Goal: Task Accomplishment & Management: Use online tool/utility

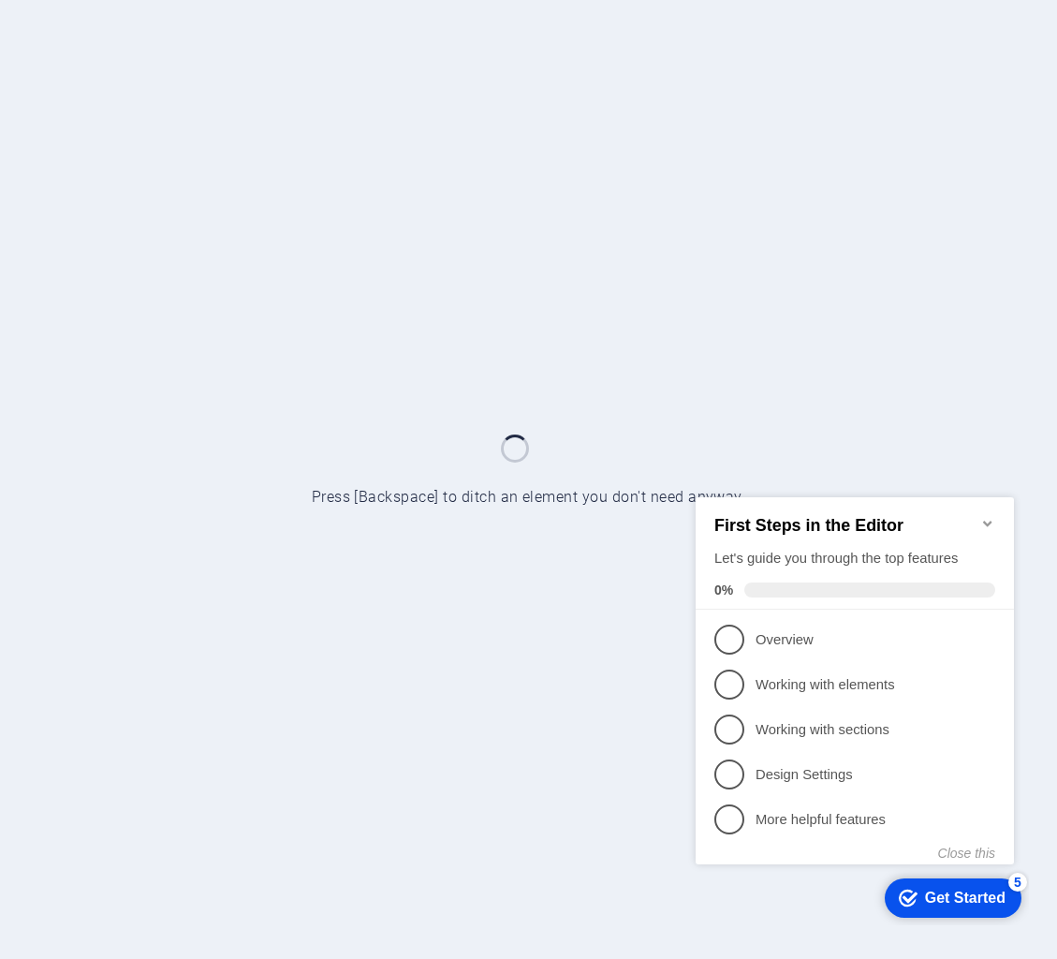
click at [988, 515] on icon "Minimize checklist" at bounding box center [988, 522] width 15 height 15
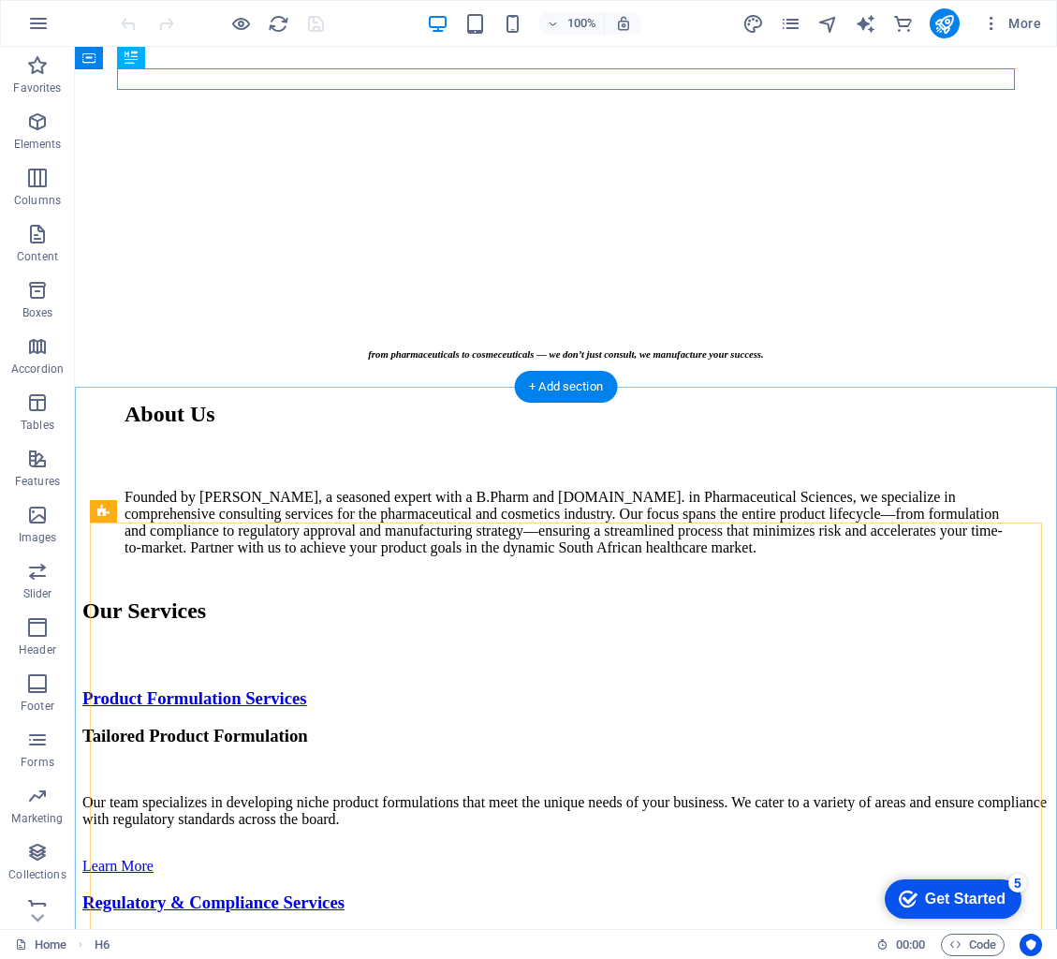
scroll to position [750, 0]
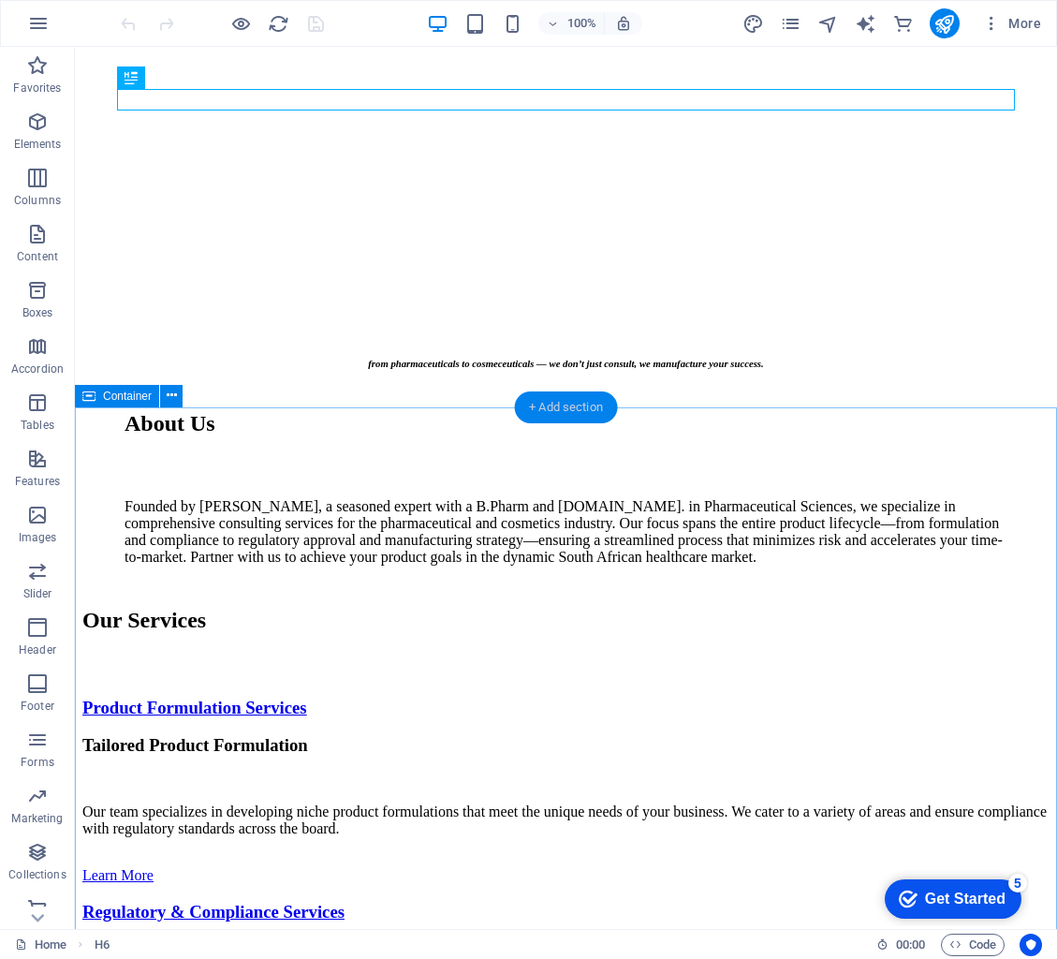
click at [580, 405] on div "+ Add section" at bounding box center [566, 407] width 104 height 32
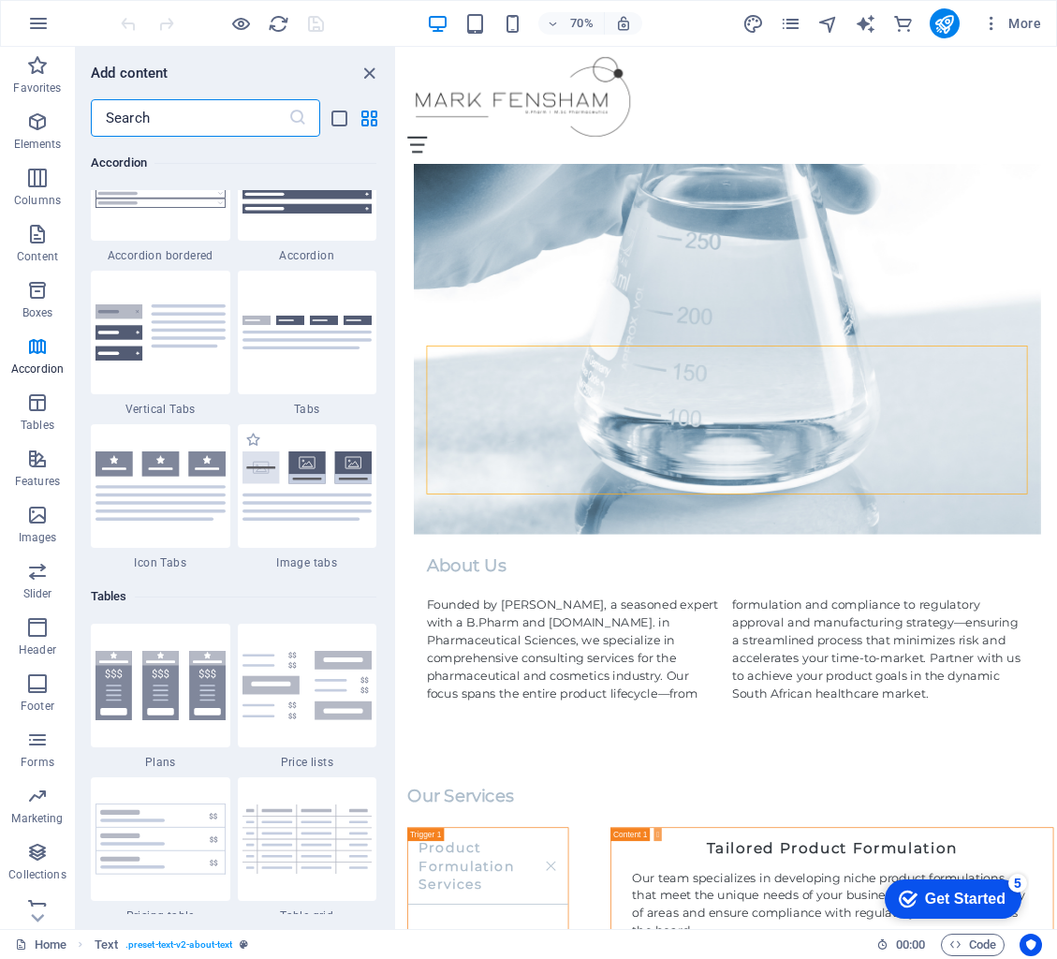
scroll to position [6026, 0]
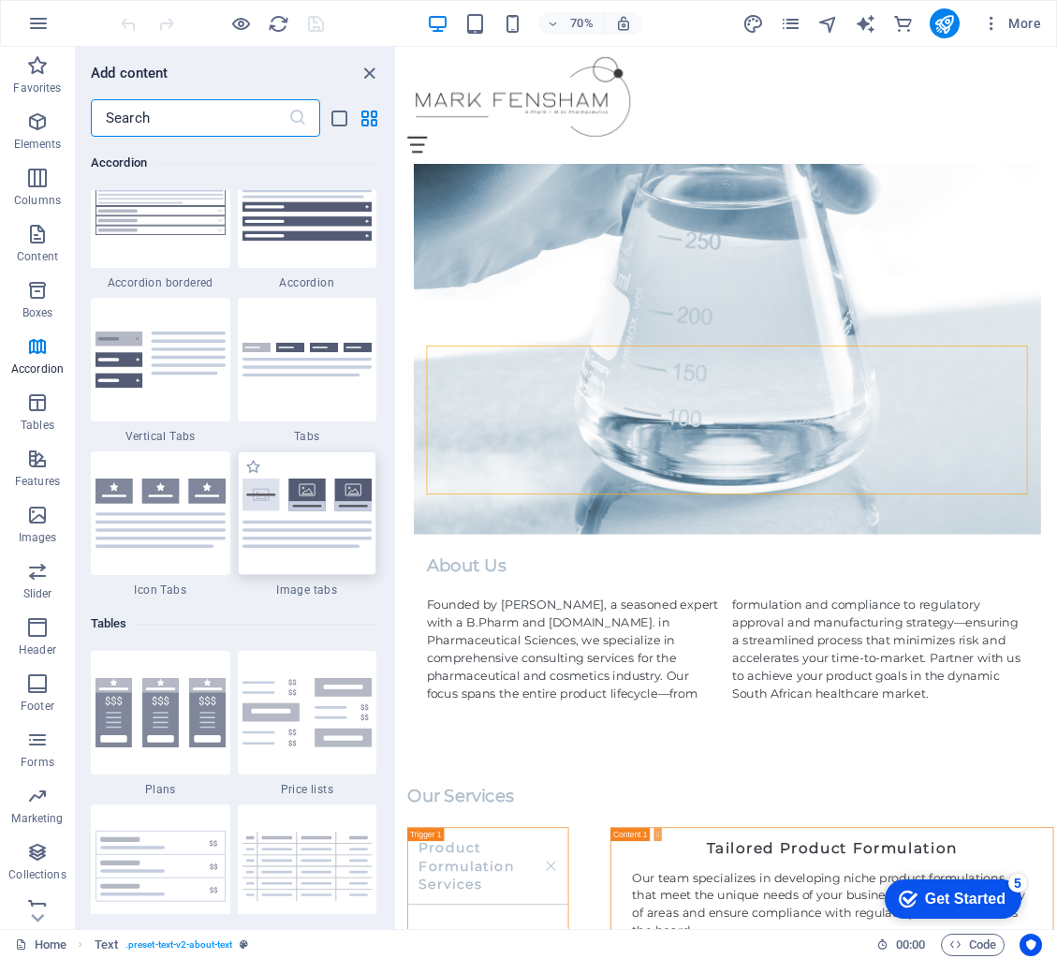
click at [322, 568] on div at bounding box center [308, 513] width 140 height 124
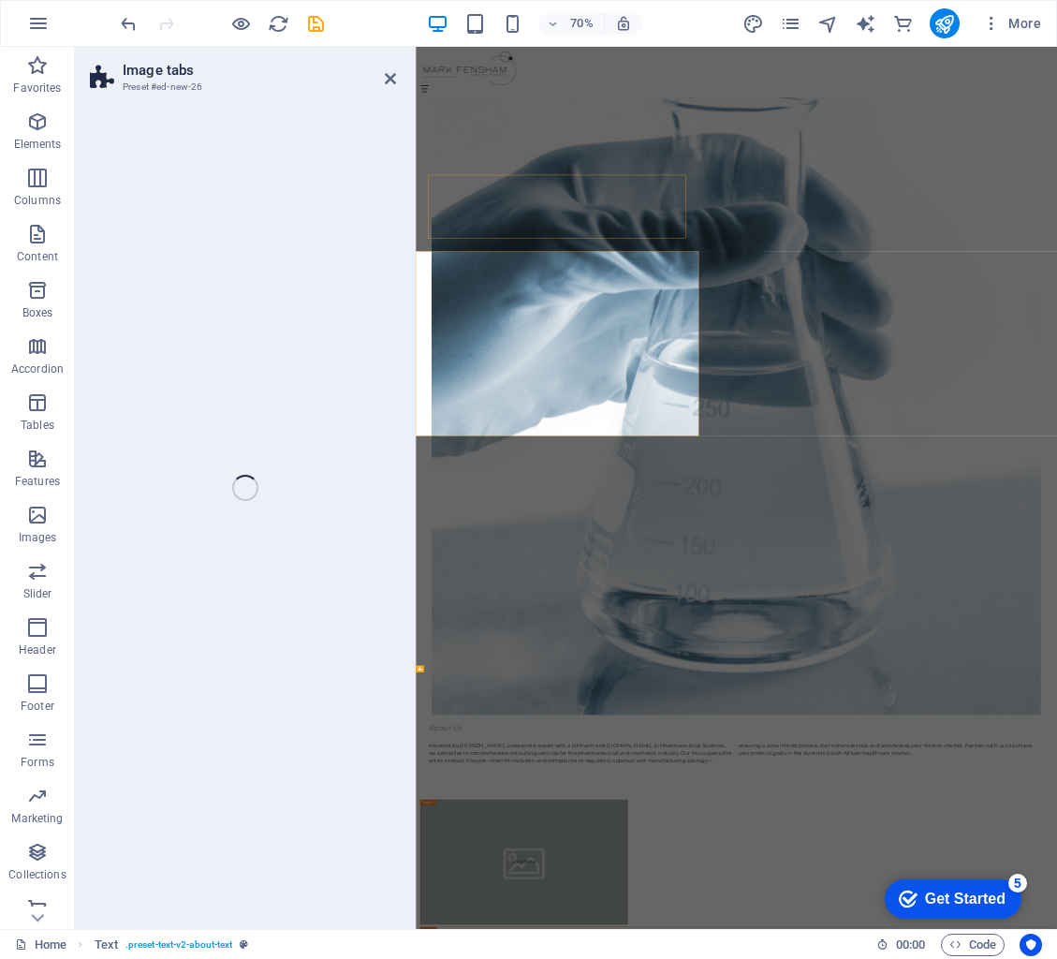
select select "rem"
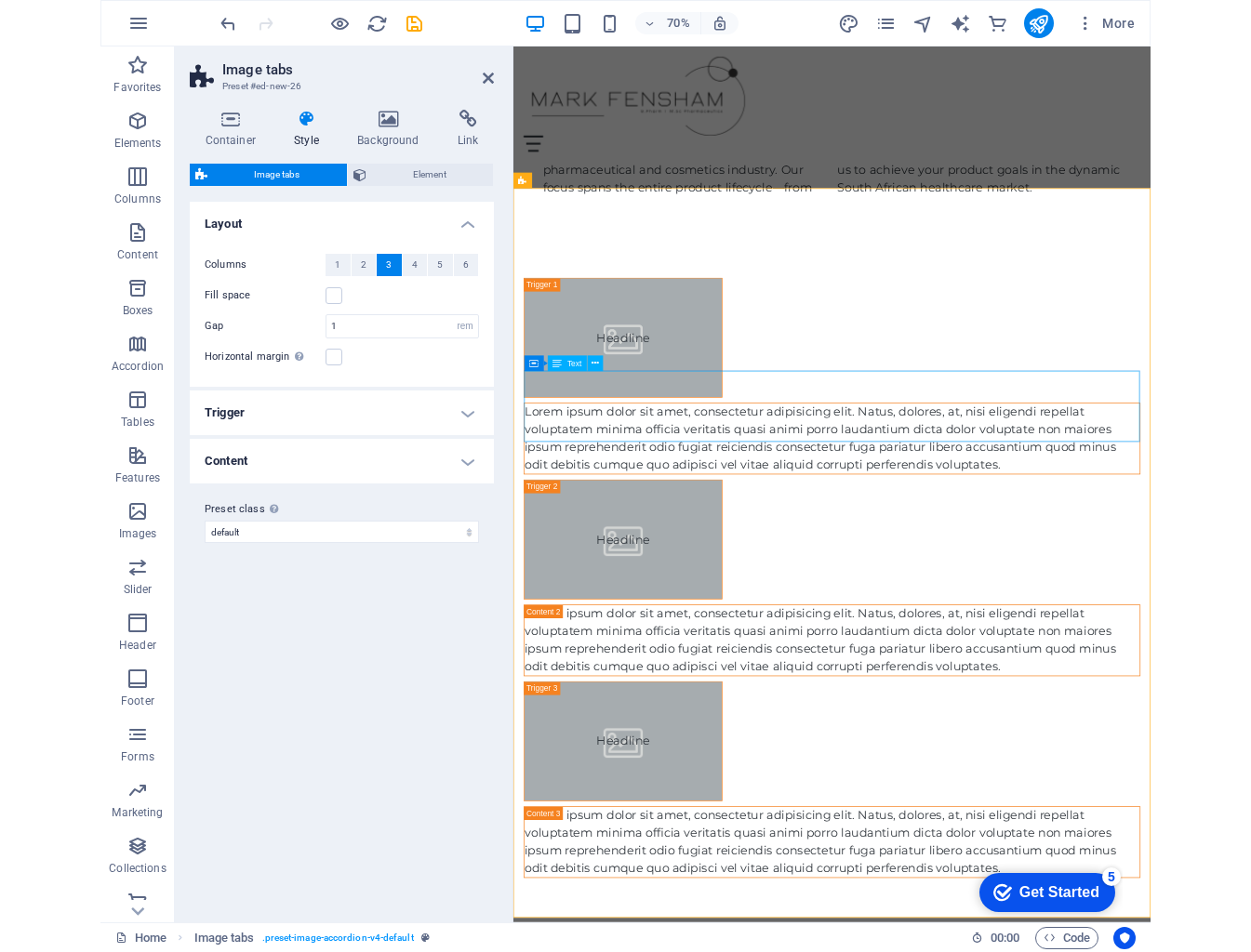
scroll to position [1498, 0]
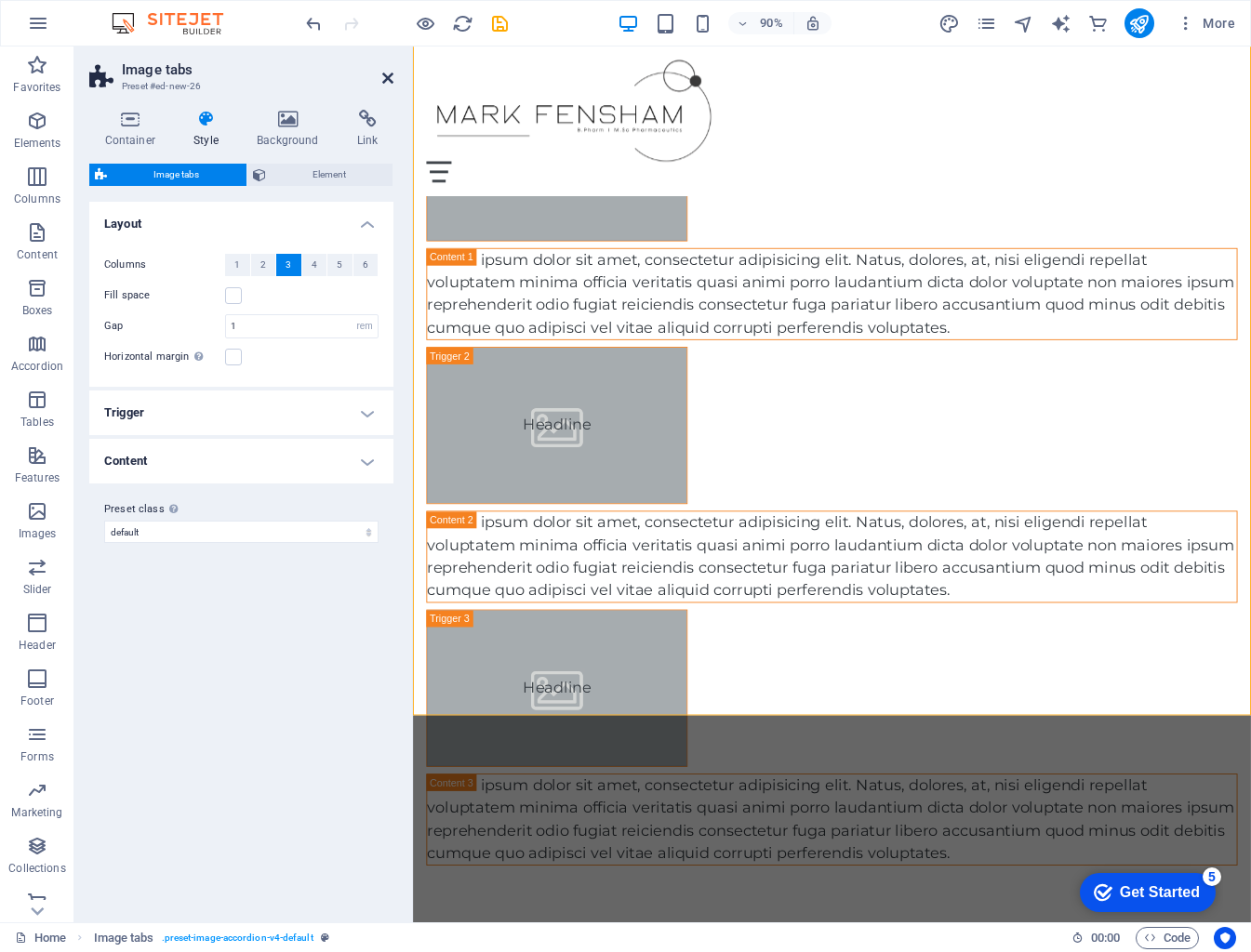
click at [391, 82] on icon at bounding box center [387, 77] width 11 height 15
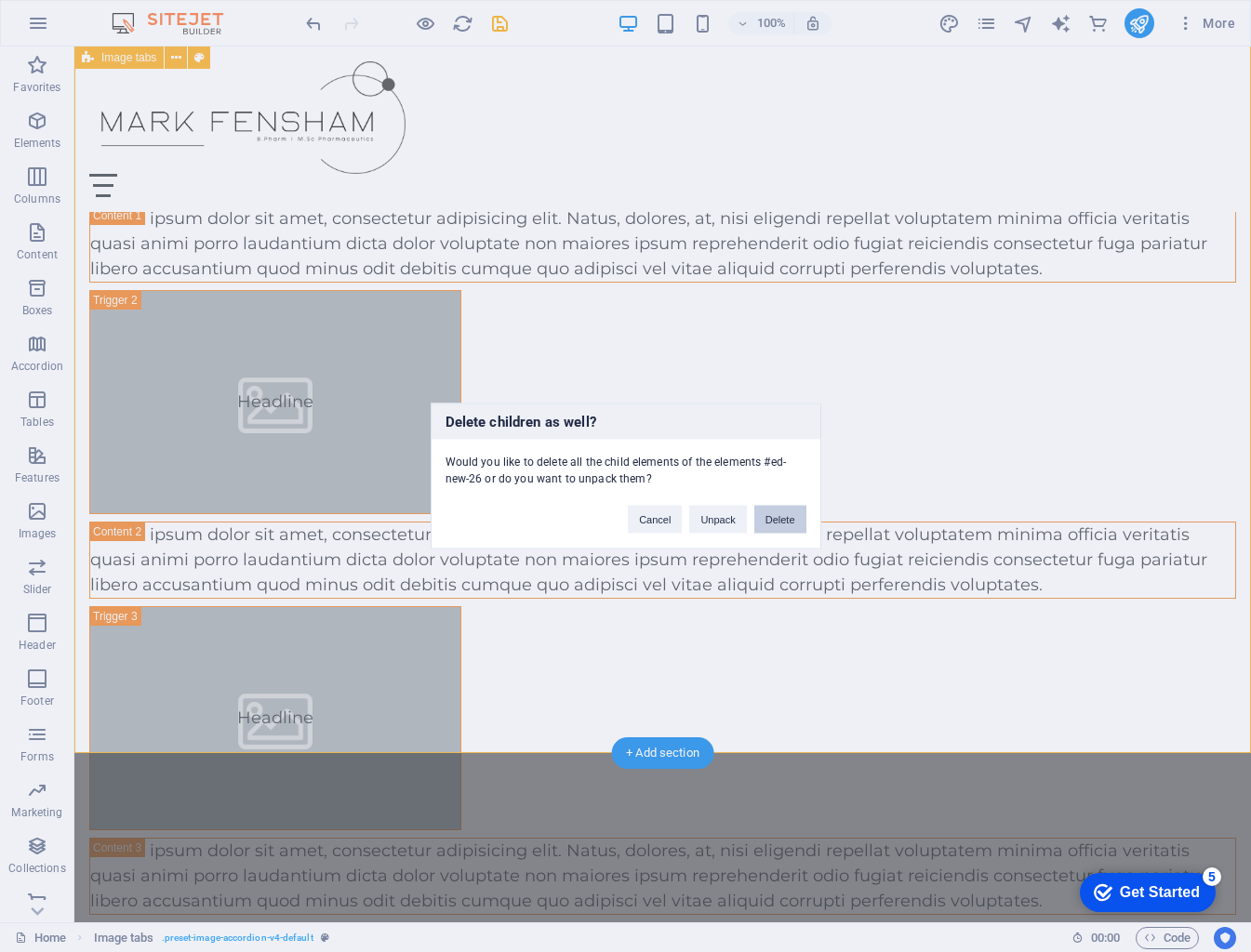
click at [784, 521] on button "Delete" at bounding box center [780, 519] width 52 height 28
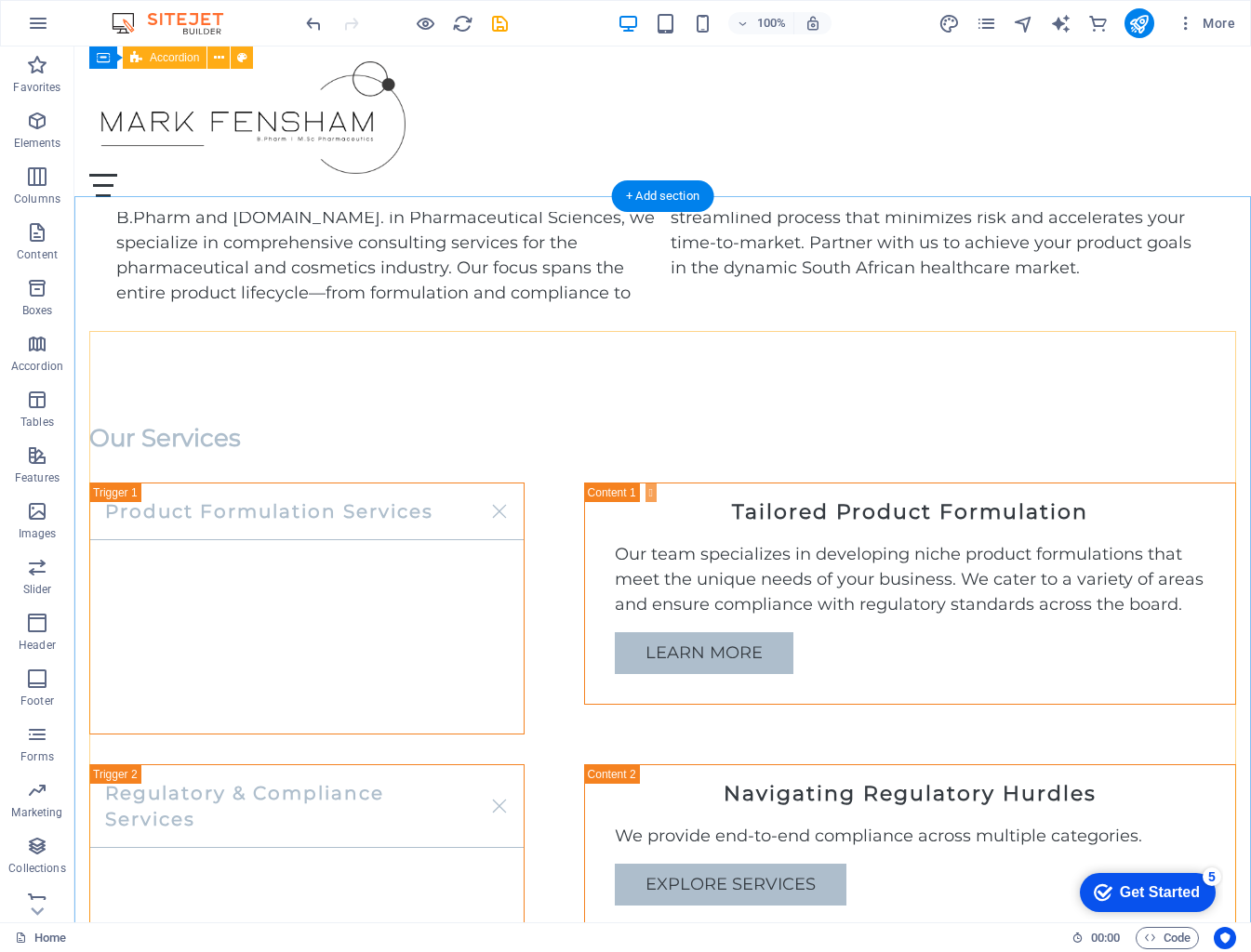
scroll to position [523, 0]
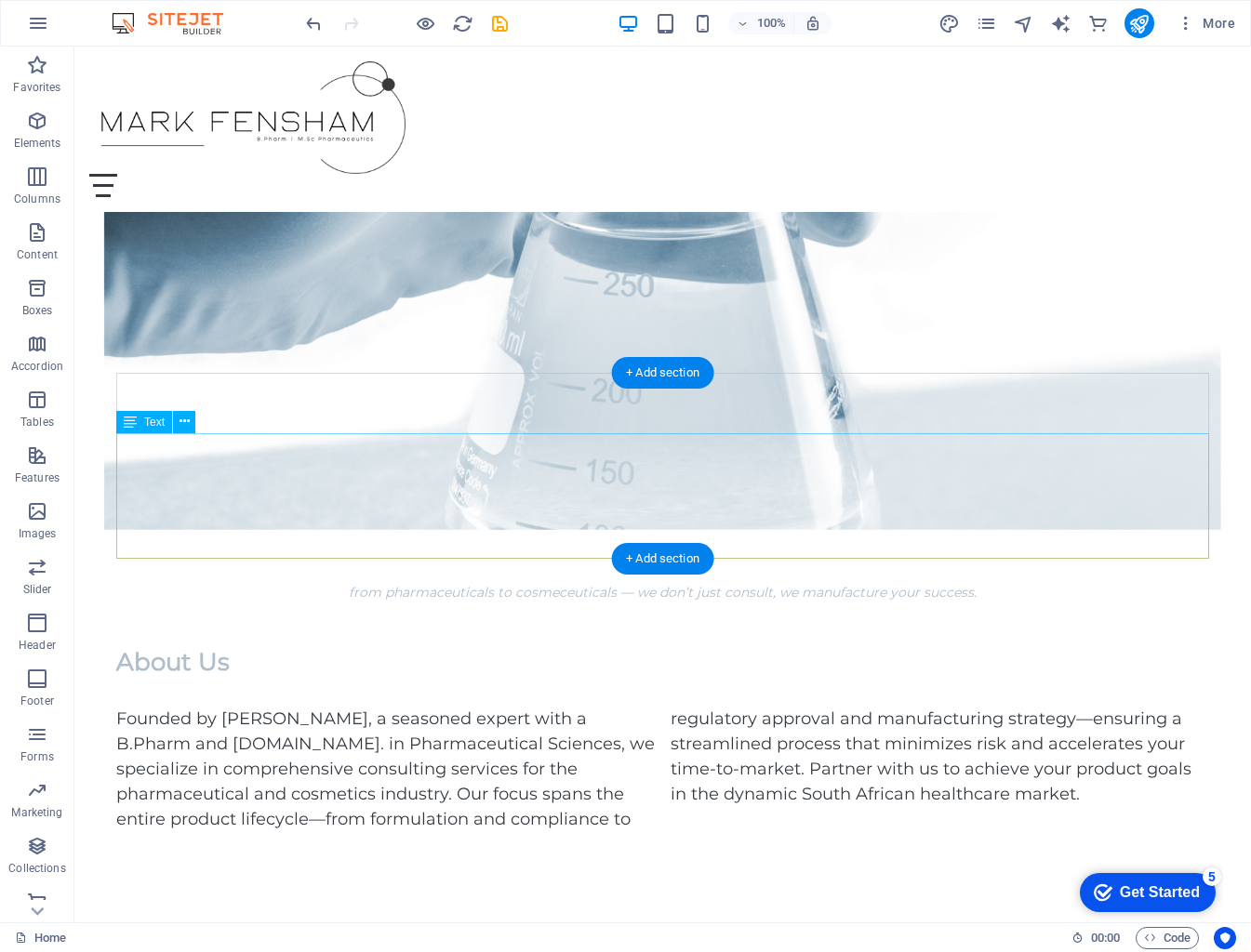
click at [655, 554] on div "+ Add section" at bounding box center [662, 559] width 103 height 32
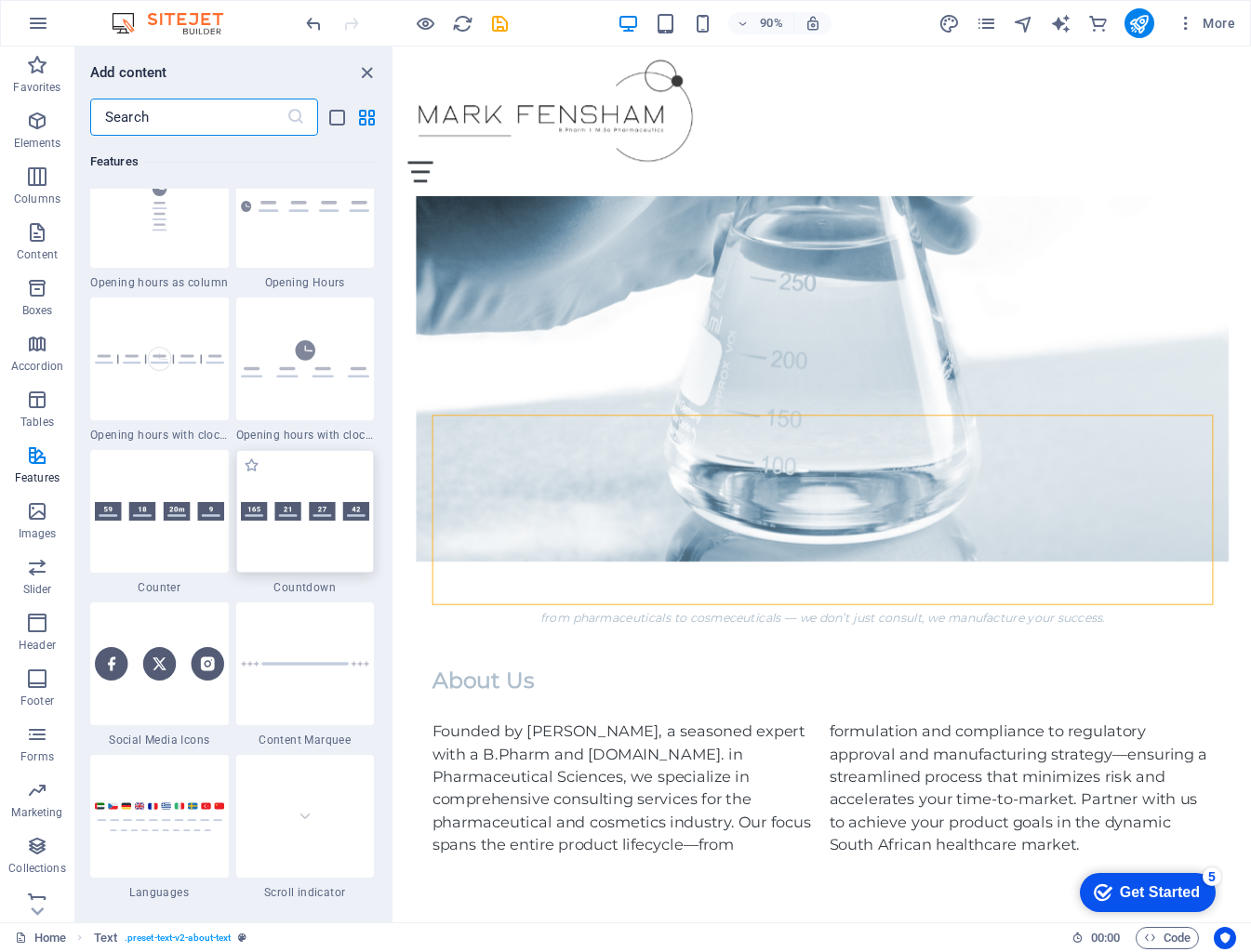
scroll to position [8052, 0]
click at [184, 542] on div at bounding box center [160, 512] width 139 height 123
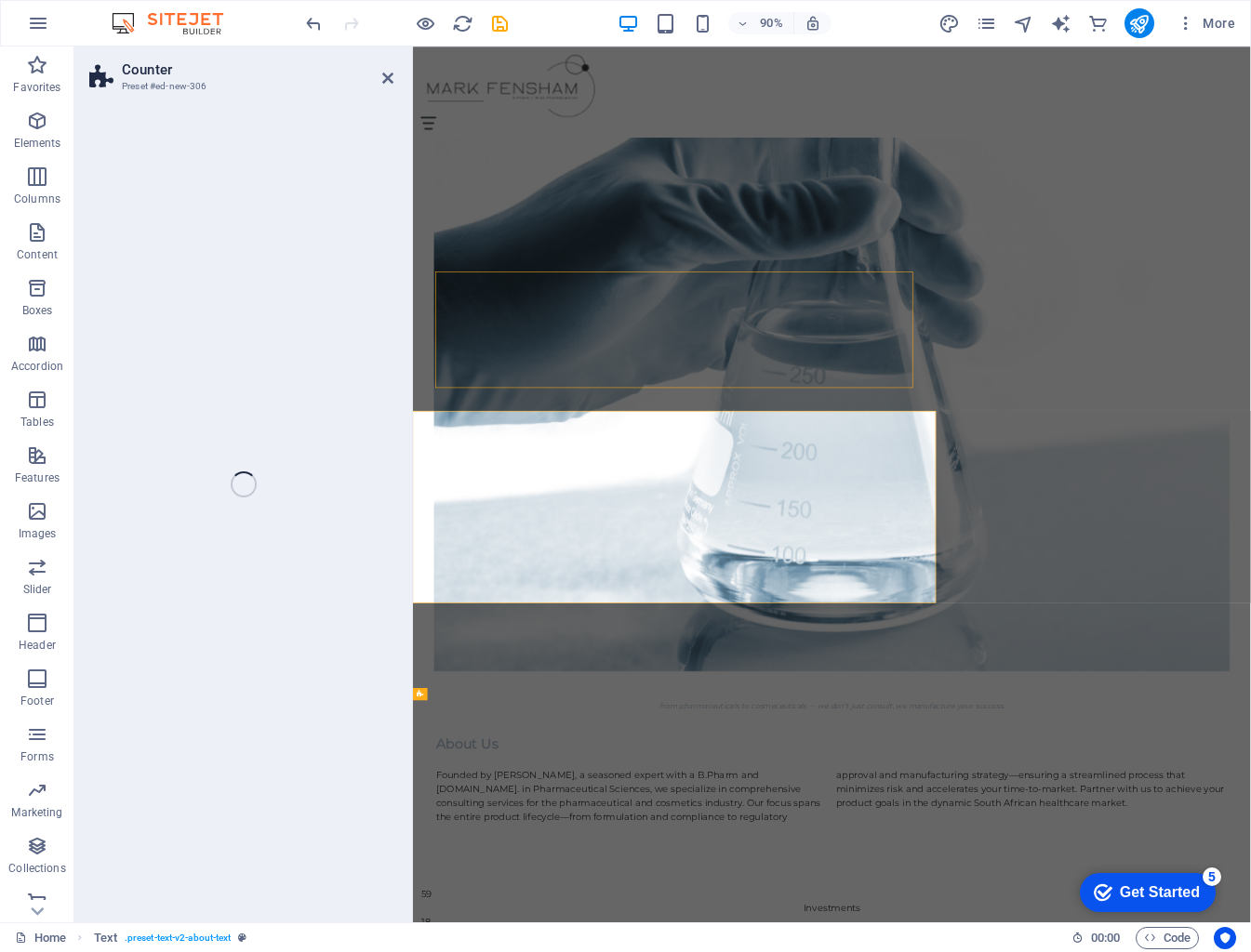
select select "rem"
select select "preset-counter-v2-default"
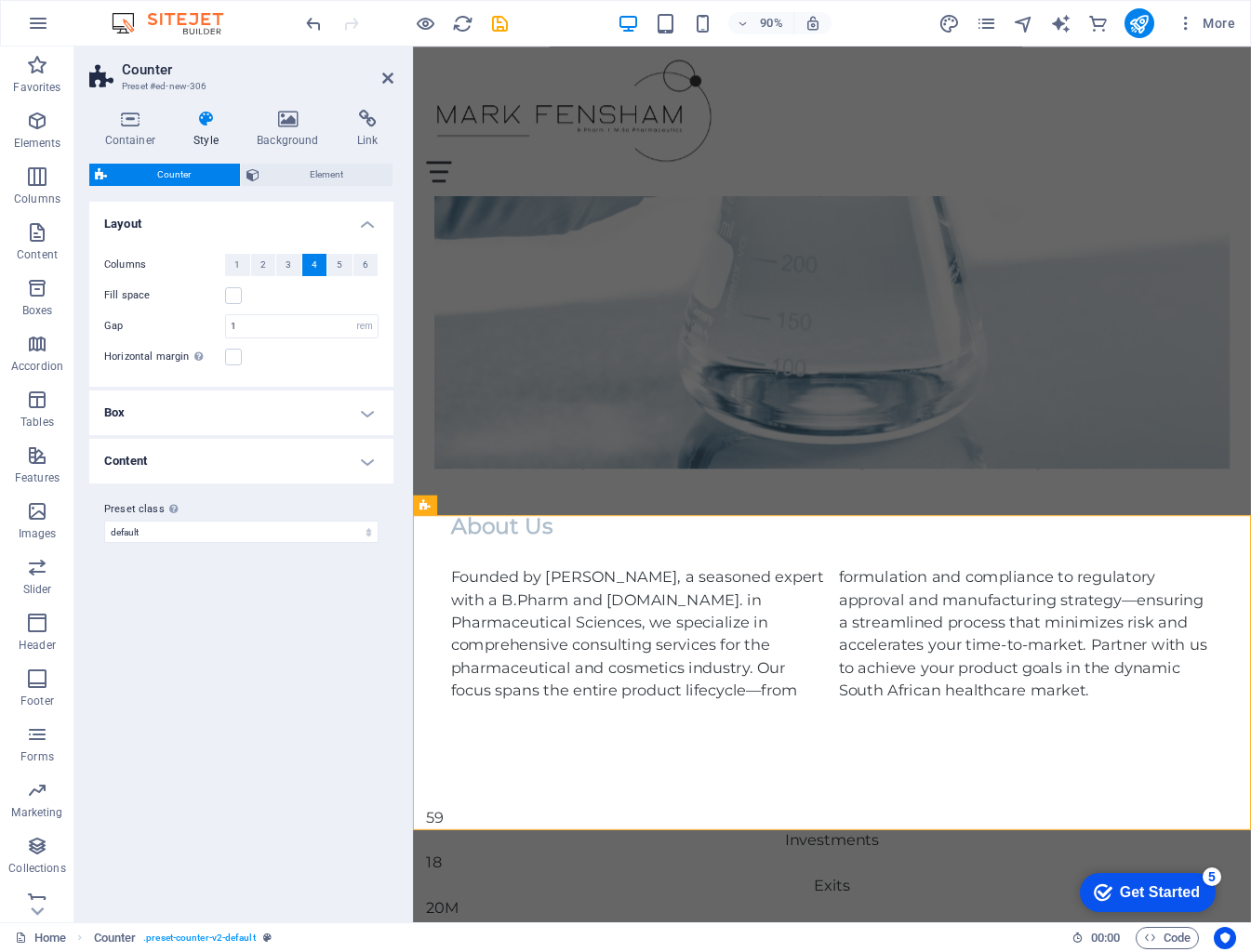
scroll to position [851, 0]
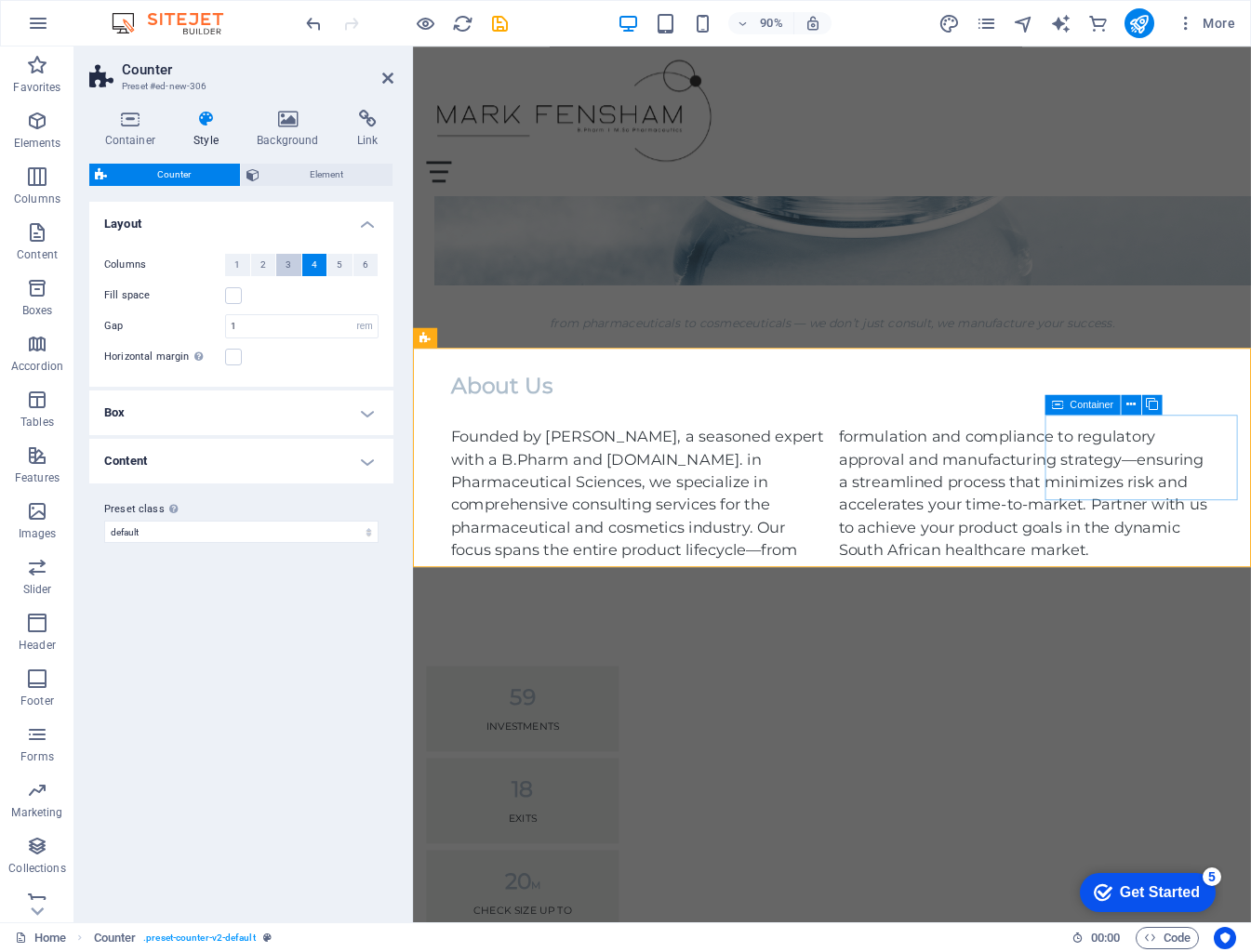
click at [295, 267] on button "3" at bounding box center [288, 265] width 25 height 22
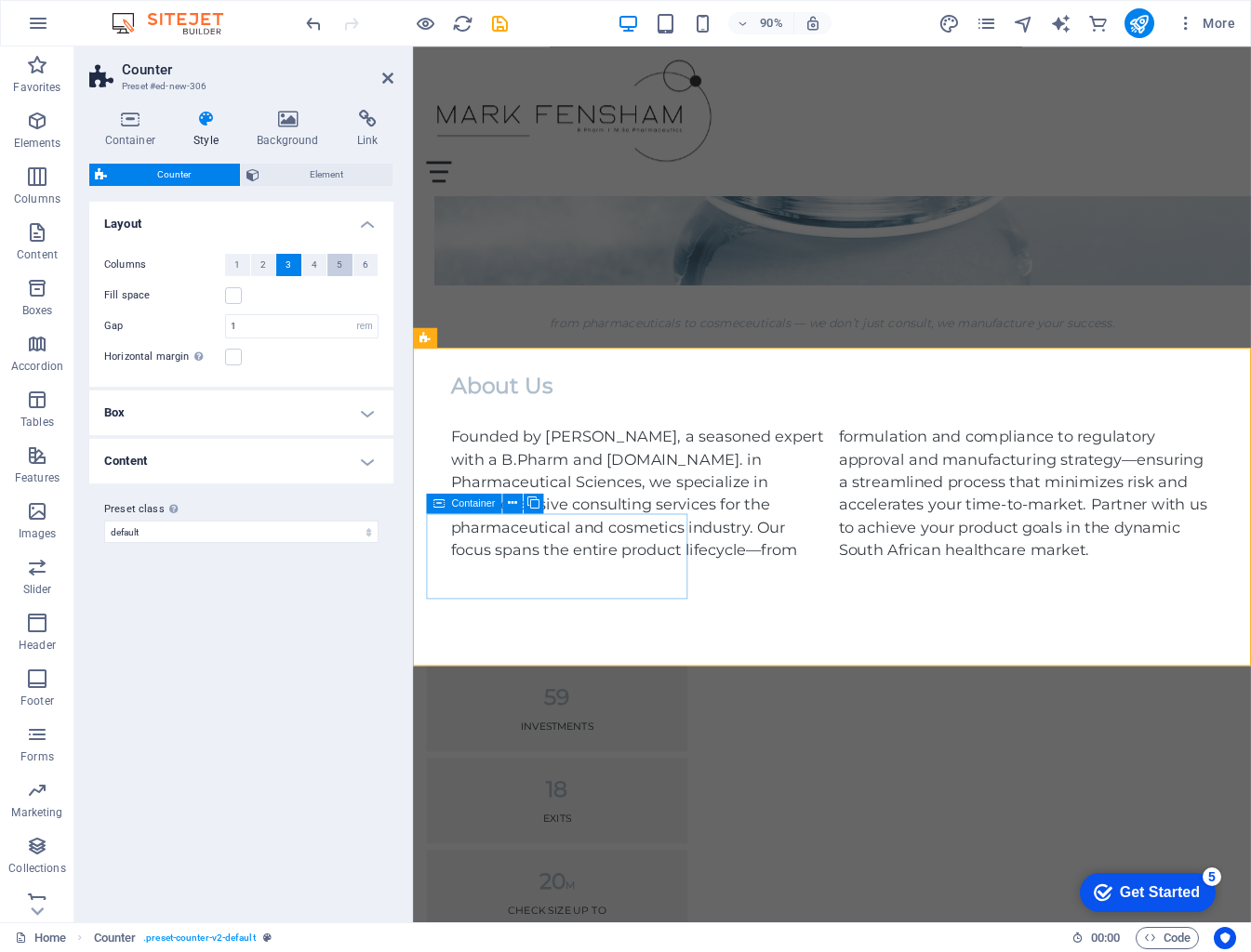
click at [330, 267] on button "5" at bounding box center [340, 265] width 25 height 22
click at [318, 267] on button "4" at bounding box center [314, 265] width 25 height 22
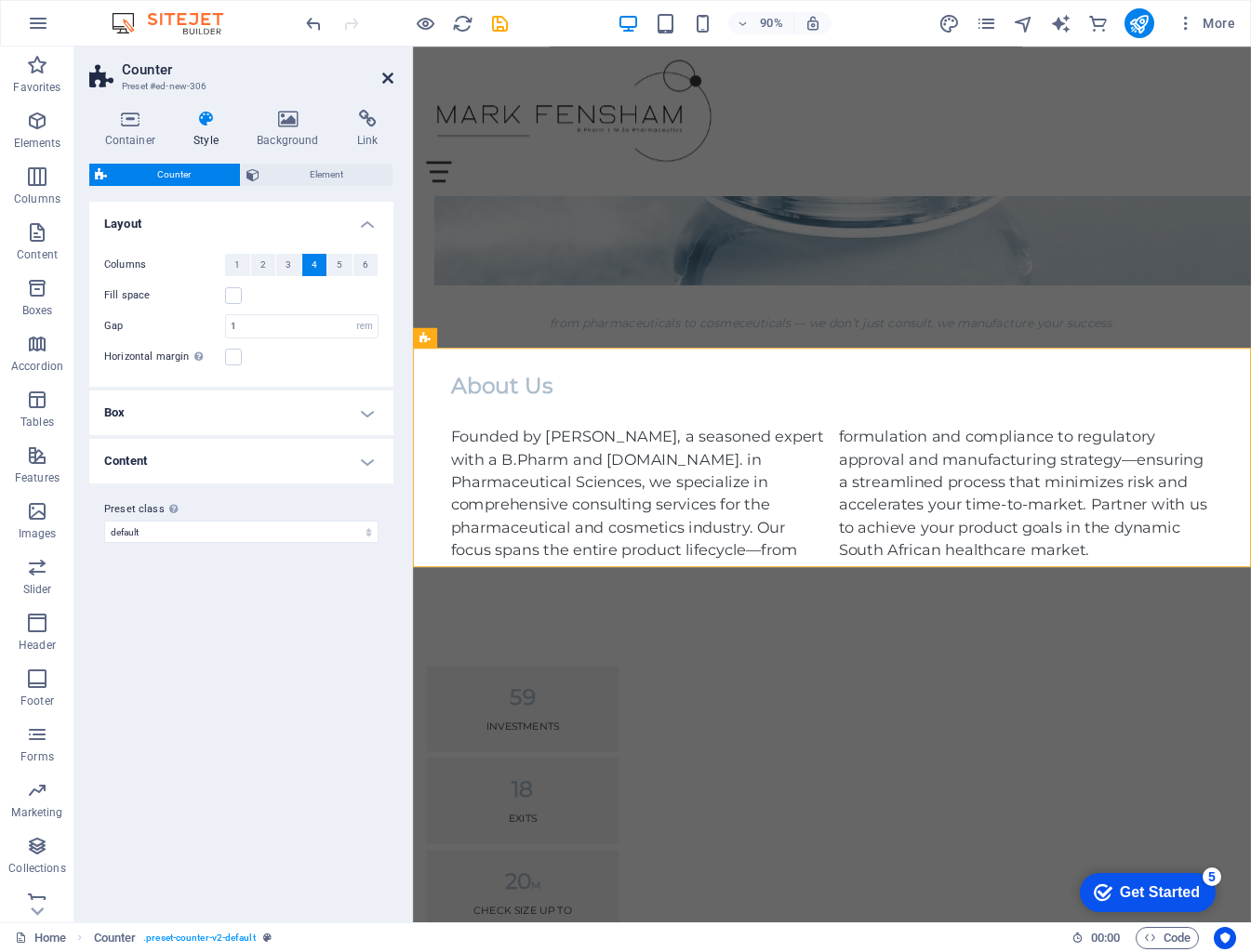
click at [387, 76] on icon at bounding box center [387, 77] width 11 height 15
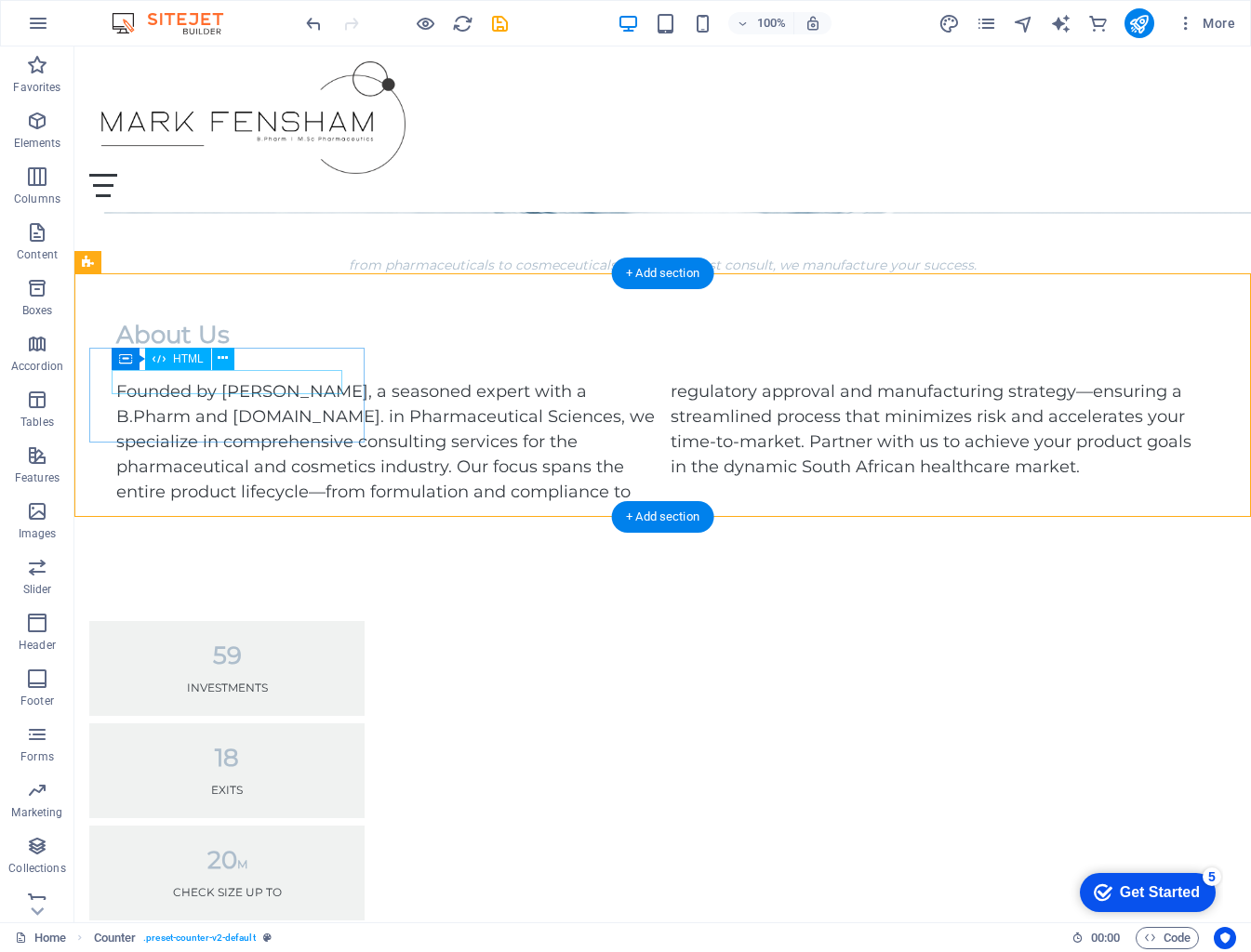
click at [253, 643] on div "59" at bounding box center [226, 655] width 230 height 24
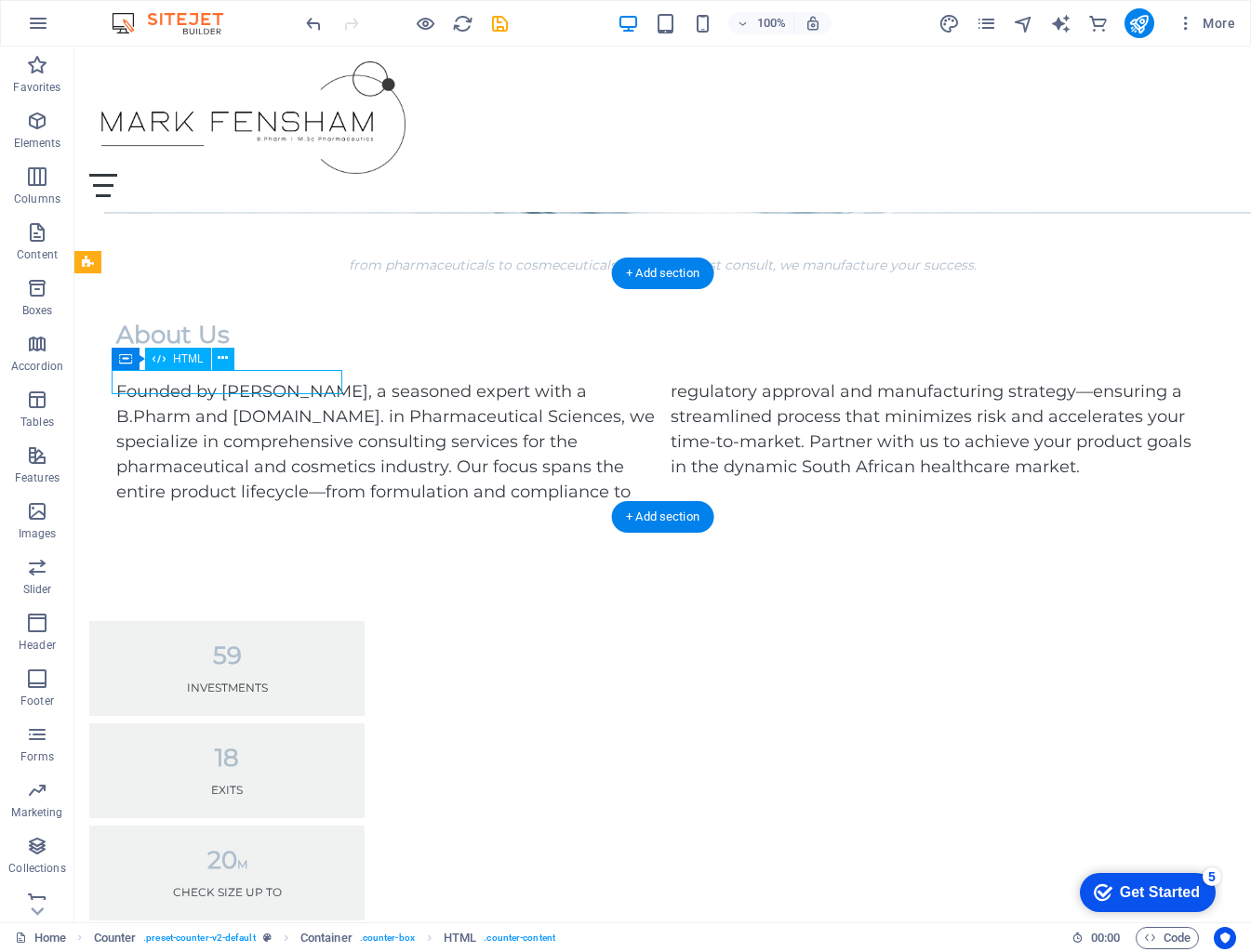
click at [253, 643] on div "59" at bounding box center [226, 655] width 230 height 24
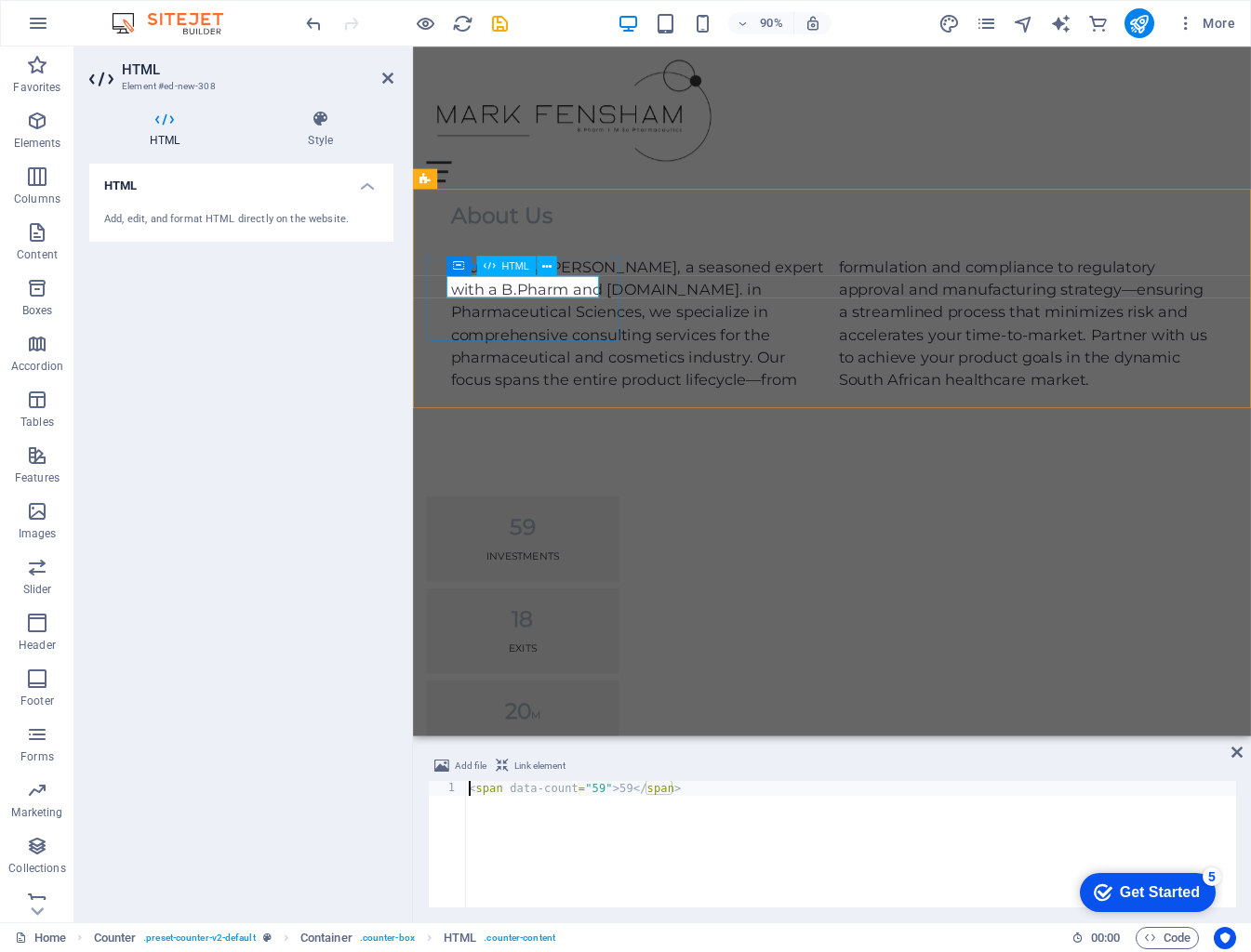
click at [533, 568] on div "59" at bounding box center [534, 580] width 169 height 24
click at [284, 265] on div "HTML Add, edit, and format HTML directly on the website." at bounding box center [241, 535] width 304 height 744
click at [386, 80] on icon at bounding box center [387, 77] width 11 height 15
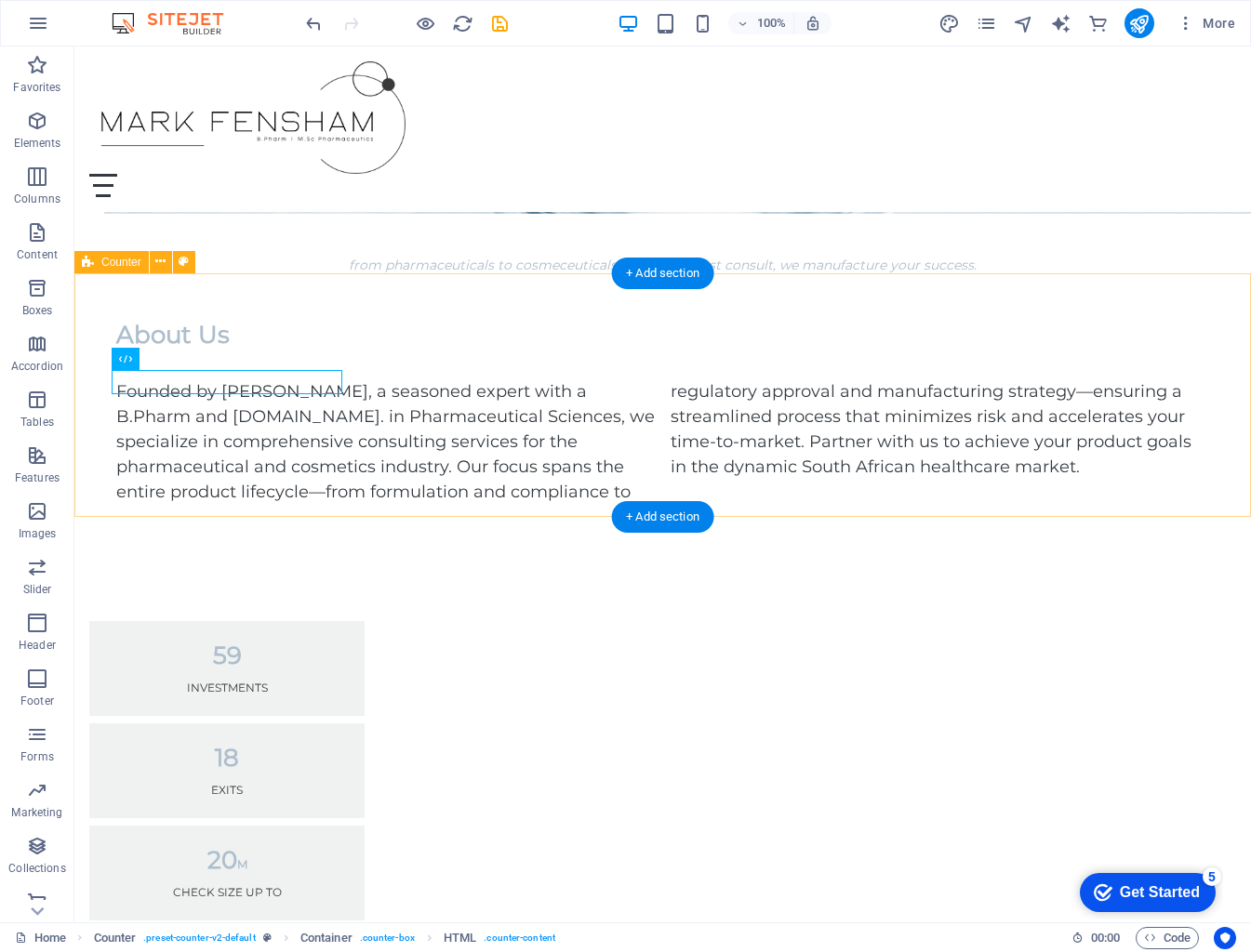
click at [302, 547] on div "59 Investments 18 Exits 20 M Check Size up to 9 Countries invested in" at bounding box center [662, 822] width 1177 height 550
click at [196, 547] on div "59 Investments 18 Exits 20 M Check Size up to 9 Countries invested in" at bounding box center [662, 822] width 1177 height 550
select select "rem"
select select "preset-counter-v2-default"
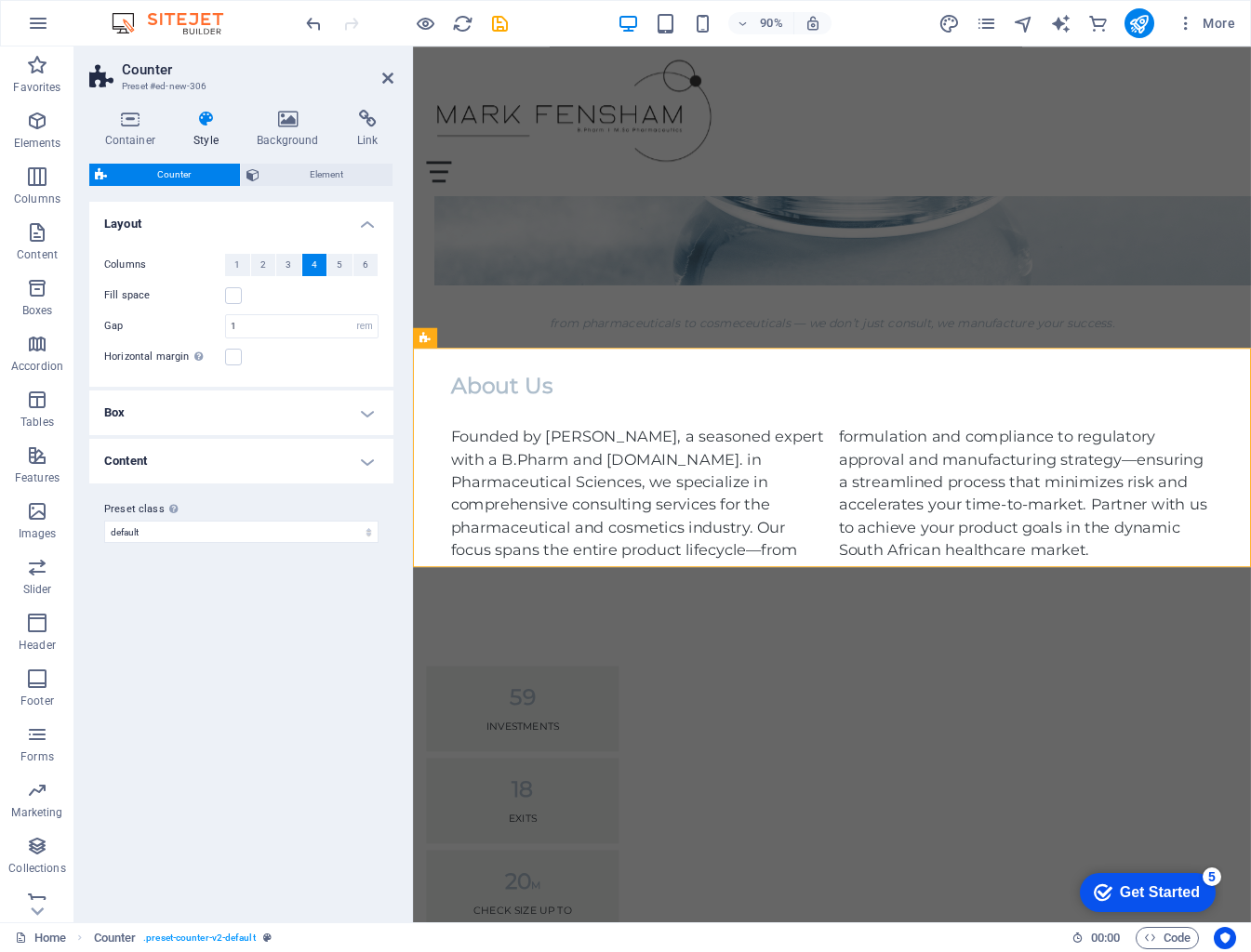
click at [255, 408] on h4 "Box" at bounding box center [241, 412] width 304 height 45
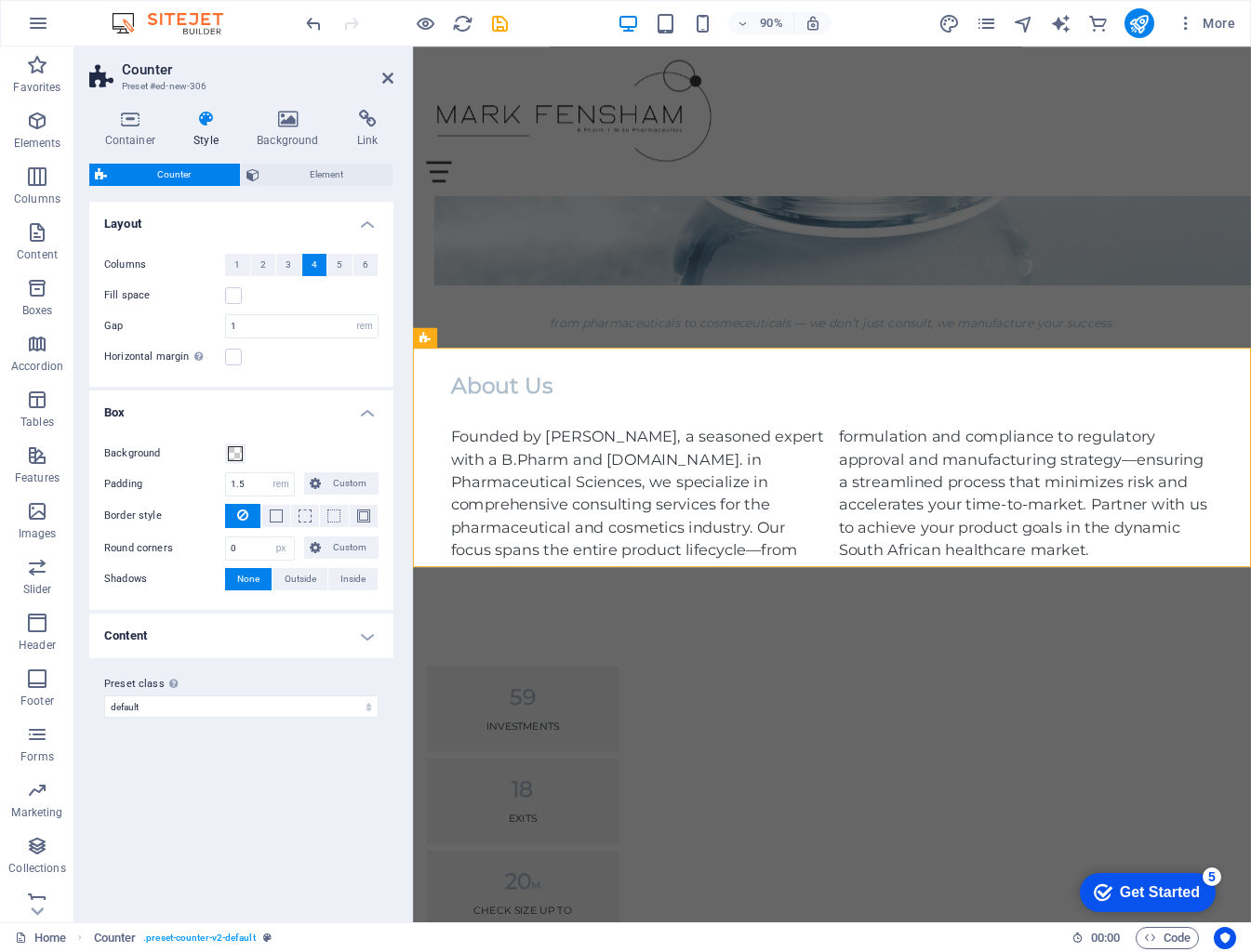
click at [337, 644] on h4 "Content" at bounding box center [241, 635] width 304 height 45
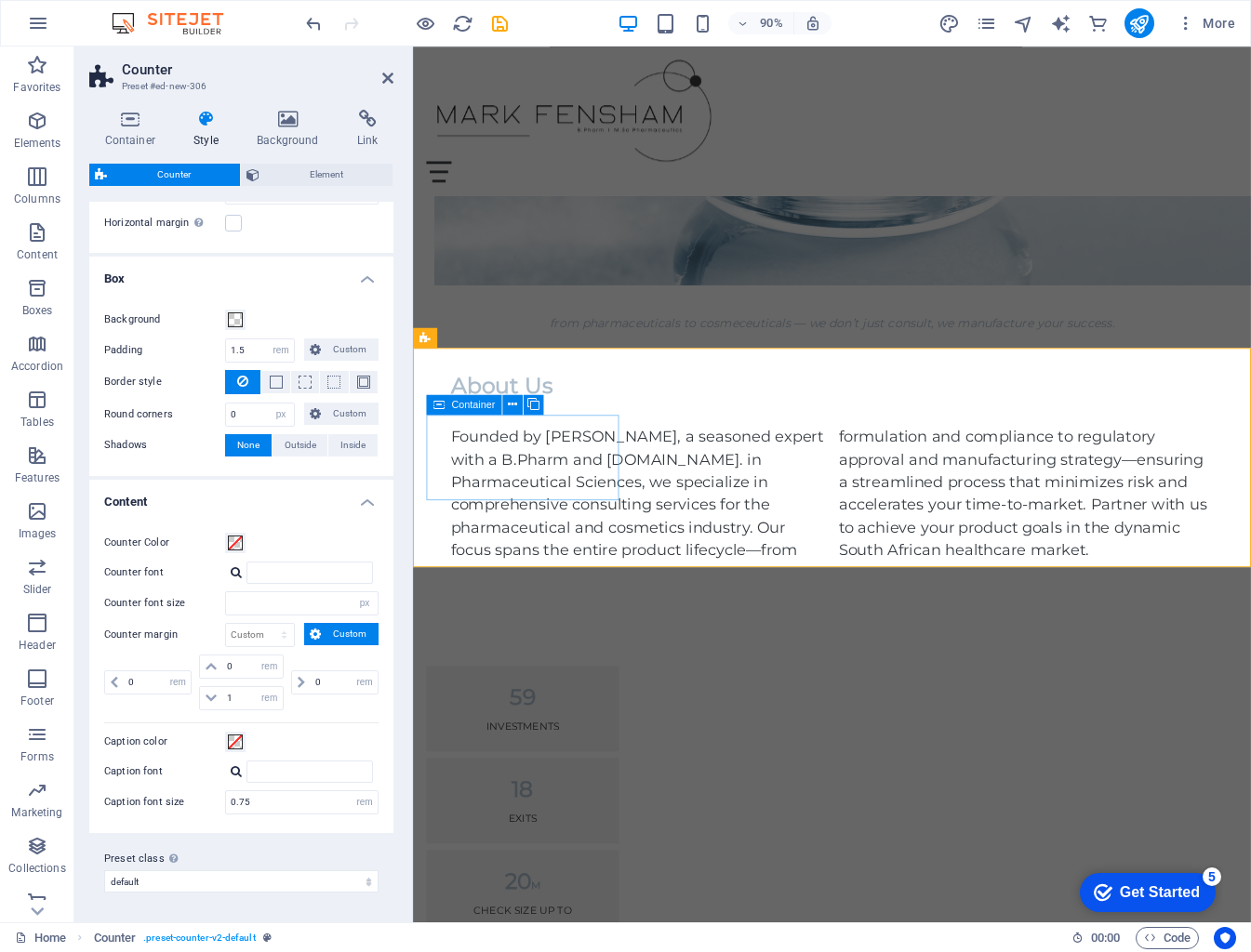
scroll to position [133, 0]
click at [559, 756] on div "59" at bounding box center [534, 768] width 169 height 24
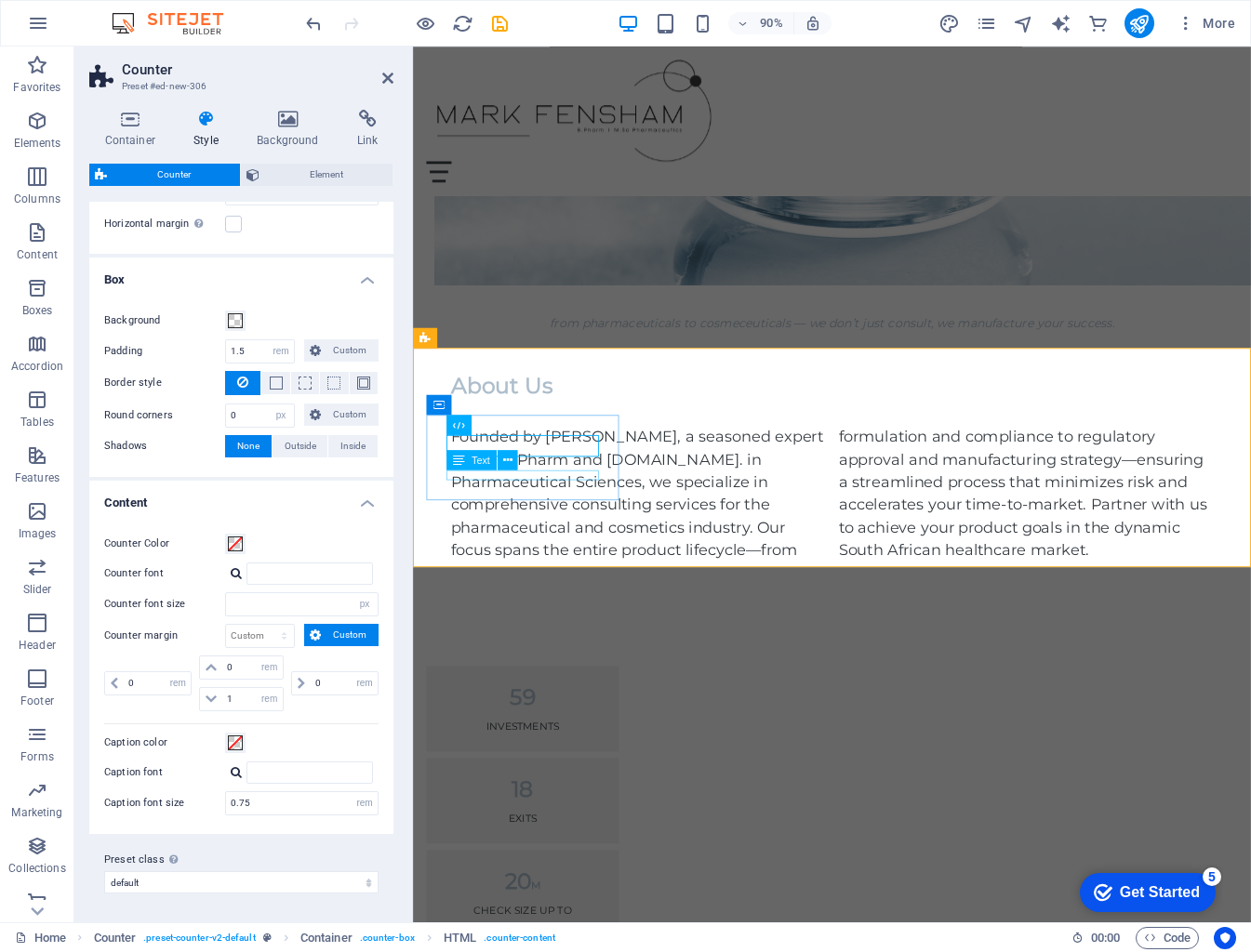
click at [558, 796] on div "Investments" at bounding box center [534, 801] width 169 height 11
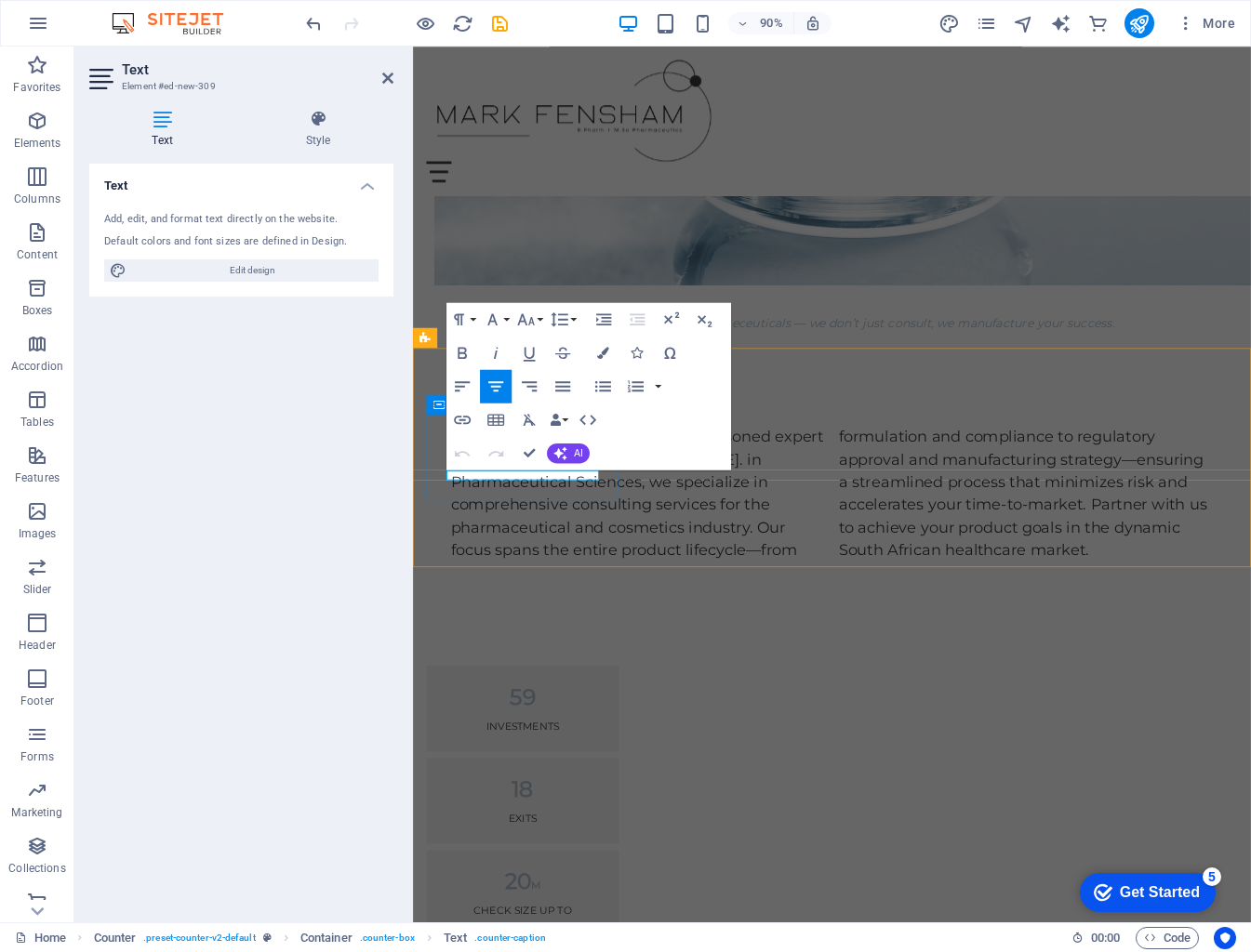
click at [592, 796] on p "Investments" at bounding box center [534, 801] width 169 height 11
click at [504, 389] on icon "button" at bounding box center [495, 386] width 21 height 21
click at [620, 898] on div "Exits" at bounding box center [534, 903] width 169 height 11
click at [1048, 660] on div "59 years in business 18 Exits 20 M Check Size up to 9 Countries invested in" at bounding box center [878, 935] width 930 height 550
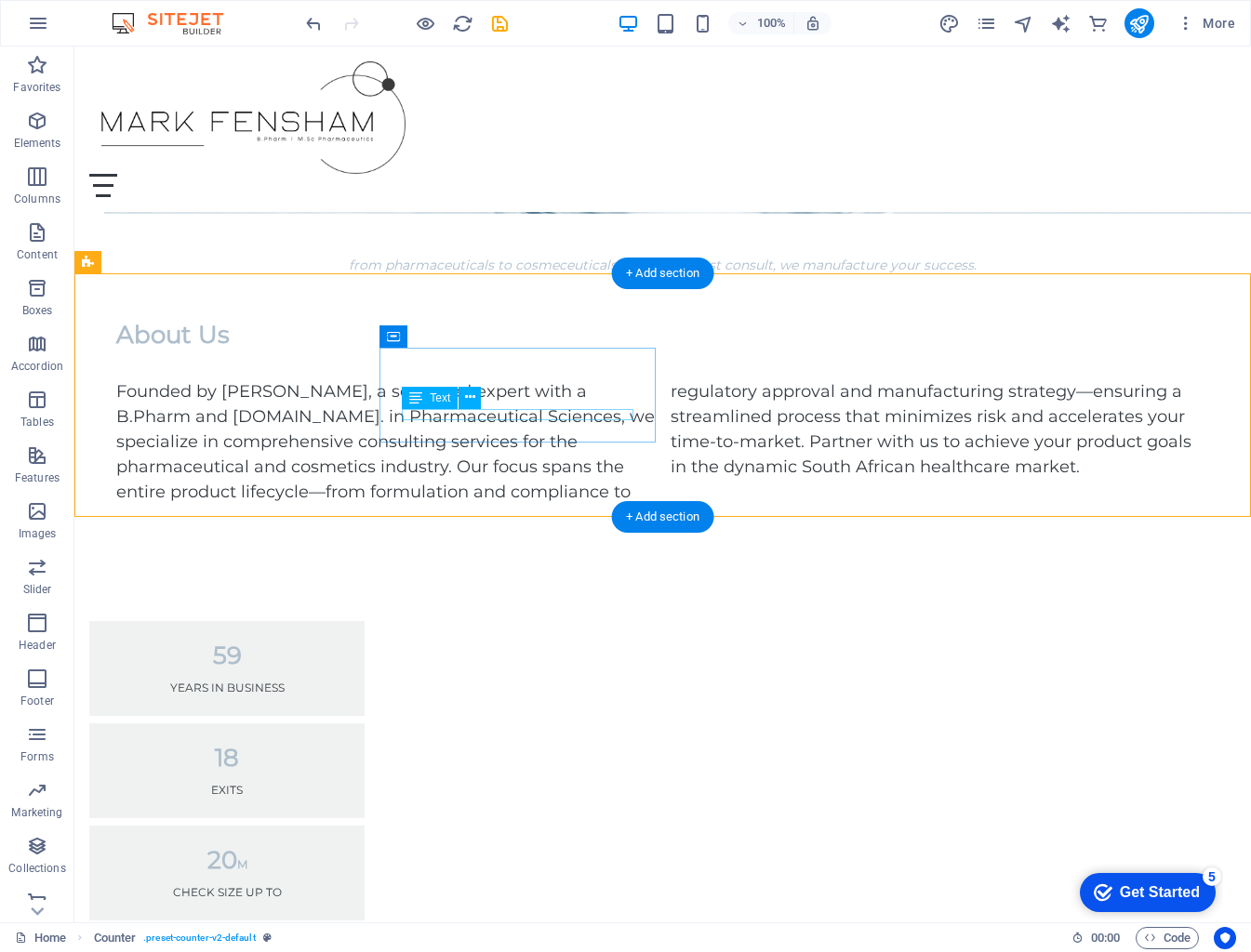
click at [343, 784] on div "Exits" at bounding box center [226, 789] width 230 height 11
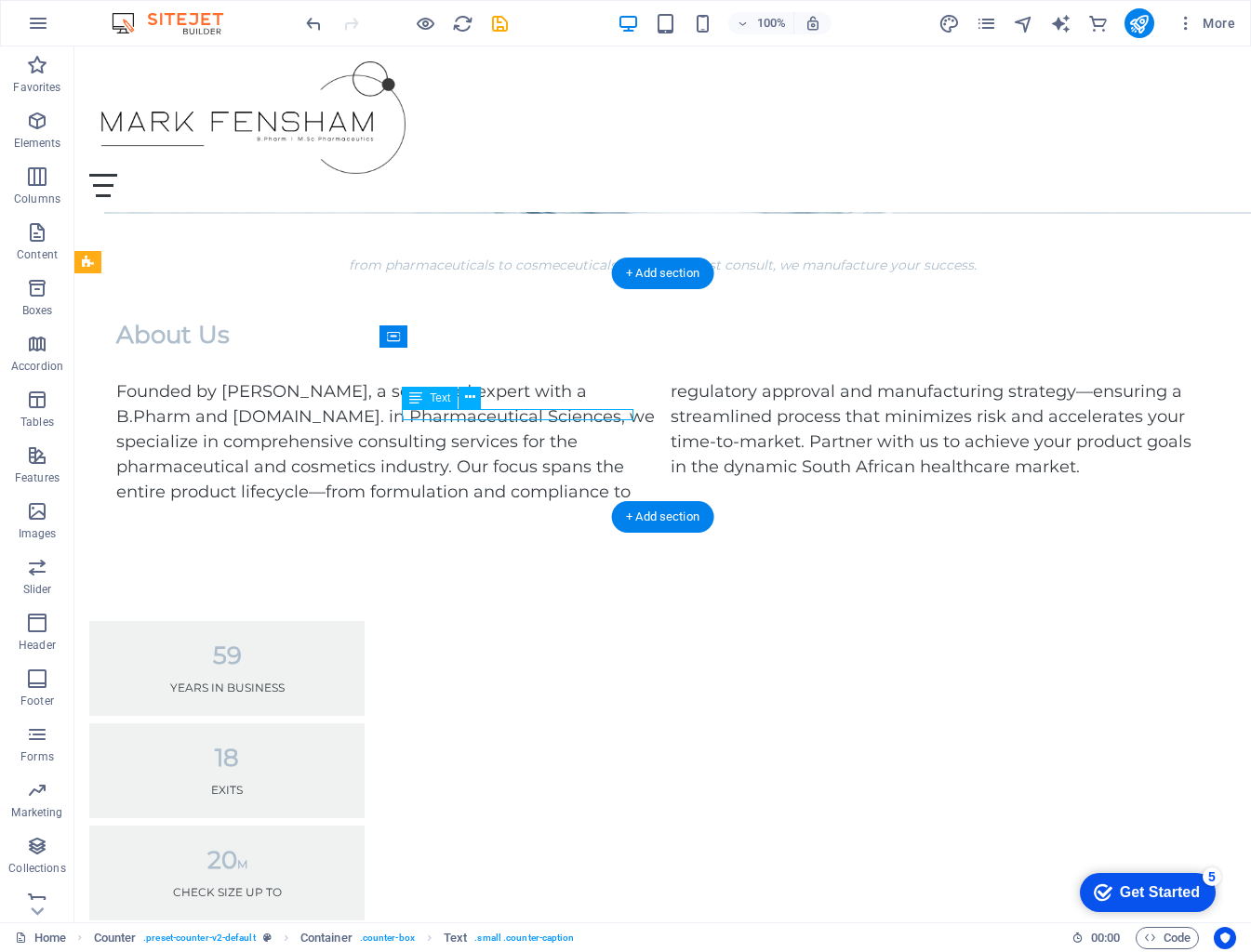
click at [343, 784] on div "Exits" at bounding box center [226, 789] width 230 height 11
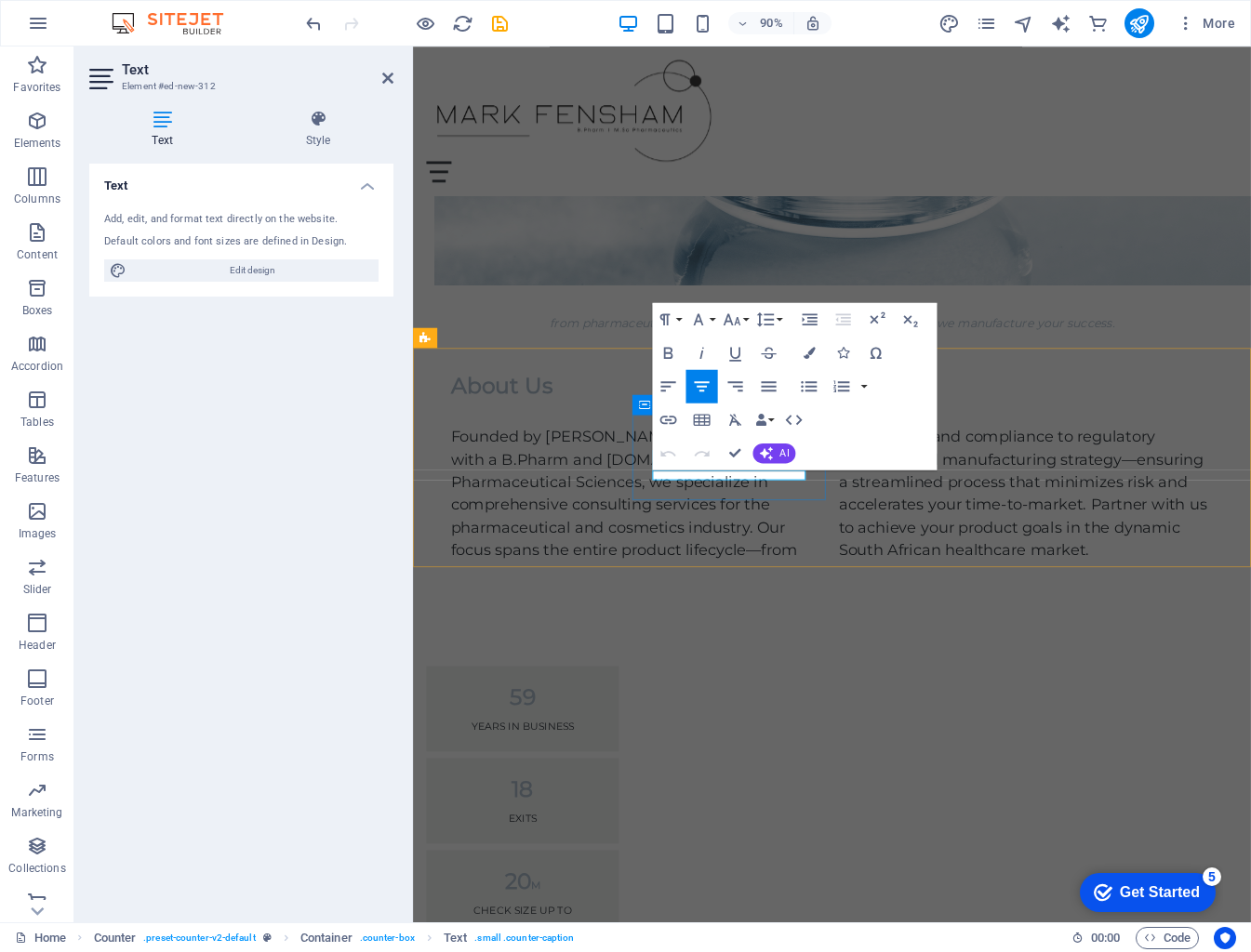
click at [620, 898] on p "Exits" at bounding box center [534, 903] width 169 height 11
click at [620, 898] on p "sucessfully developed brands" at bounding box center [534, 909] width 169 height 22
click at [620, 898] on p "successfully developed brands" at bounding box center [534, 909] width 169 height 22
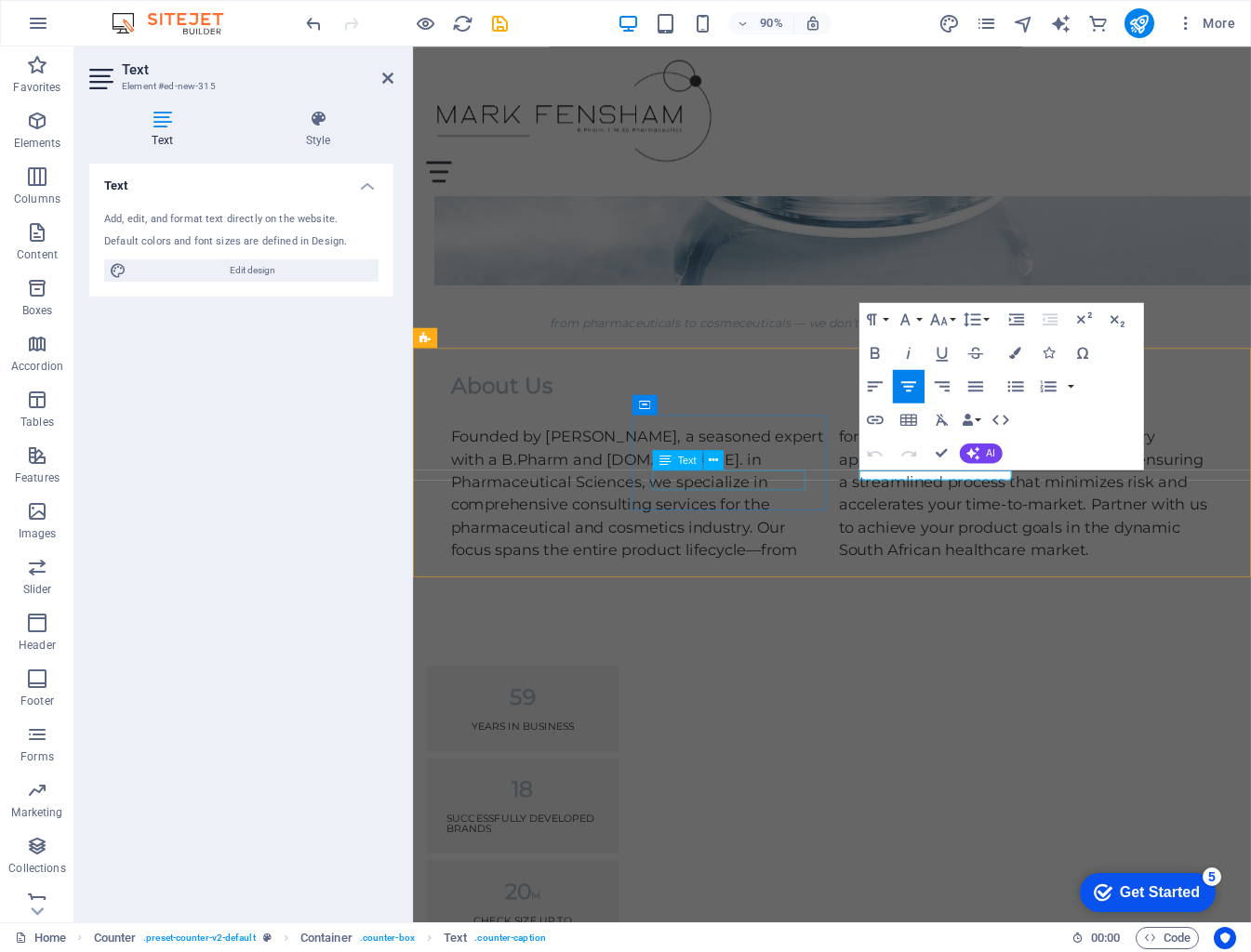
click at [620, 898] on div "successfully developed brands" at bounding box center [534, 909] width 169 height 22
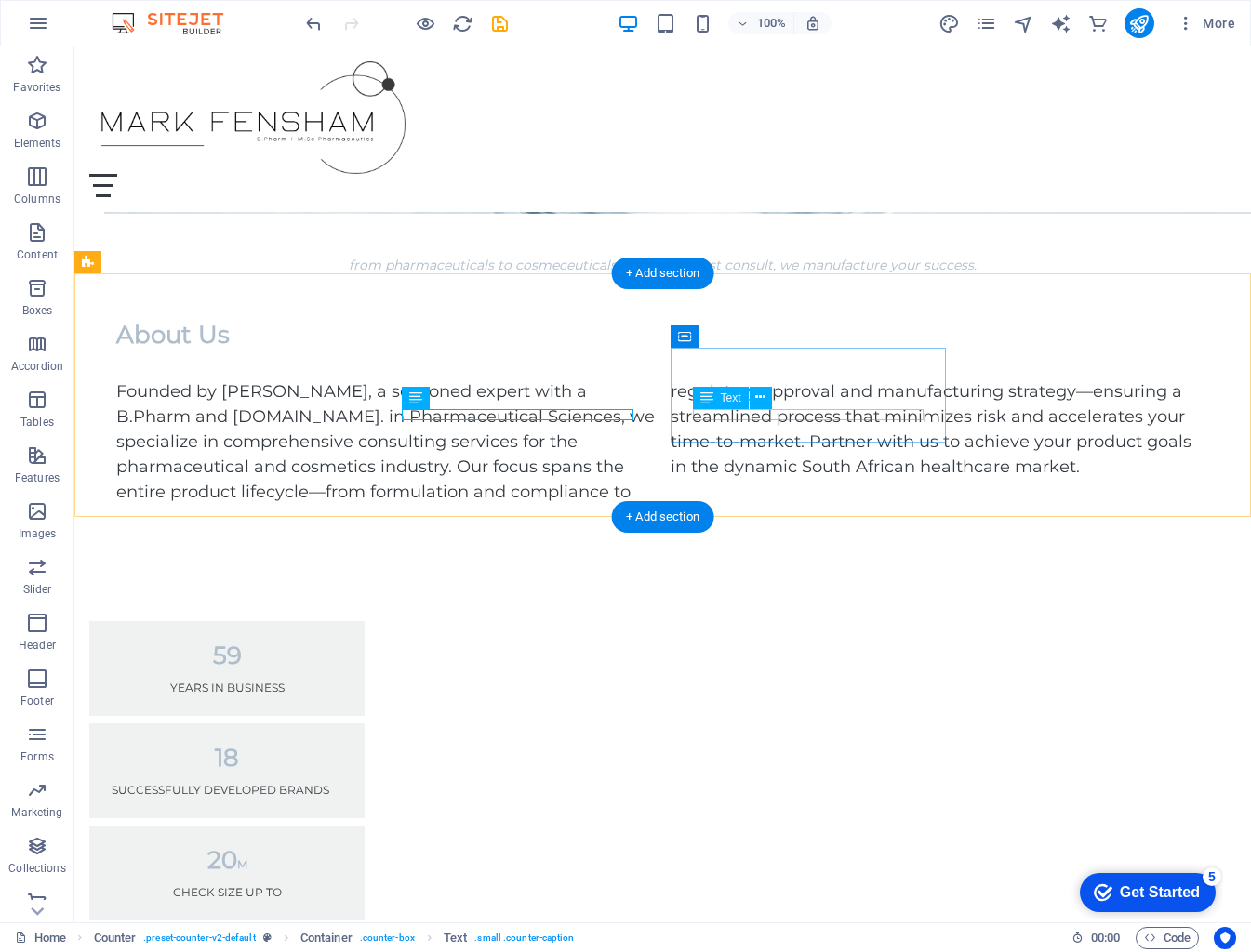
click at [343, 886] on div "Check Size up to" at bounding box center [226, 891] width 230 height 11
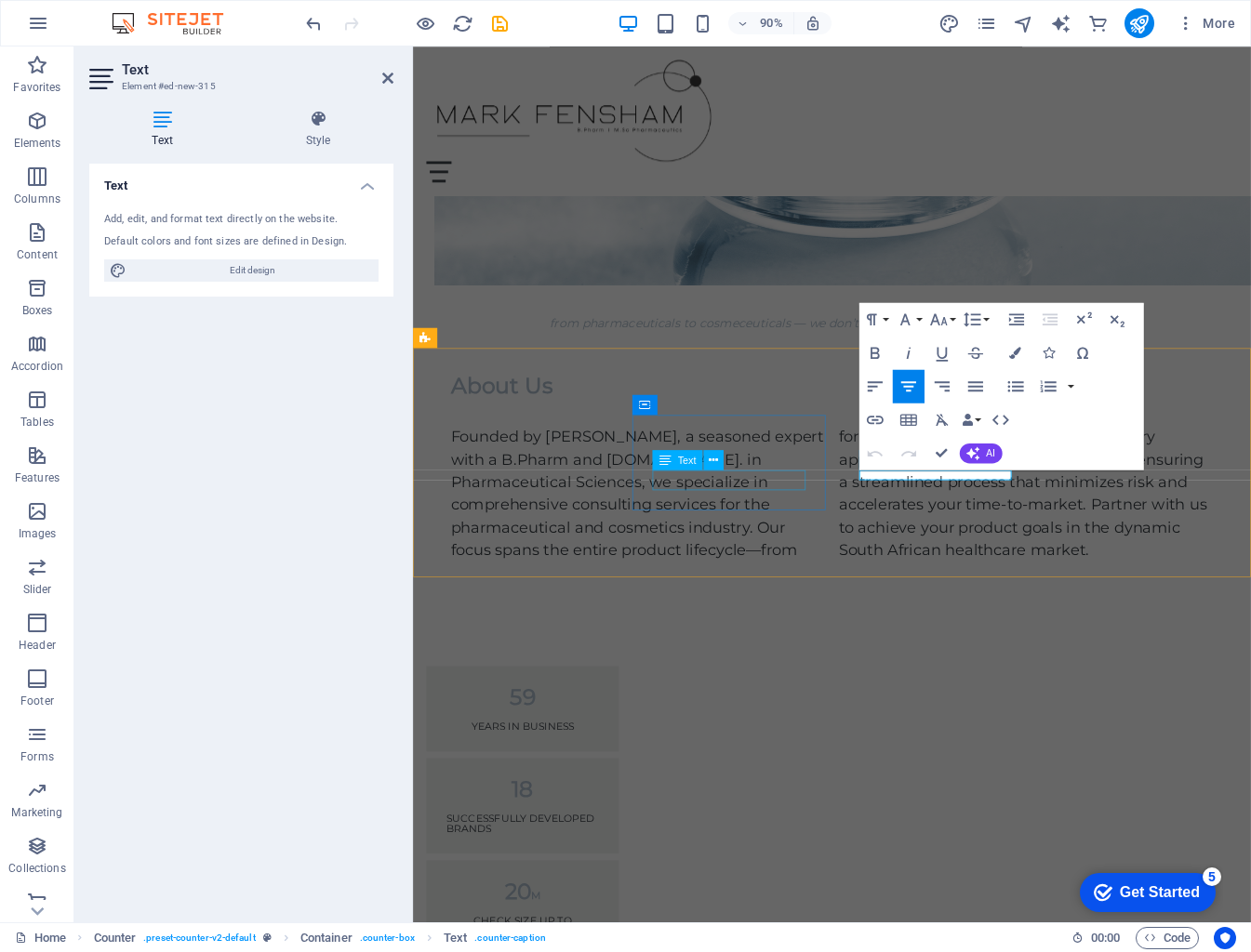
click at [620, 898] on div "successfully developed brands" at bounding box center [534, 909] width 169 height 22
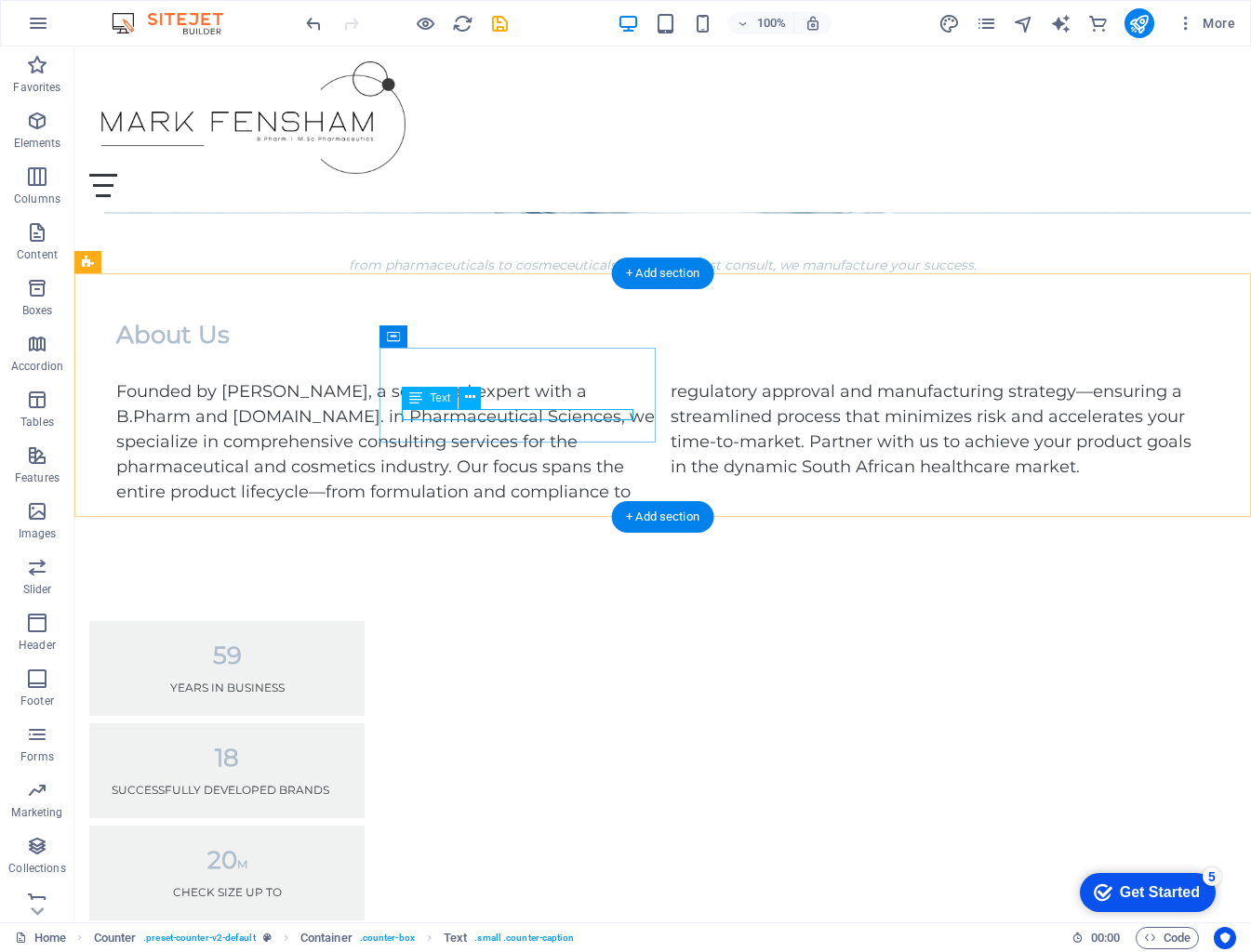
click at [343, 784] on div "successfully developed brands" at bounding box center [226, 789] width 230 height 11
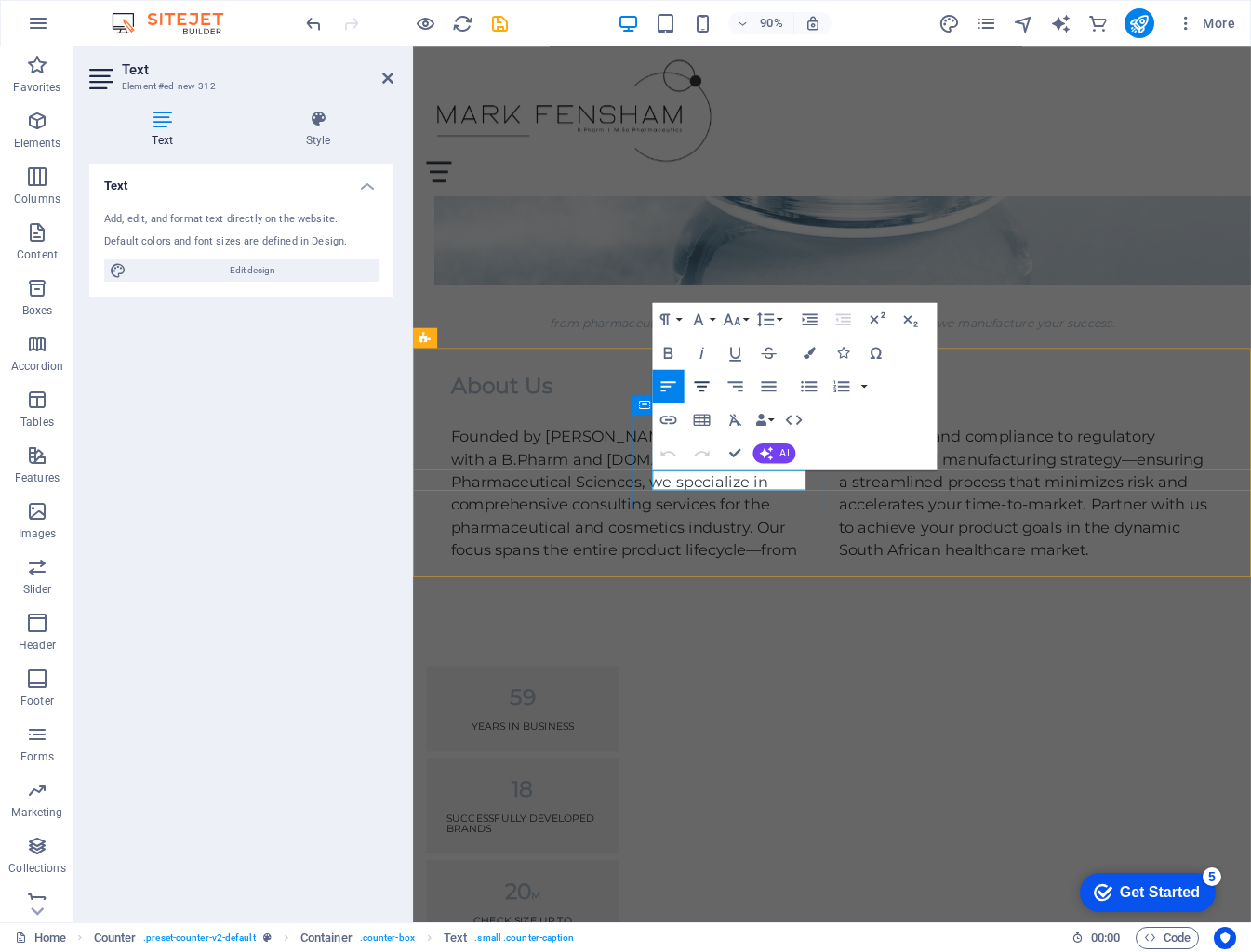
click at [704, 387] on icon "button" at bounding box center [702, 386] width 15 height 10
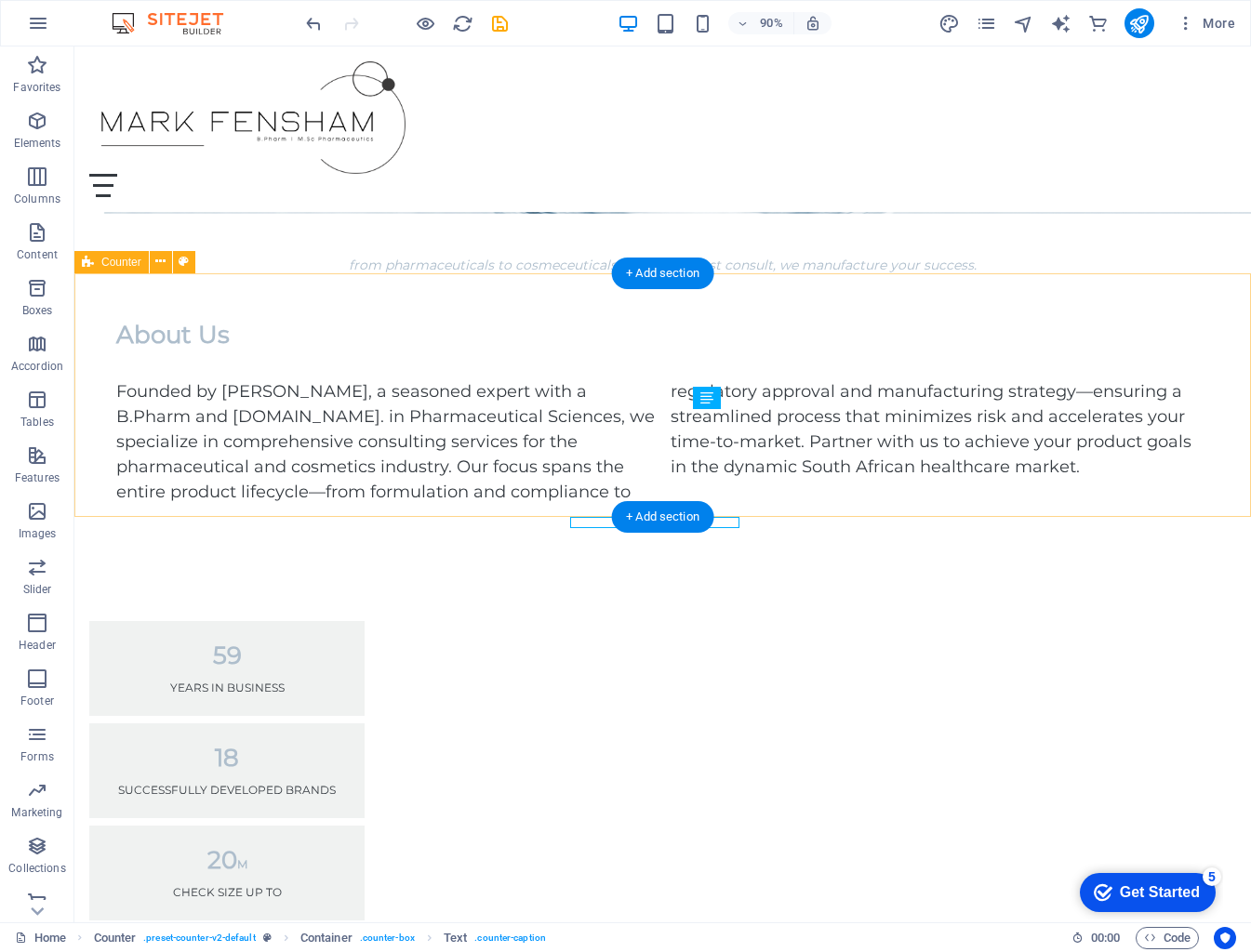
click at [910, 547] on div "59 years in business 18 successfully developed brands 20 M Check Size up to 9 C…" at bounding box center [662, 822] width 1177 height 550
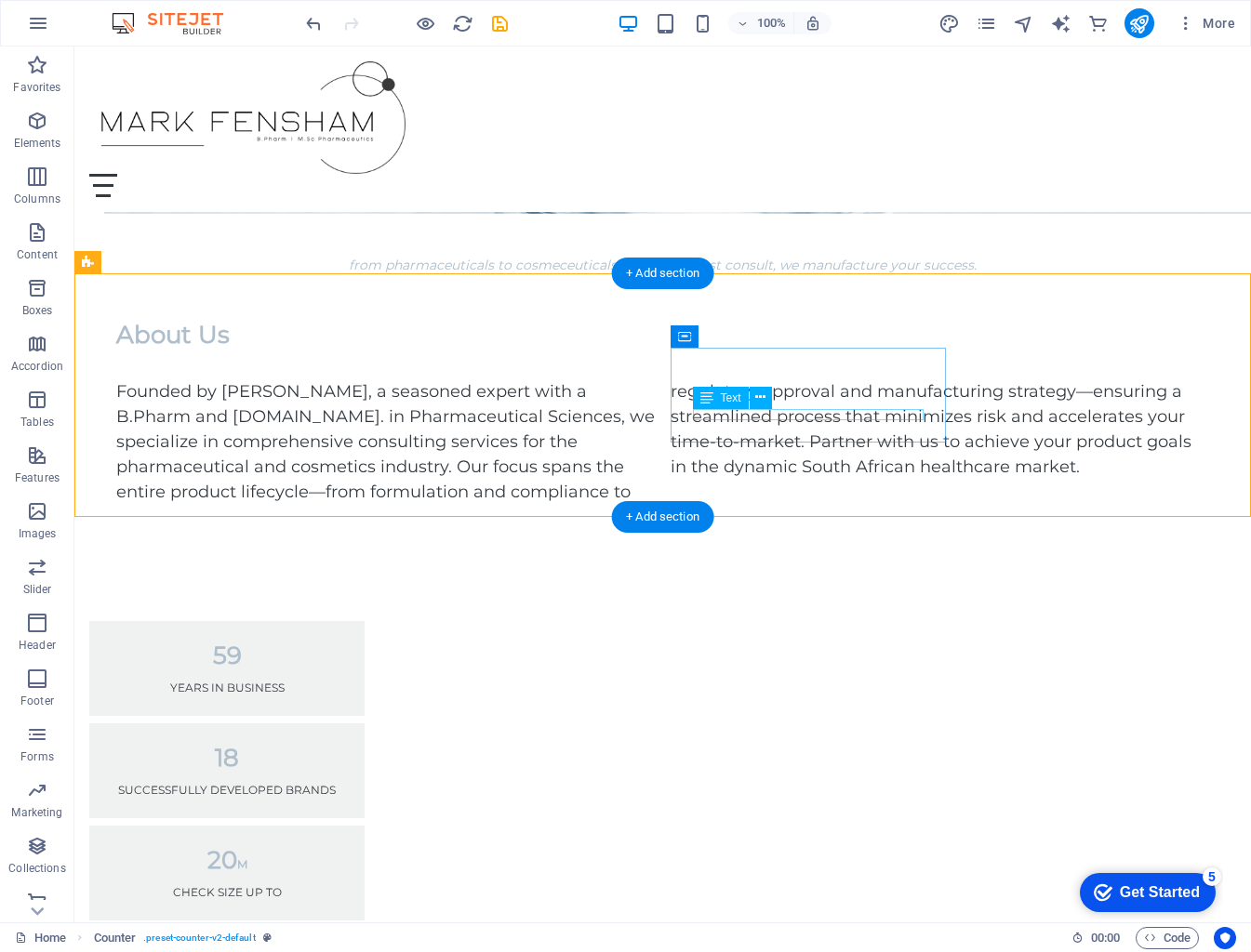
click at [343, 886] on div "Check Size up to" at bounding box center [226, 891] width 230 height 11
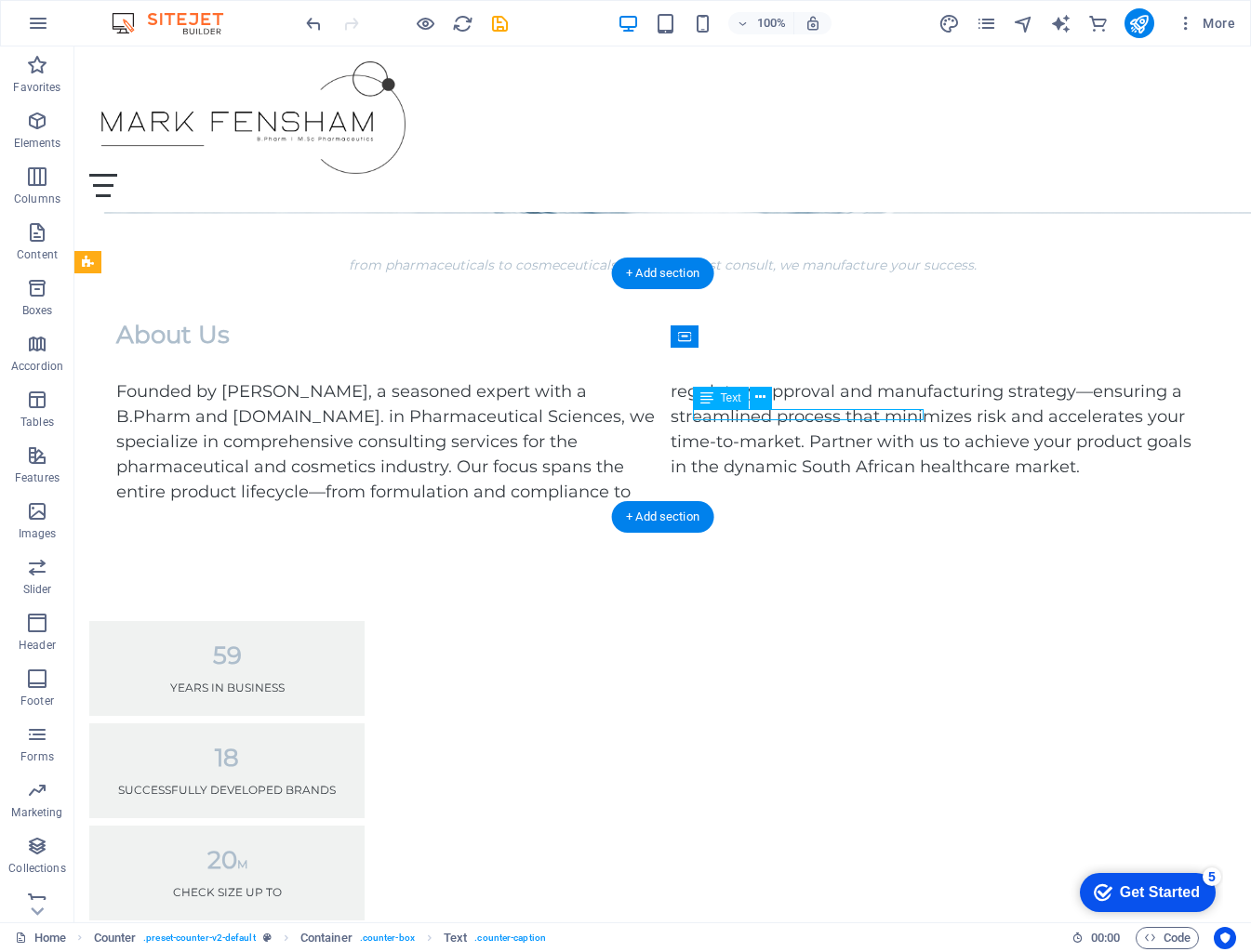
click at [343, 886] on div "Check Size up to" at bounding box center [226, 891] width 230 height 11
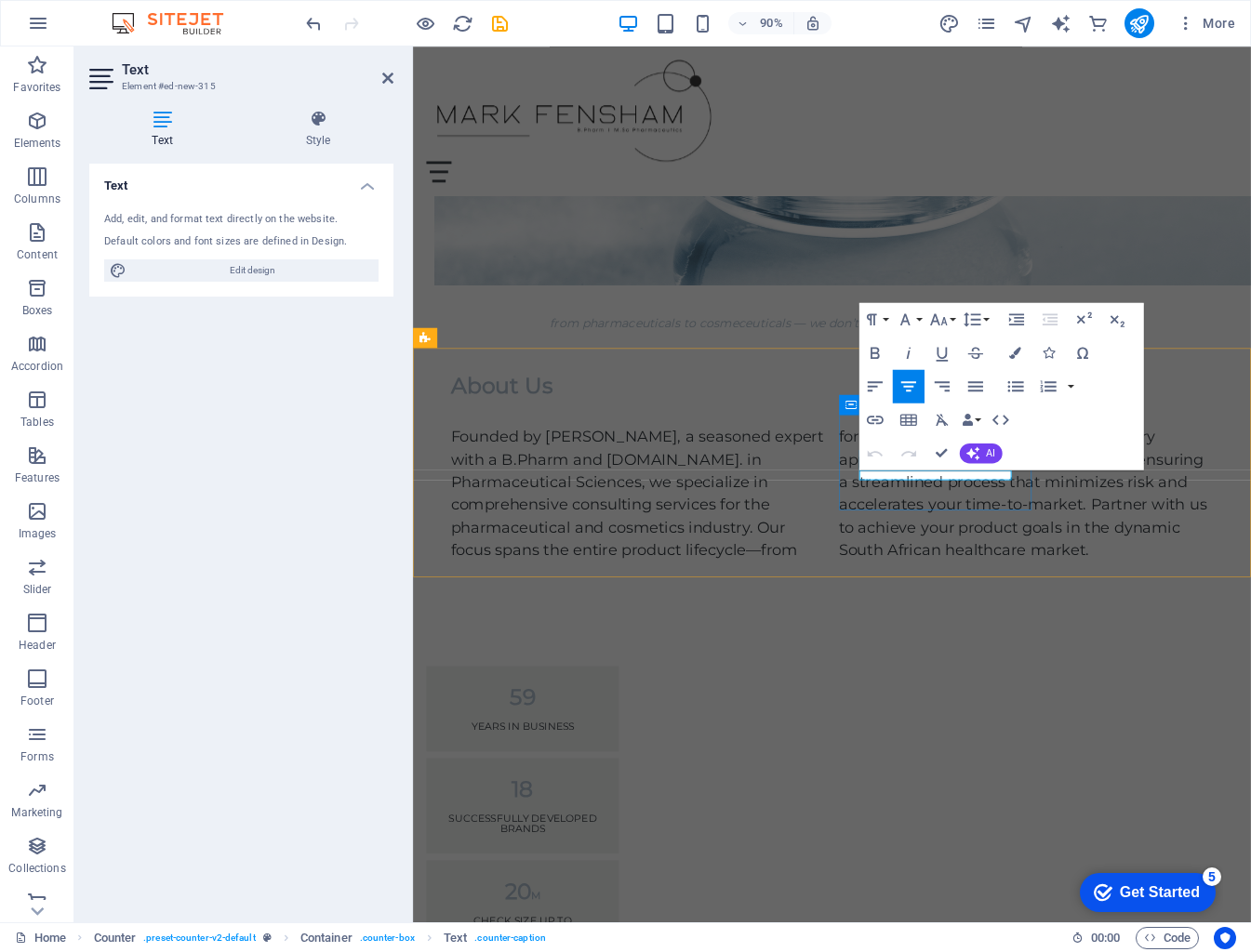
click at [915, 385] on icon "button" at bounding box center [908, 386] width 21 height 21
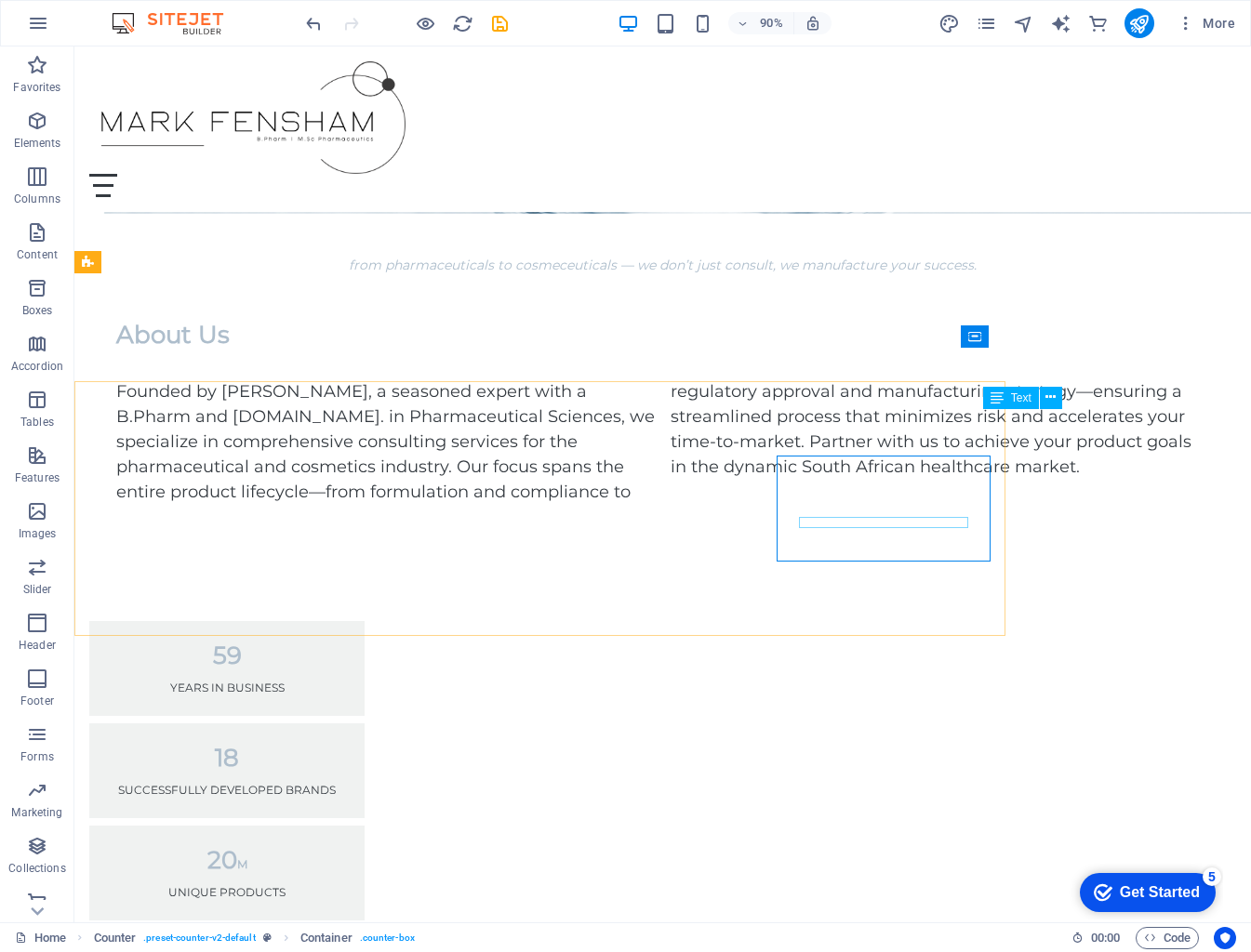
click at [1048, 547] on div "59 years in business 18 successfully developed brands 20 M unique products 9 Co…" at bounding box center [662, 822] width 1177 height 550
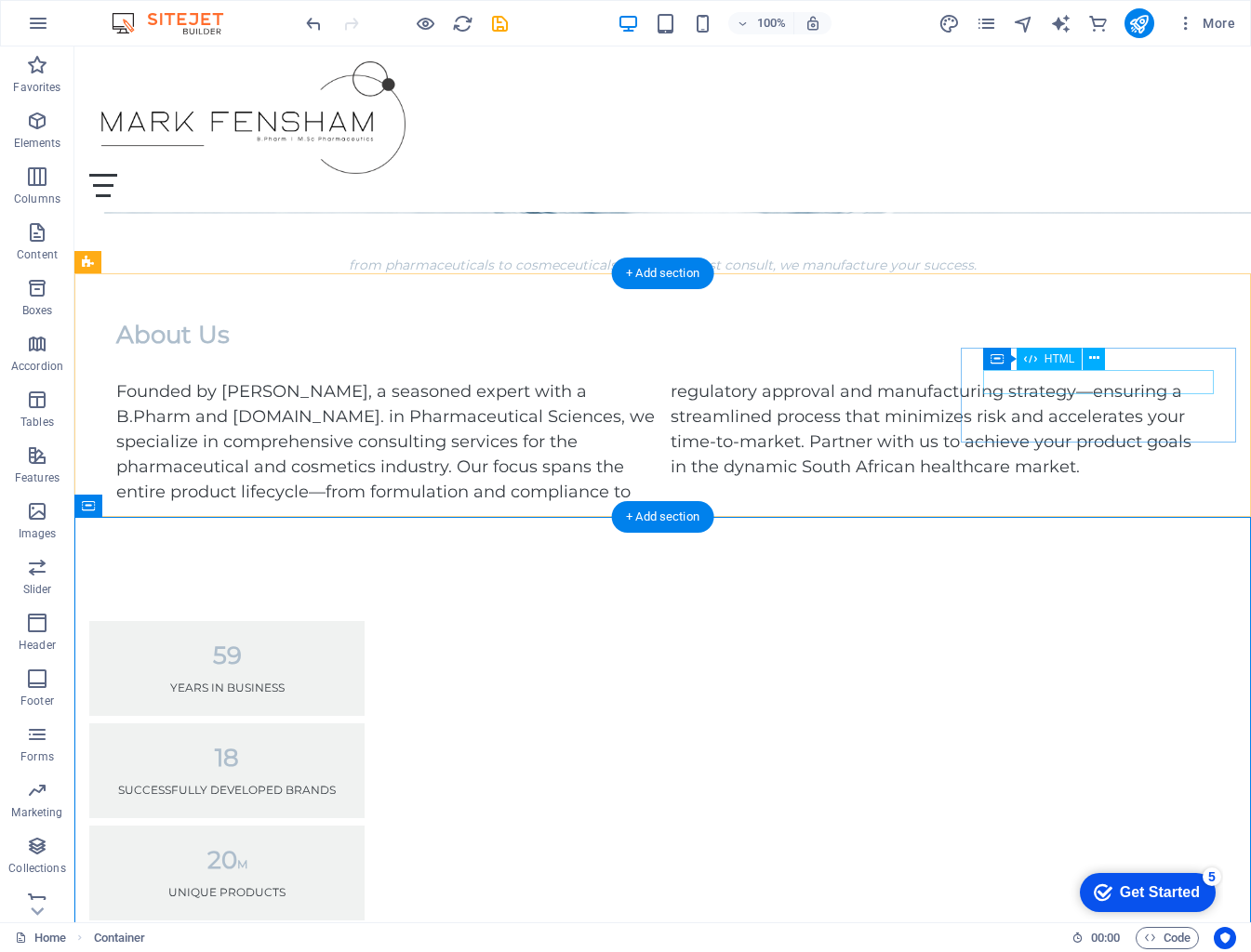
click at [343, 950] on div "9" at bounding box center [226, 962] width 230 height 24
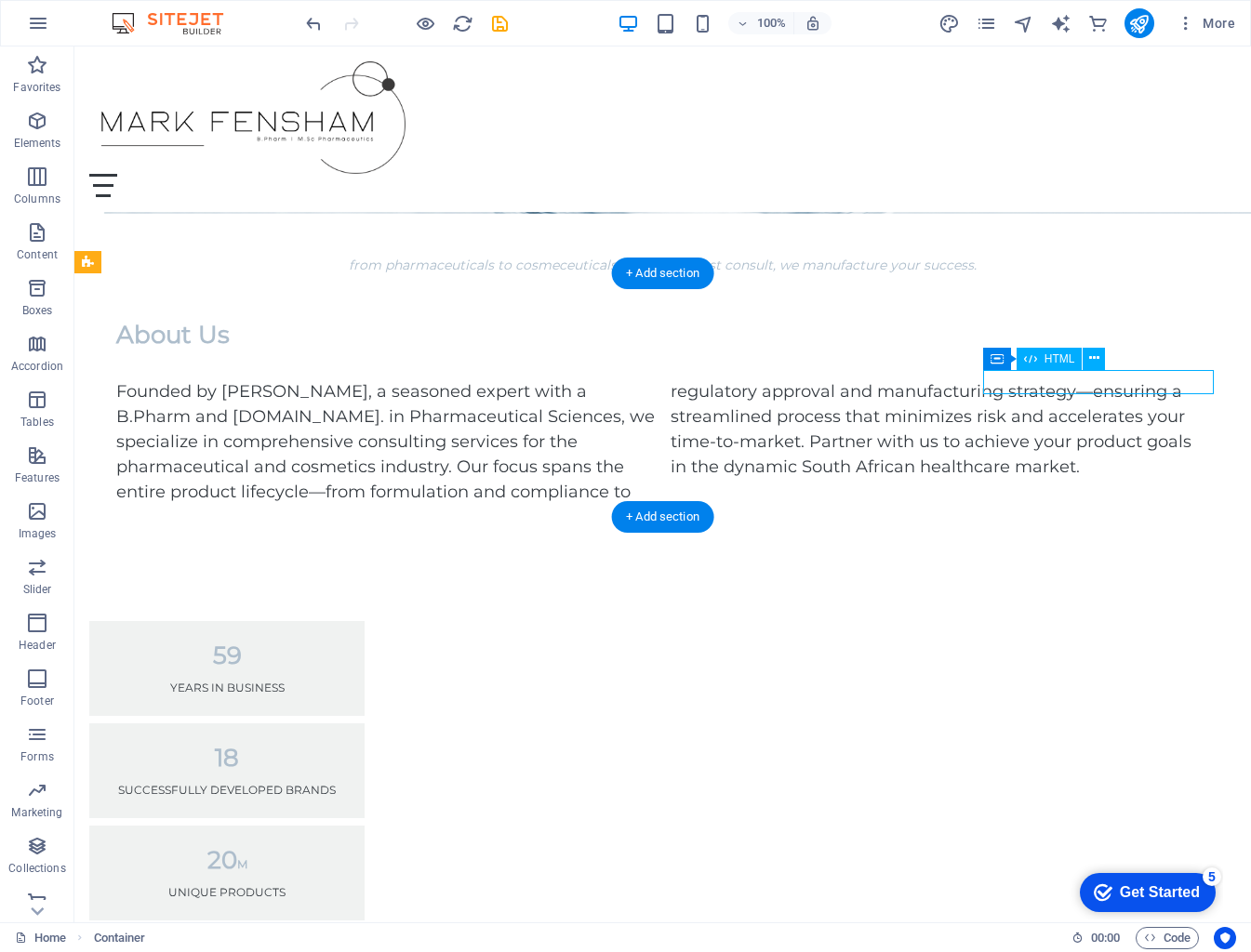
click at [343, 950] on div "9" at bounding box center [226, 962] width 230 height 24
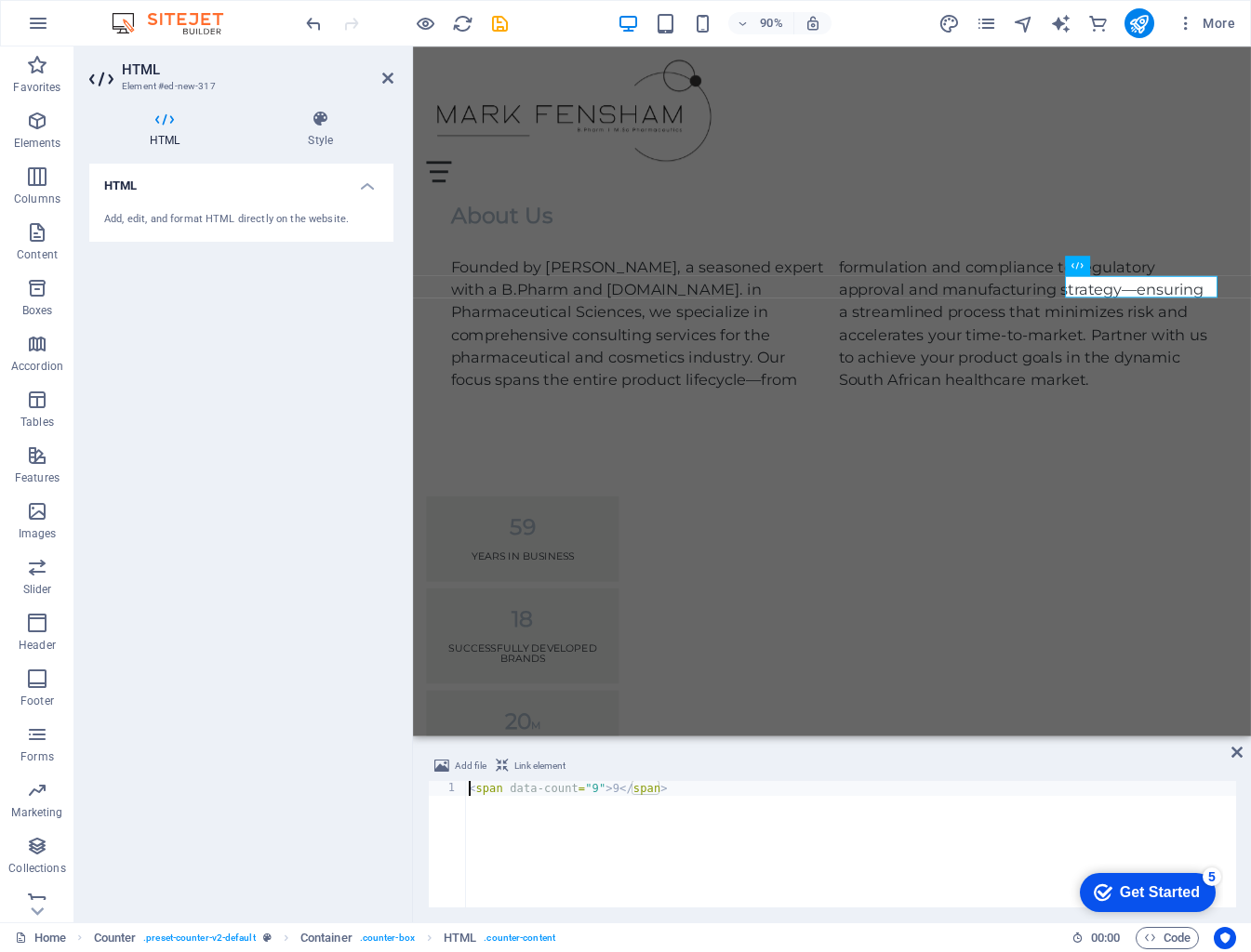
click at [311, 196] on h4 "HTML" at bounding box center [241, 181] width 304 height 34
click at [357, 182] on h4 "HTML" at bounding box center [241, 186] width 304 height 45
click at [179, 222] on div "Add, edit, and format HTML directly on the website." at bounding box center [241, 220] width 274 height 16
click at [287, 221] on div "Add, edit, and format HTML directly on the website." at bounding box center [241, 220] width 274 height 16
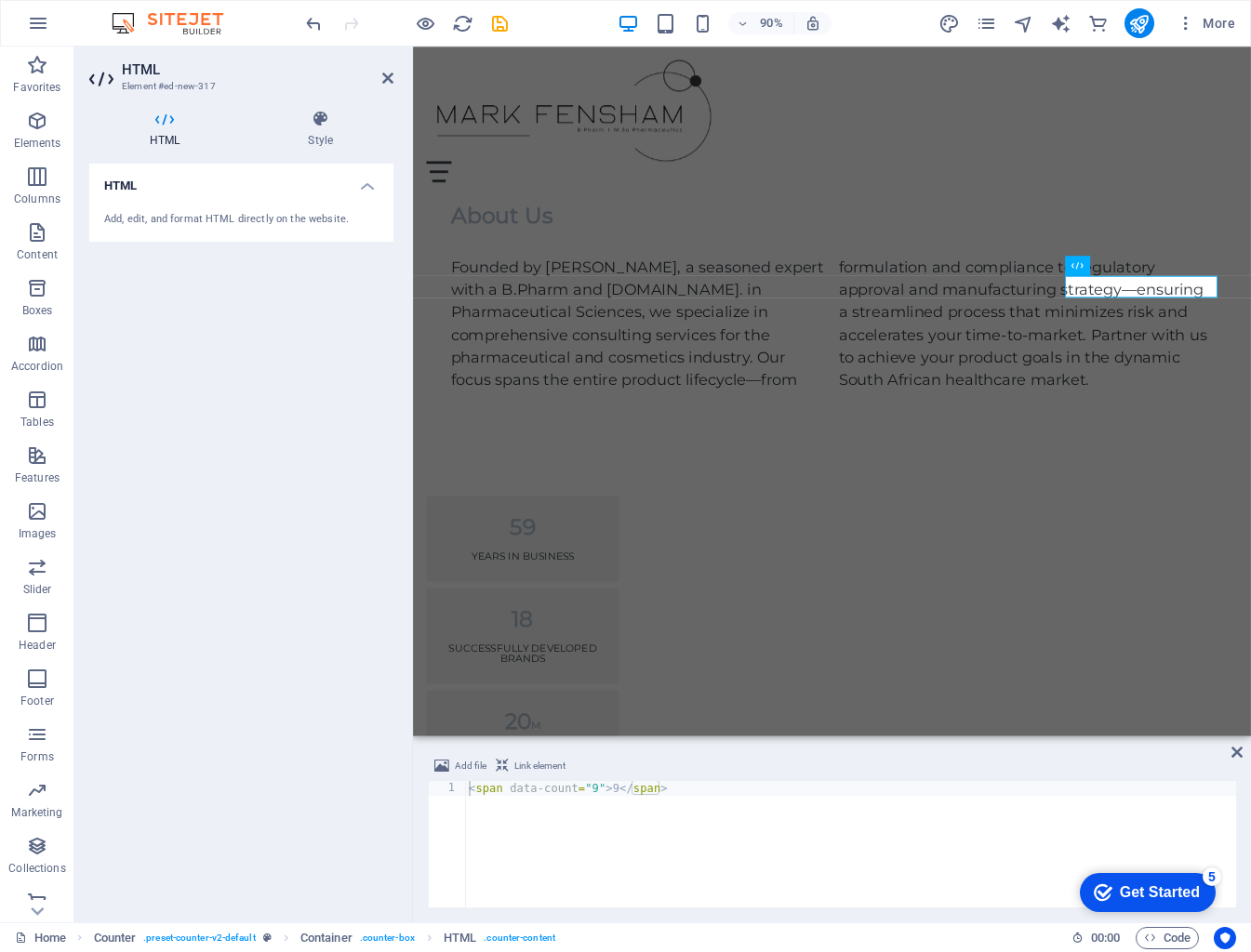
click at [372, 186] on h4 "HTML" at bounding box center [241, 181] width 304 height 34
click at [730, 472] on div "59 years in business 18 successfully developed brands 20 M unique products 9 cl…" at bounding box center [878, 752] width 930 height 562
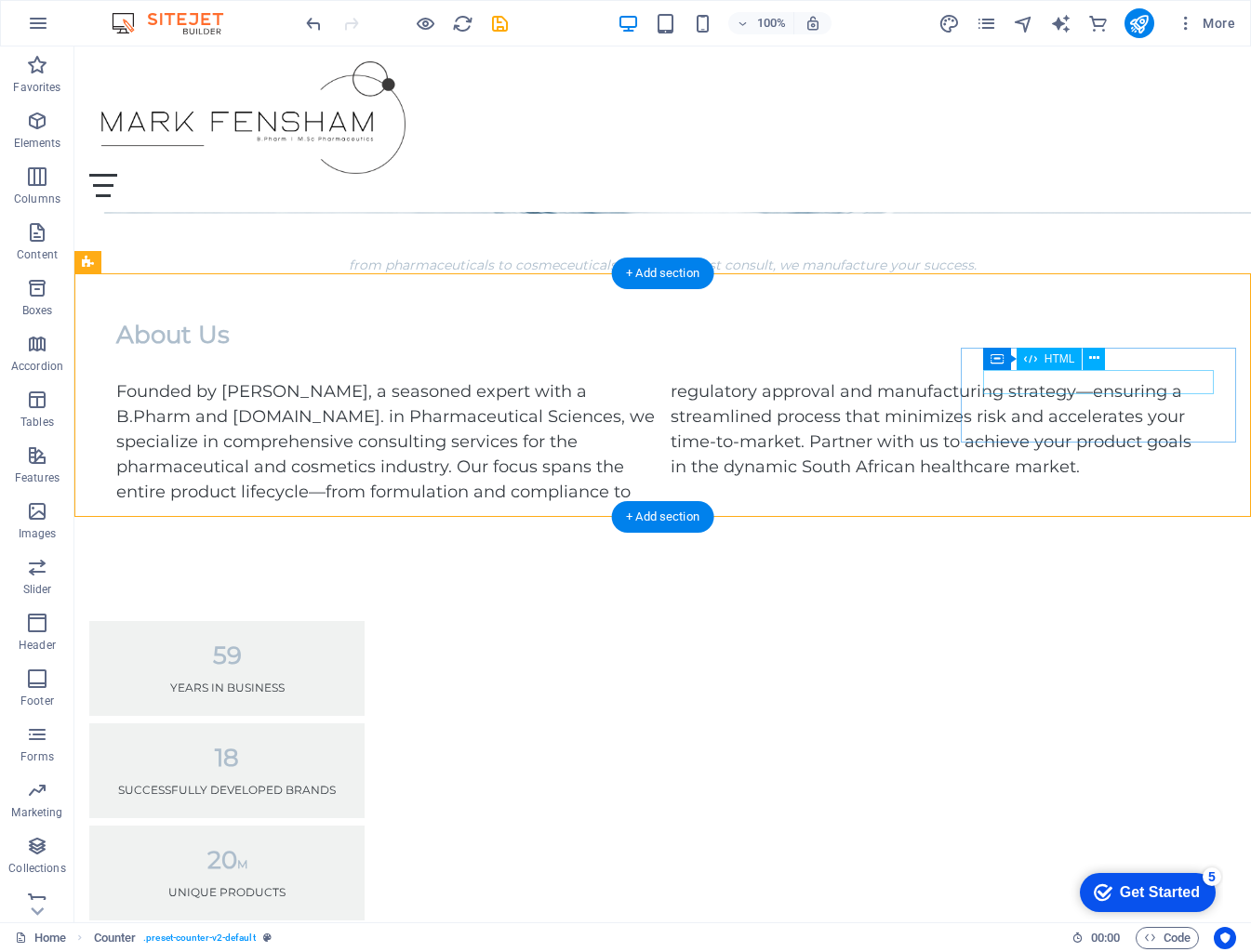
click at [343, 950] on div "9" at bounding box center [226, 962] width 230 height 24
click at [1048, 363] on button at bounding box center [1093, 358] width 22 height 22
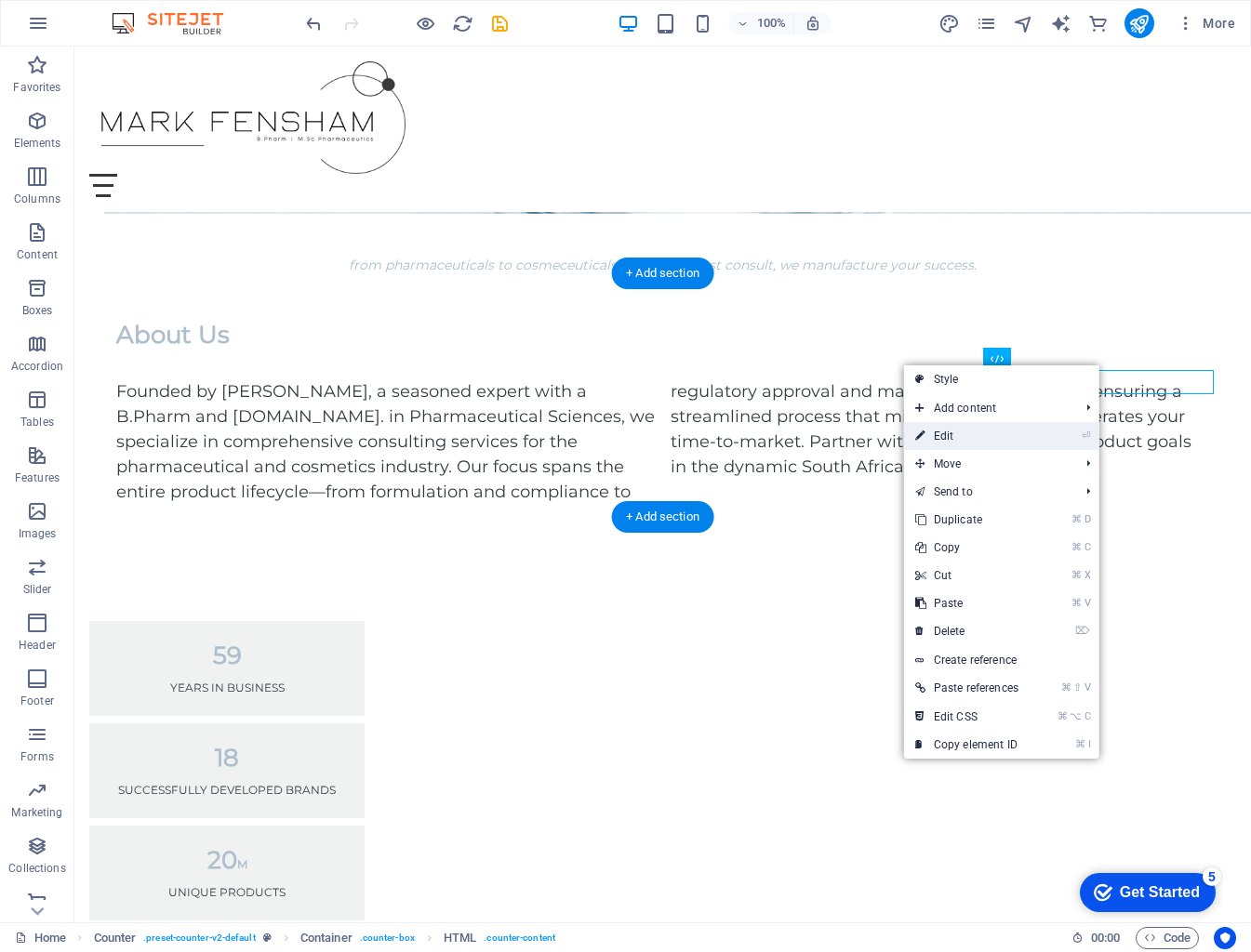
click at [1044, 444] on li "⏎ Edit" at bounding box center [1001, 436] width 196 height 28
click at [1028, 440] on link "⏎ Edit" at bounding box center [966, 436] width 125 height 28
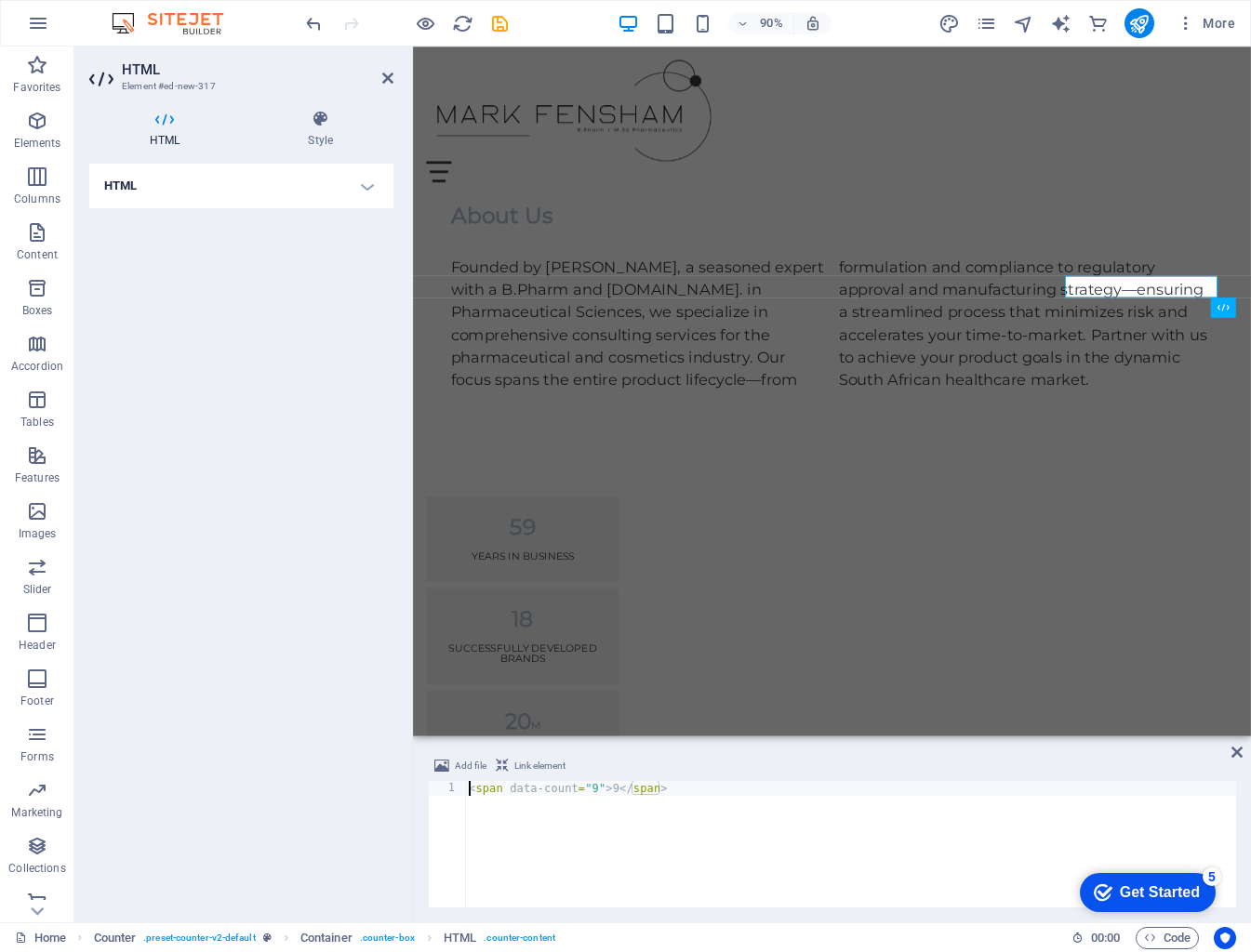
click at [596, 790] on div "< span data-count = "9" > 9 </ span >" at bounding box center [850, 859] width 770 height 156
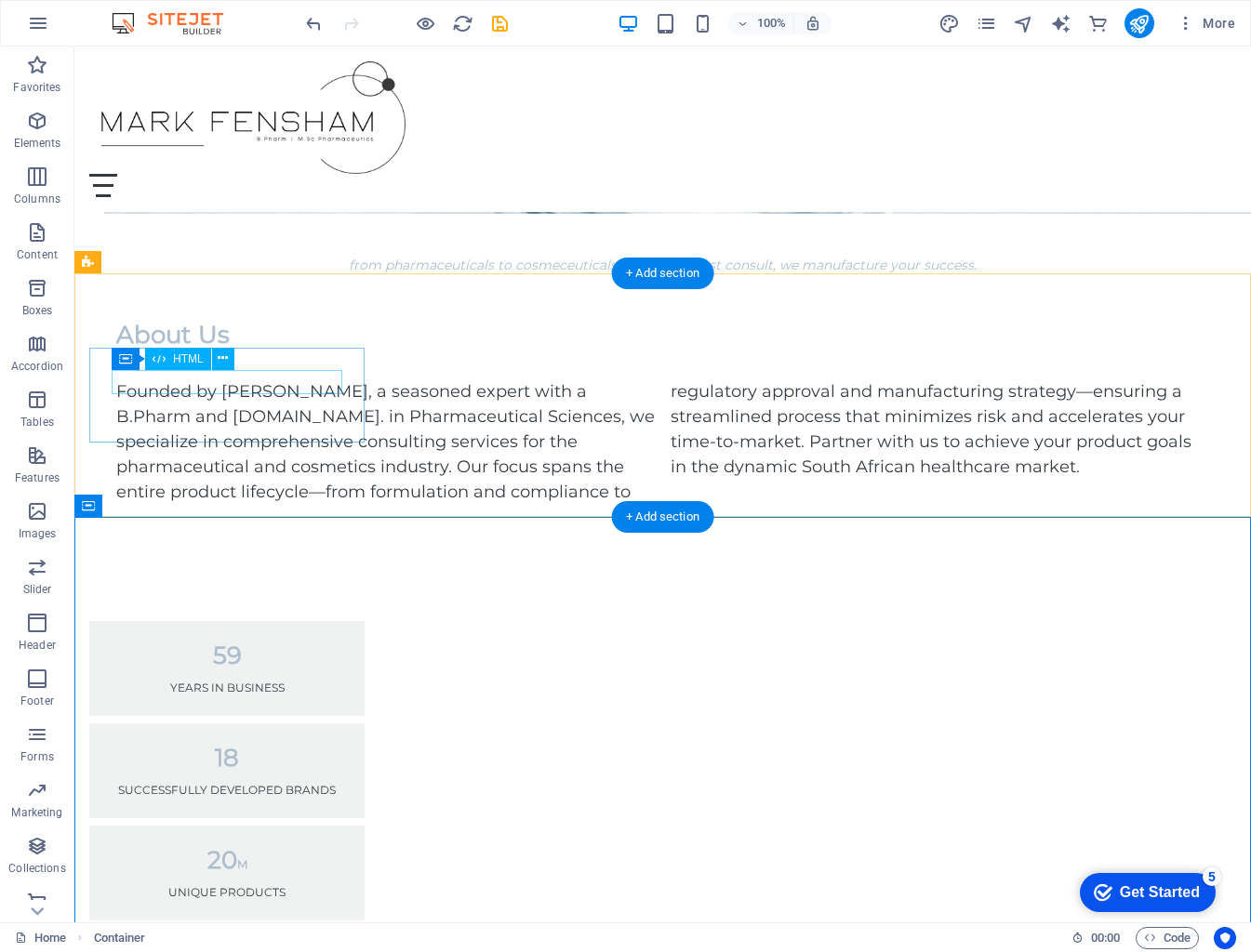
click at [218, 643] on div "59" at bounding box center [226, 655] width 230 height 24
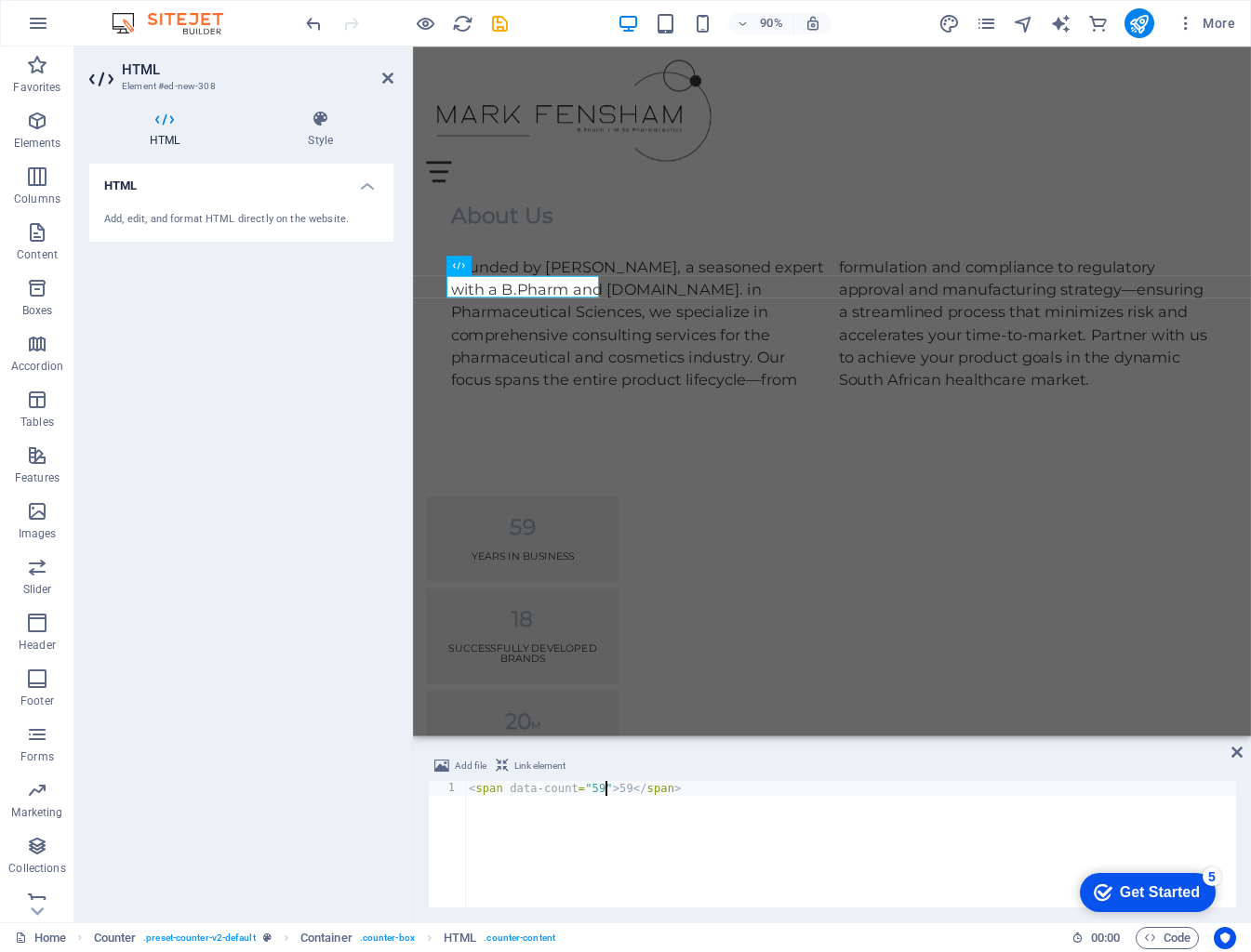
drag, startPoint x: 604, startPoint y: 789, endPoint x: 635, endPoint y: 798, distance: 32.3
click at [605, 789] on div "< span data-count = "59" > 59 </ span >" at bounding box center [850, 859] width 770 height 156
click at [631, 787] on div "< span data-count = "5+" > 59 </ span >" at bounding box center [850, 859] width 770 height 156
type textarea "<span data-count="5+">5</span>"
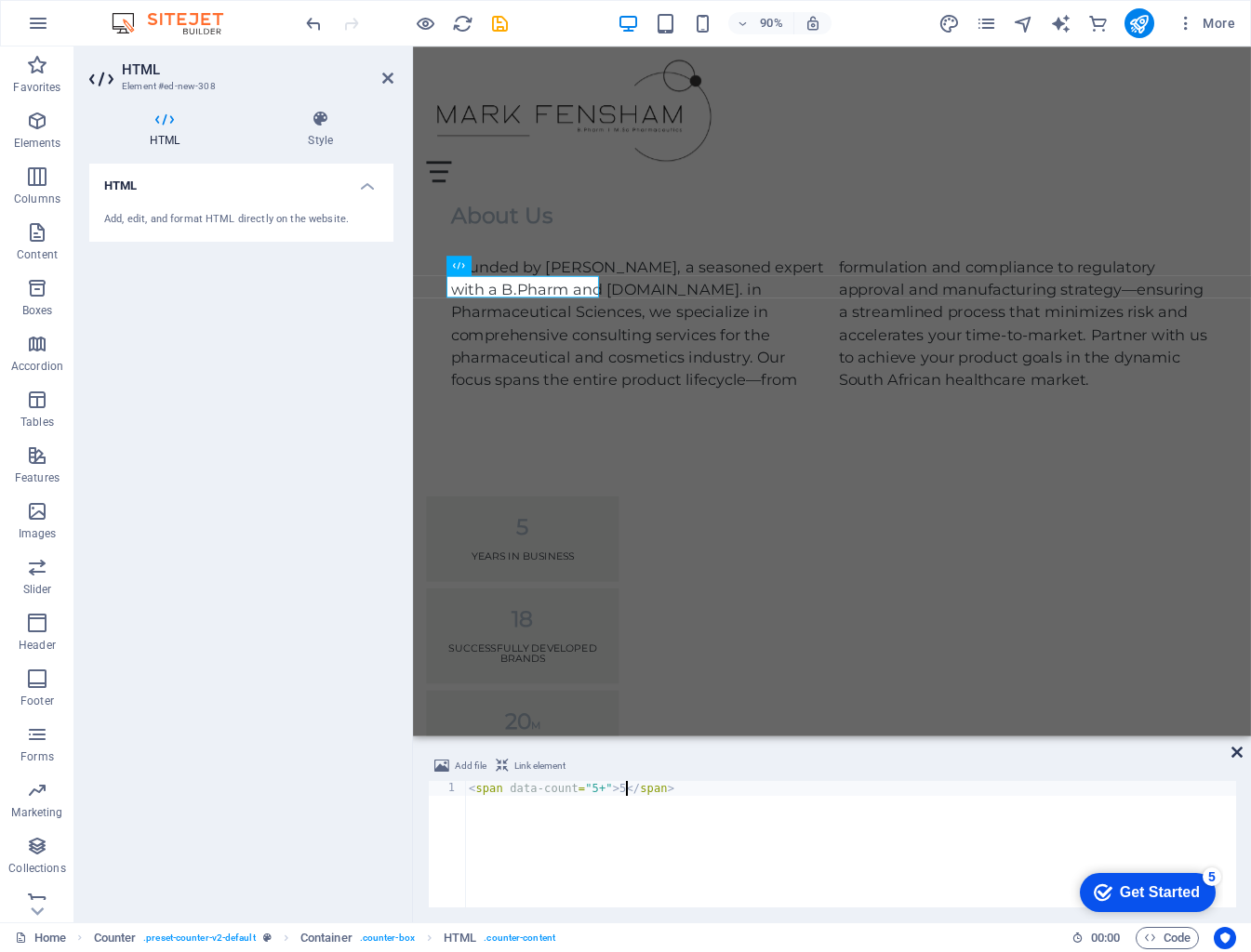
click at [1048, 748] on icon at bounding box center [1236, 751] width 11 height 15
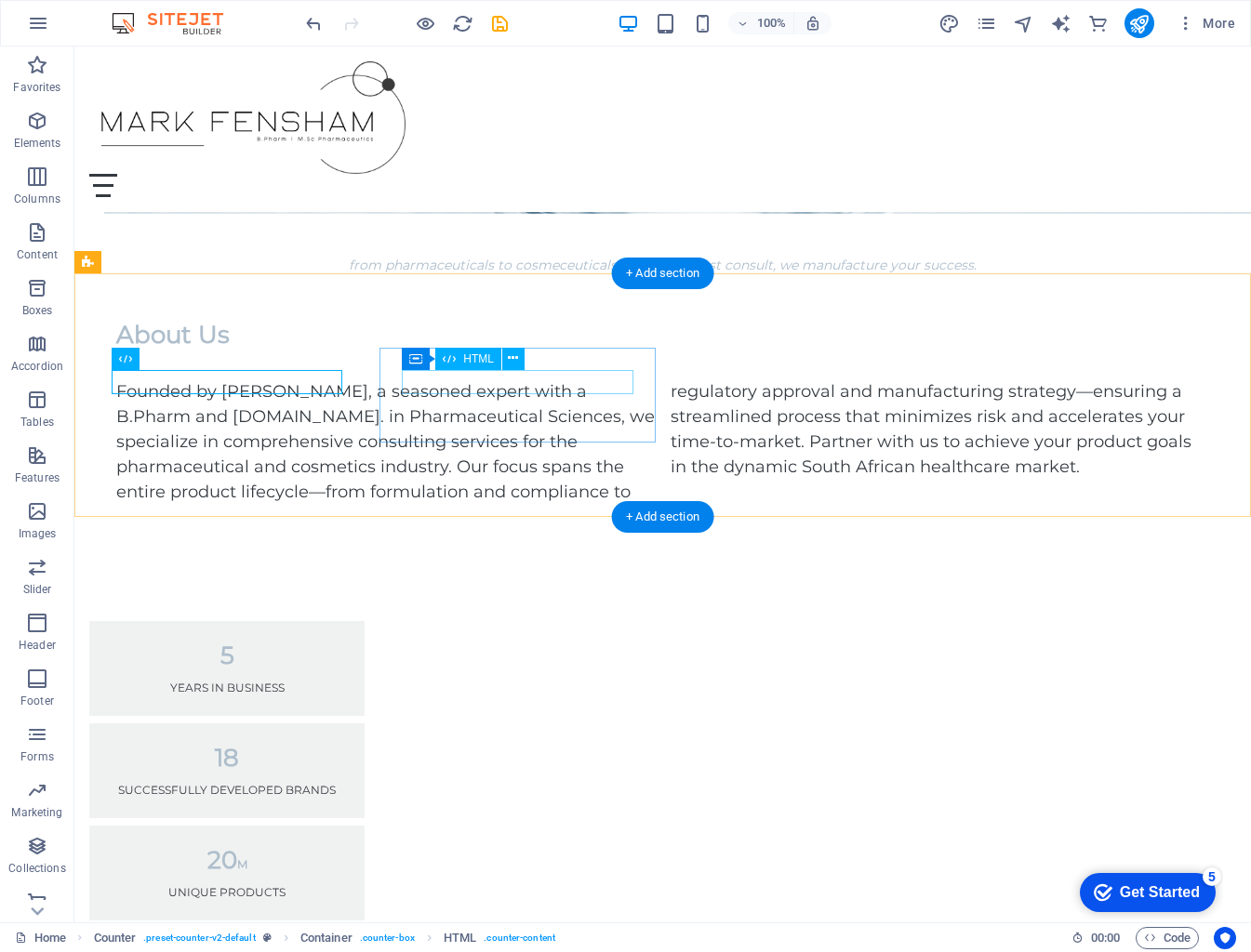
click at [343, 746] on div "18" at bounding box center [226, 757] width 230 height 24
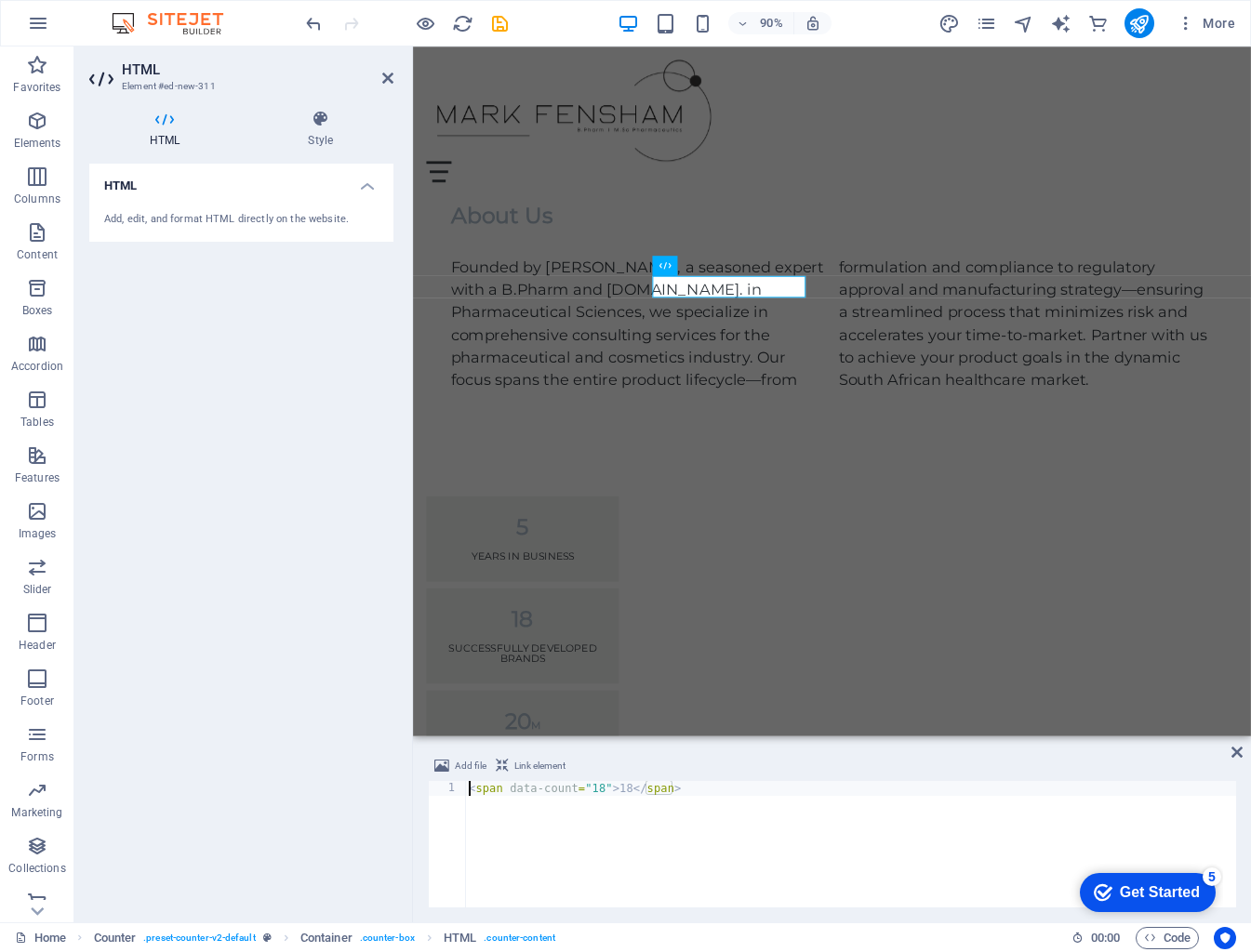
click at [606, 790] on div "< span data-count = "18" > 18 </ span >" at bounding box center [850, 859] width 770 height 156
click at [637, 789] on div "< span data-count = "10+" > 18 </ span >" at bounding box center [850, 859] width 770 height 156
type textarea "<span data-count="10+">10+</span>"
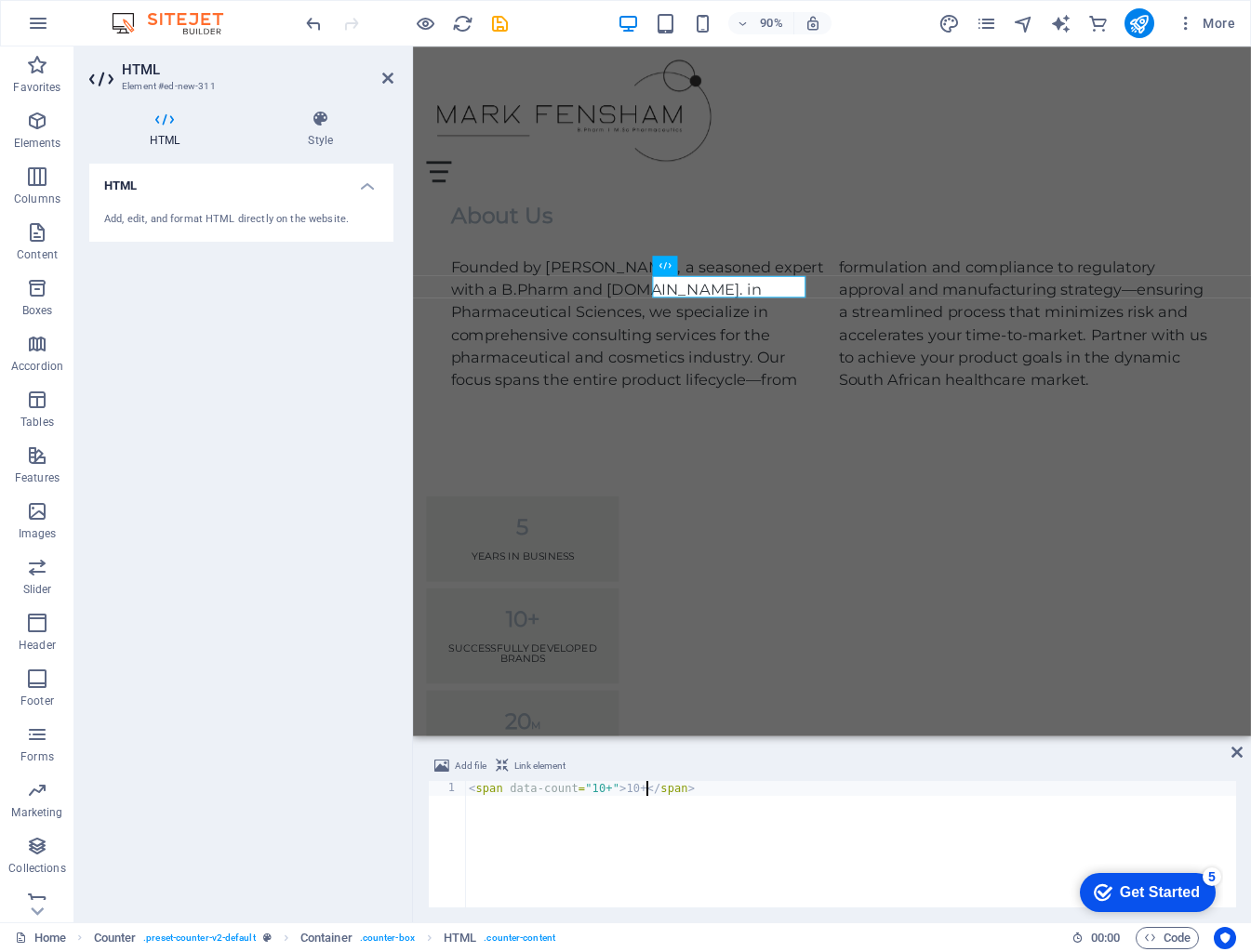
click at [1048, 753] on div "Add file Link element <span data-count="10+">10+</span> 1 < span data-count = "…" at bounding box center [832, 831] width 838 height 183
click at [536, 568] on div "5" at bounding box center [534, 580] width 169 height 24
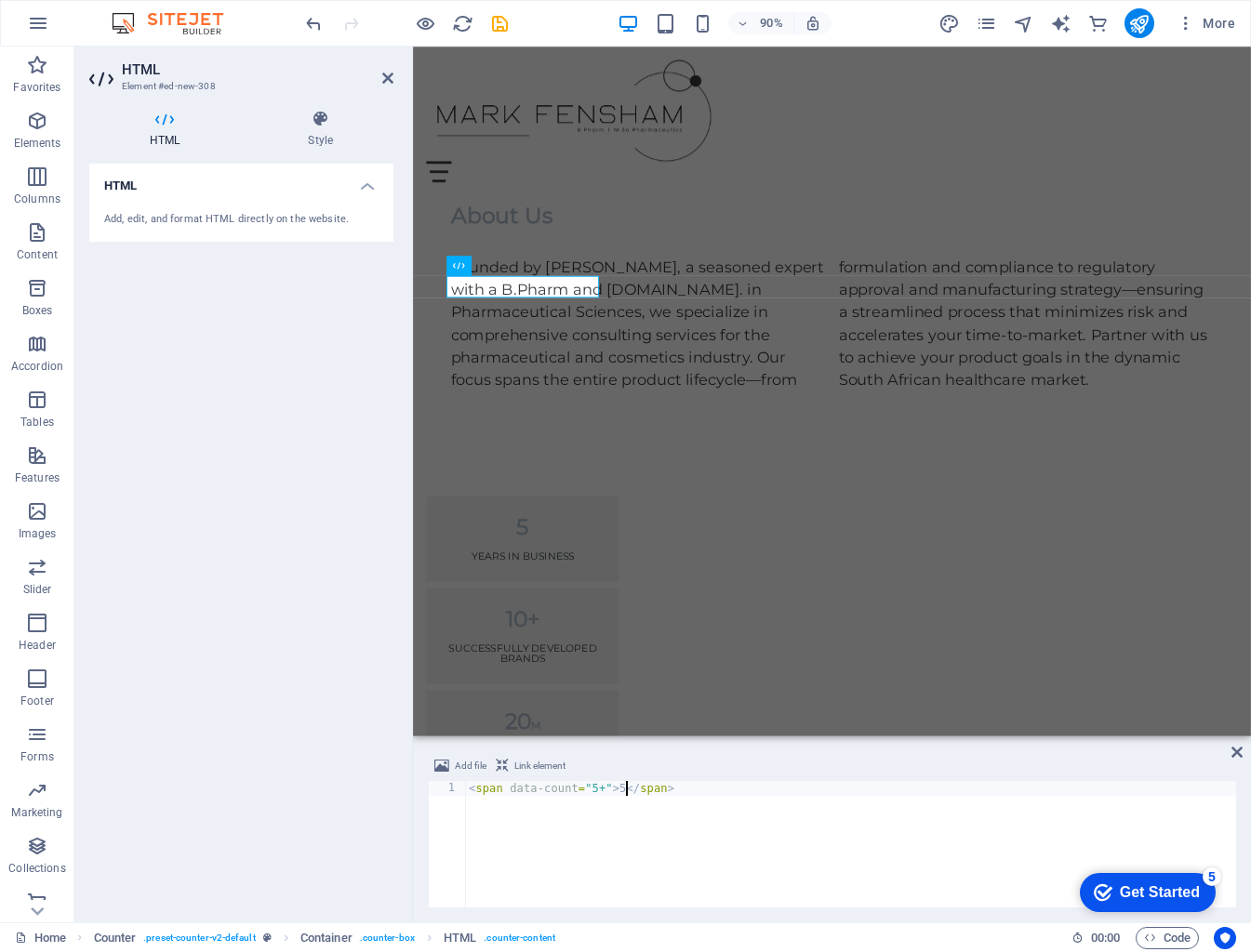
scroll to position [0, 14]
type textarea "<span data-count="5+">5+</span>"
click at [620, 783] on div "20 M" at bounding box center [534, 795] width 169 height 24
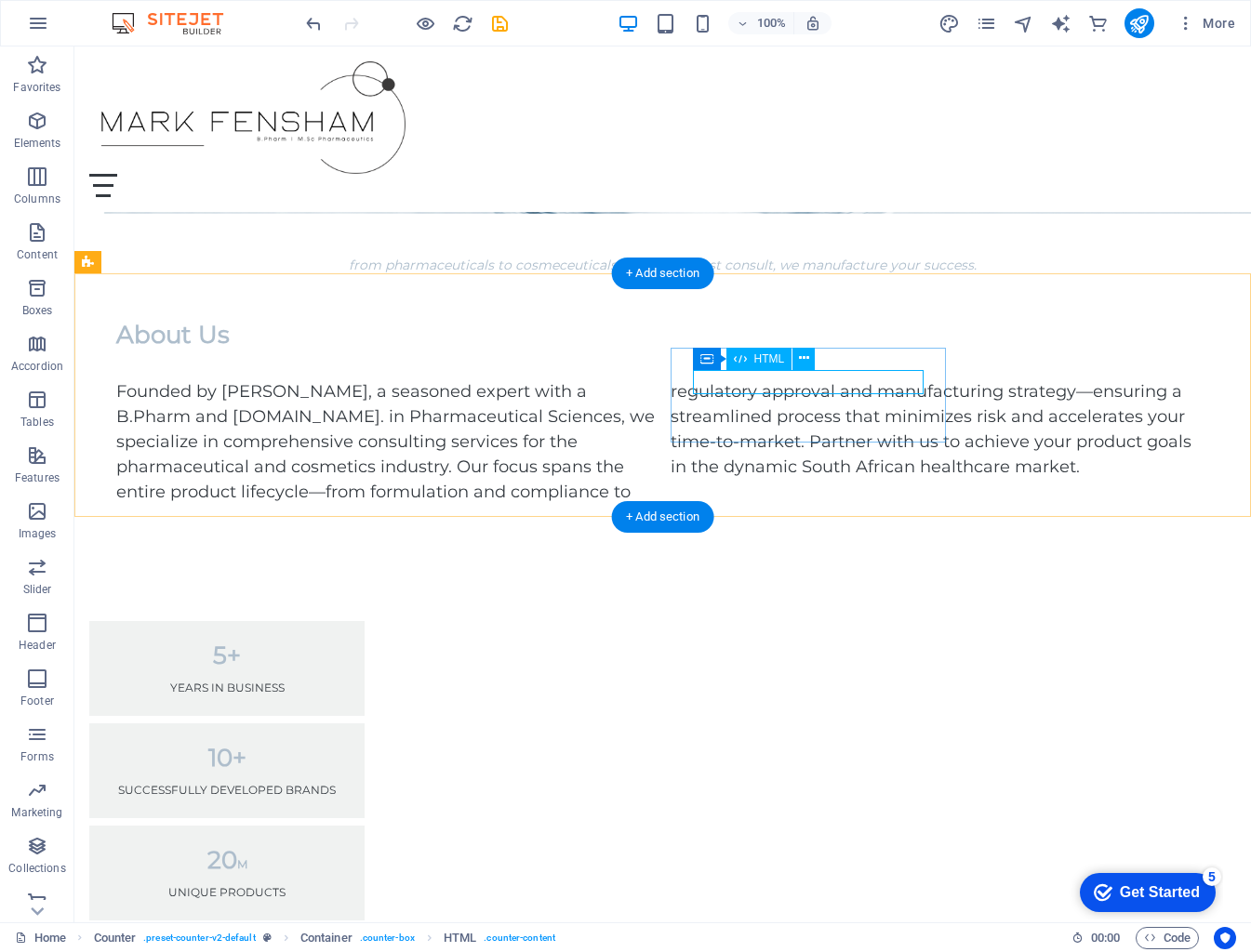
click at [343, 848] on div "20 M" at bounding box center [226, 860] width 230 height 24
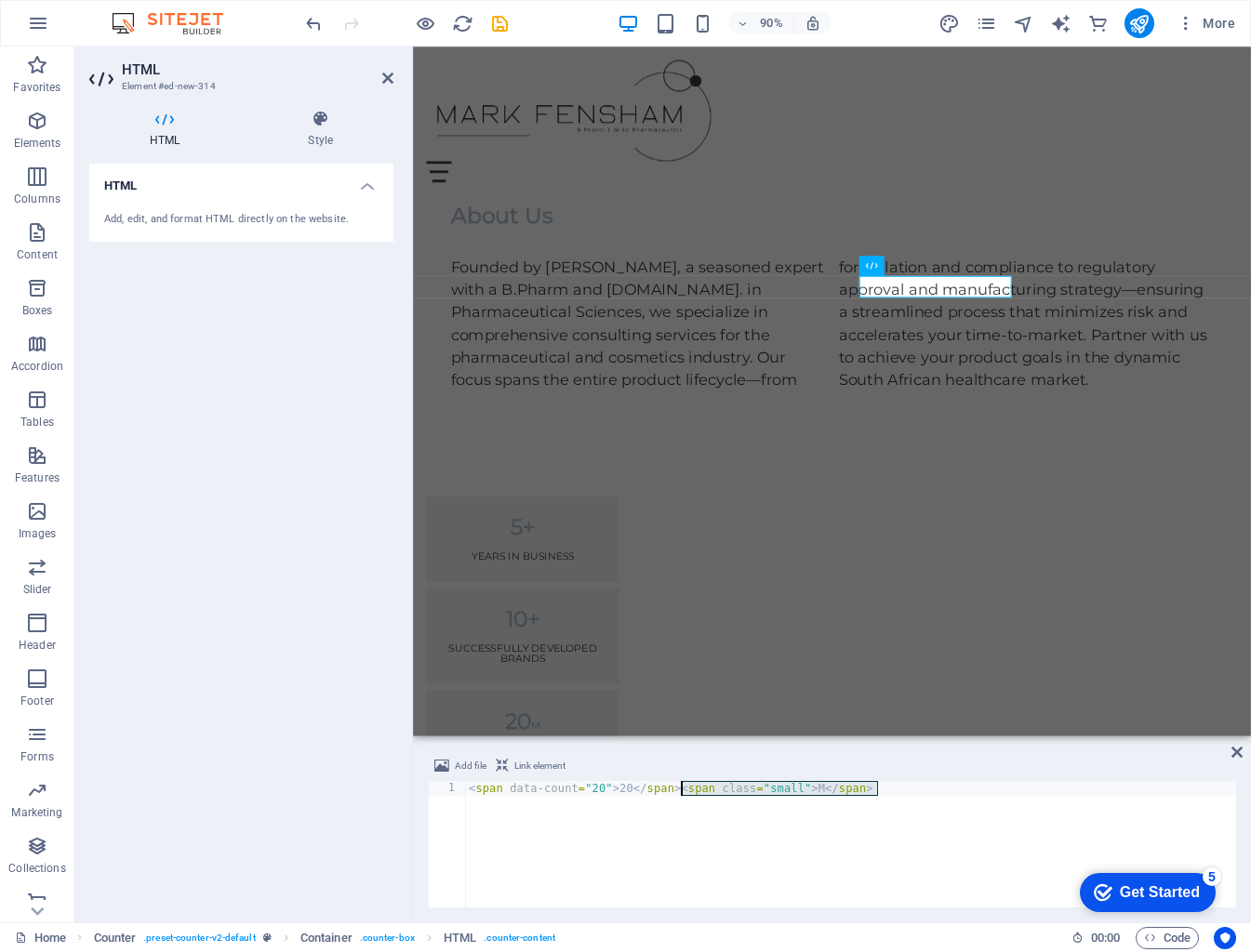
drag, startPoint x: 908, startPoint y: 791, endPoint x: 682, endPoint y: 788, distance: 226.0
click at [682, 788] on div "< span data-count = "20" > 20 </ span > < span class = "small" > M </ span >" at bounding box center [850, 859] width 770 height 156
click at [656, 829] on div "< span data-count = "20" > 20 </ span >" at bounding box center [850, 859] width 770 height 156
click at [605, 789] on div "< span data-count = "20" > 20 </ span >" at bounding box center [850, 859] width 770 height 156
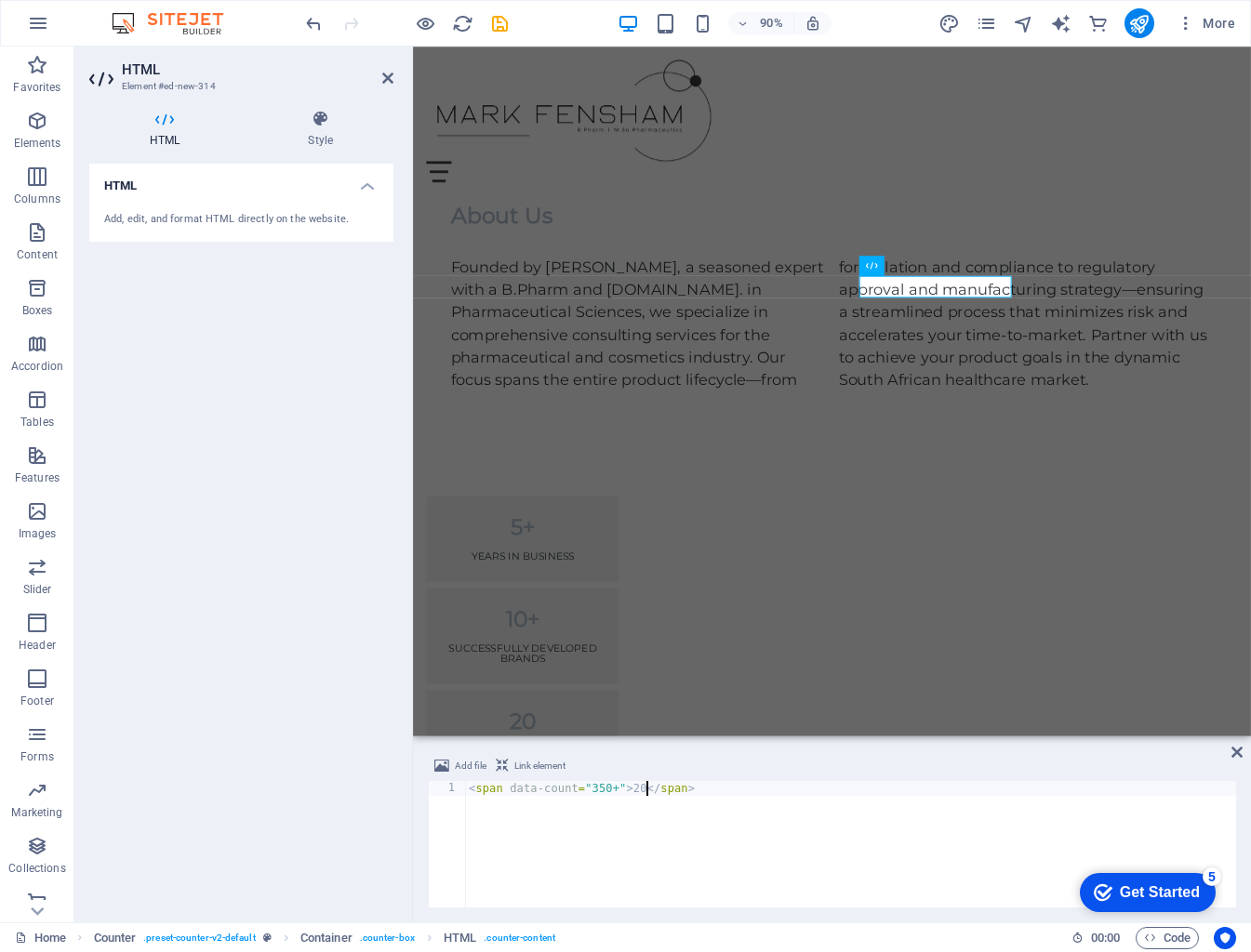
click at [646, 790] on div "< span data-count = "350+" > 20 </ span >" at bounding box center [850, 859] width 770 height 156
click at [619, 790] on div "< span data-count = "350+" > 350+ </ span >" at bounding box center [850, 859] width 770 height 156
type textarea "<span data-count="350">350+</span>"
drag, startPoint x: 1236, startPoint y: 750, endPoint x: 1115, endPoint y: 681, distance: 139.3
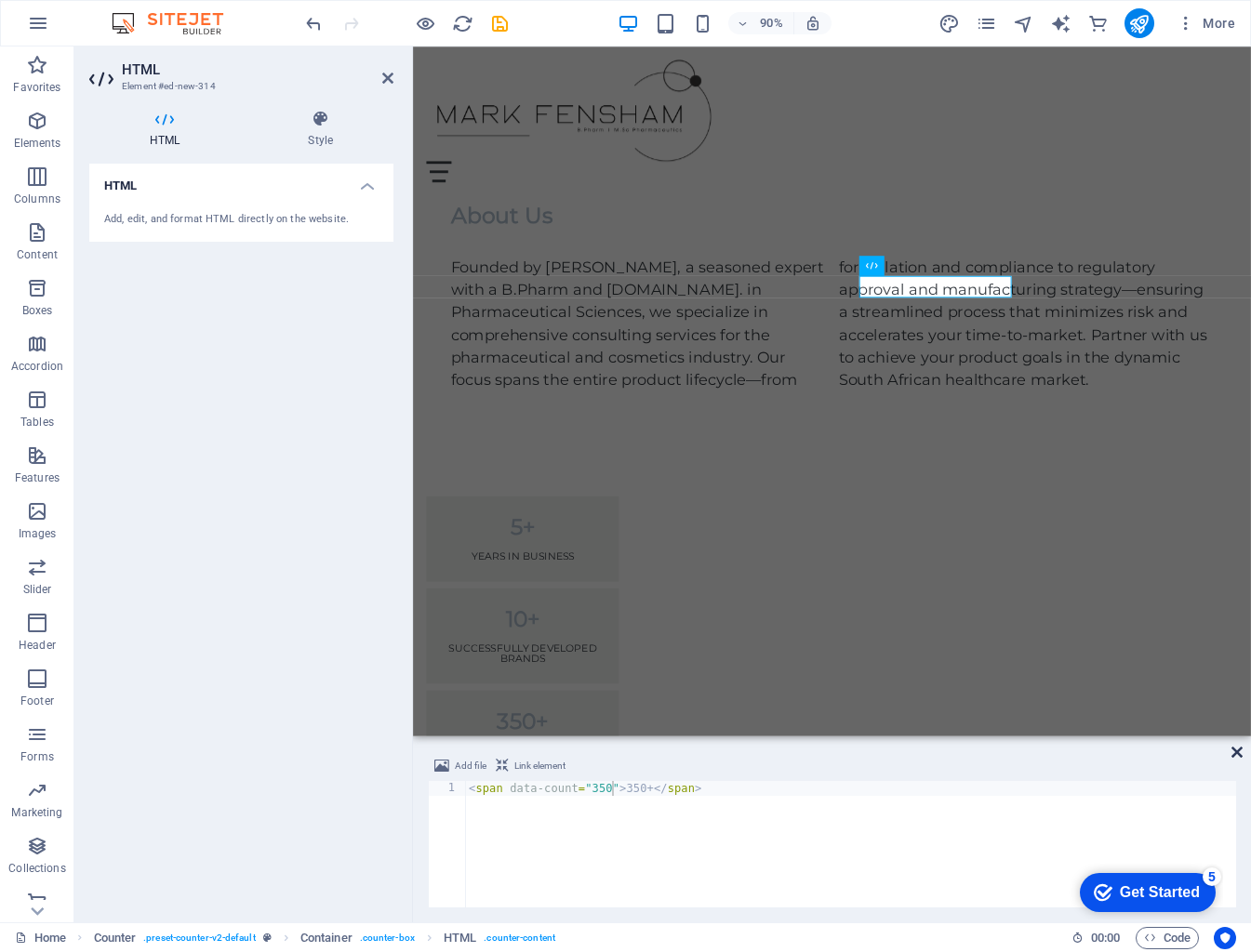
click at [1048, 750] on icon at bounding box center [1236, 751] width 11 height 15
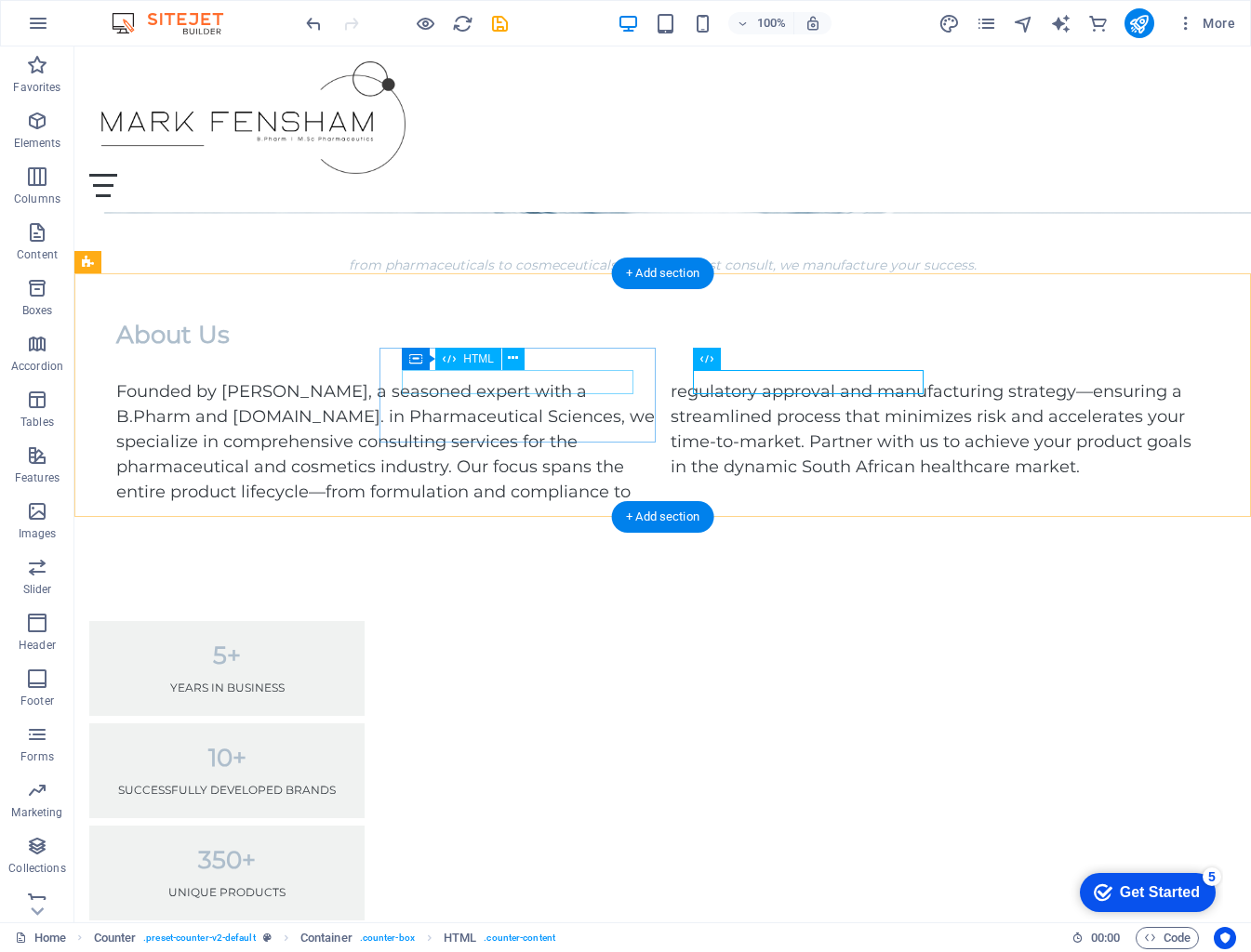
click at [343, 746] on div "10+" at bounding box center [226, 757] width 230 height 24
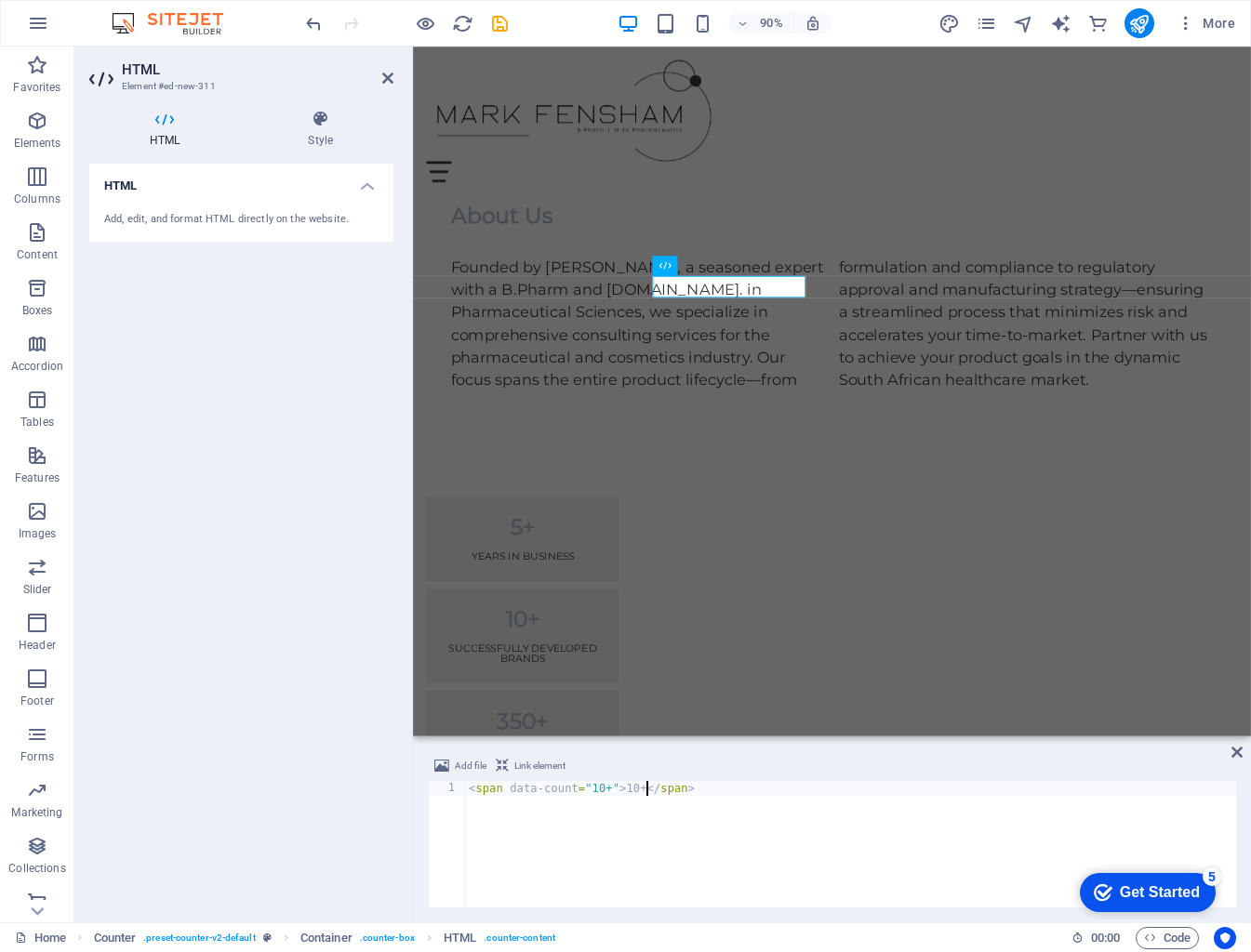
click at [611, 789] on div "< span data-count = "10+" > 10+ </ span >" at bounding box center [850, 859] width 770 height 156
type textarea "<span data-count="10">10+</span>"
click at [539, 568] on div "5+" at bounding box center [534, 580] width 169 height 24
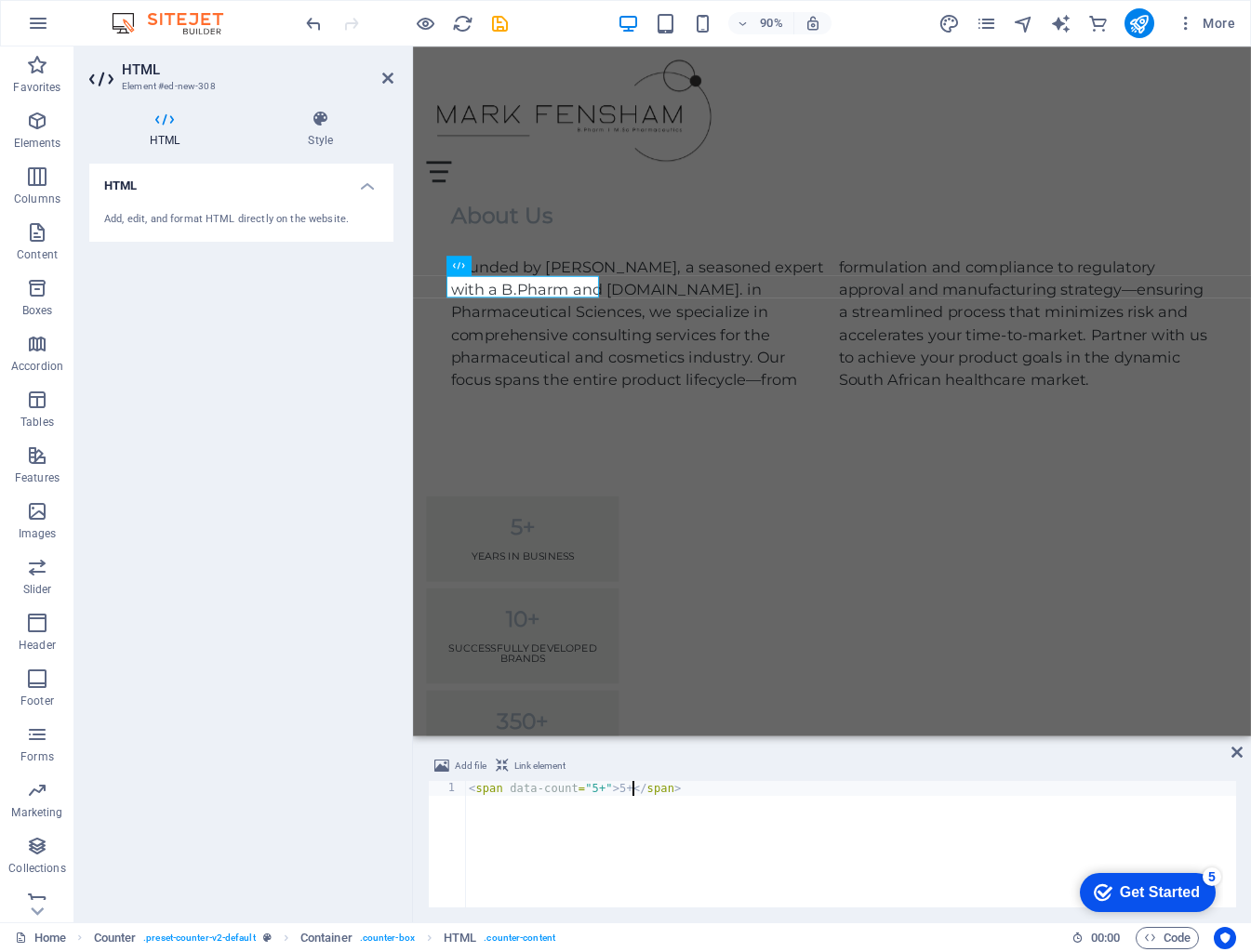
click at [603, 794] on div "< span data-count = "5+" > 5+ </ span >" at bounding box center [850, 859] width 770 height 156
type textarea "<span data-count="5">5+</span>"
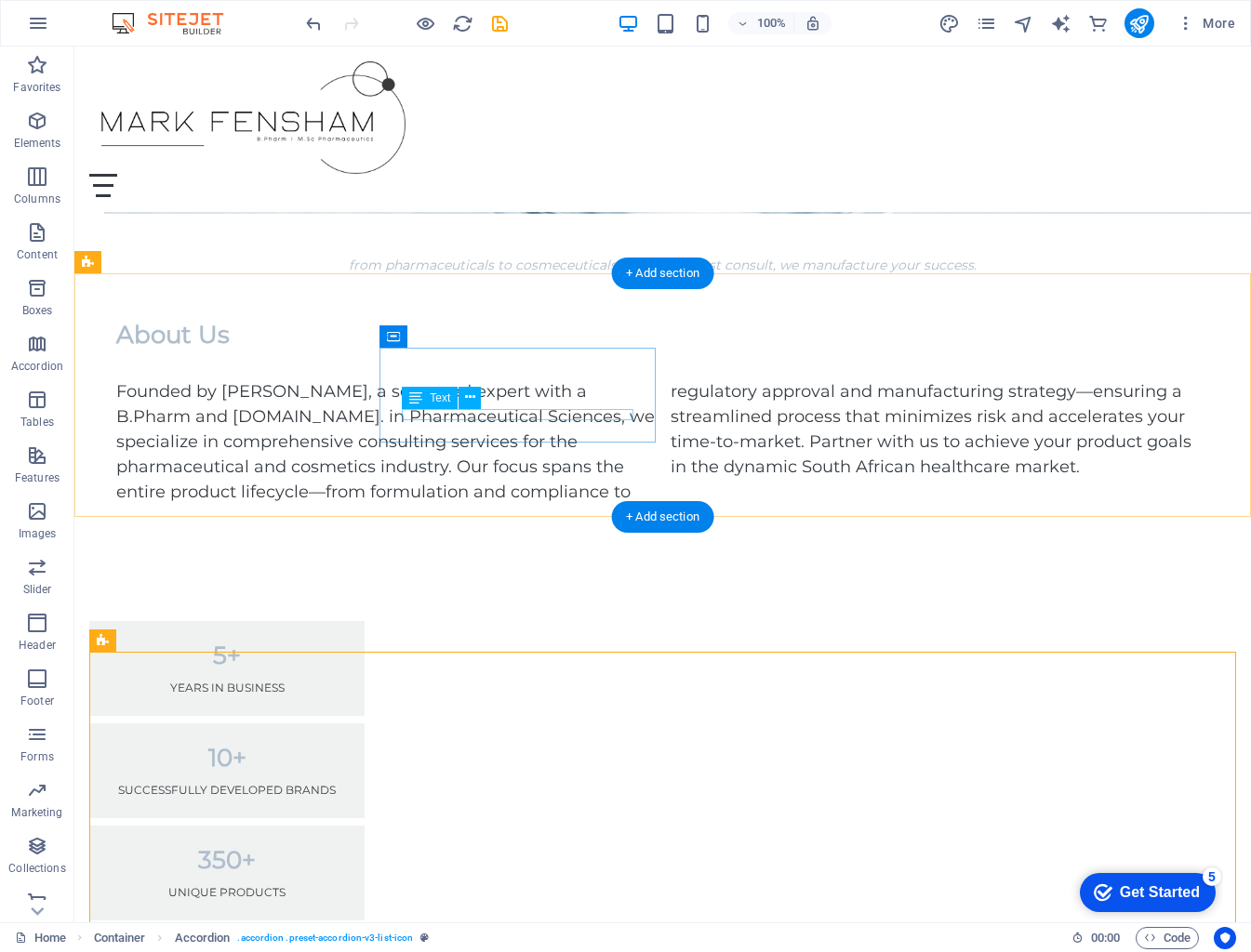
click at [343, 784] on div "successfully developed brands" at bounding box center [226, 789] width 230 height 11
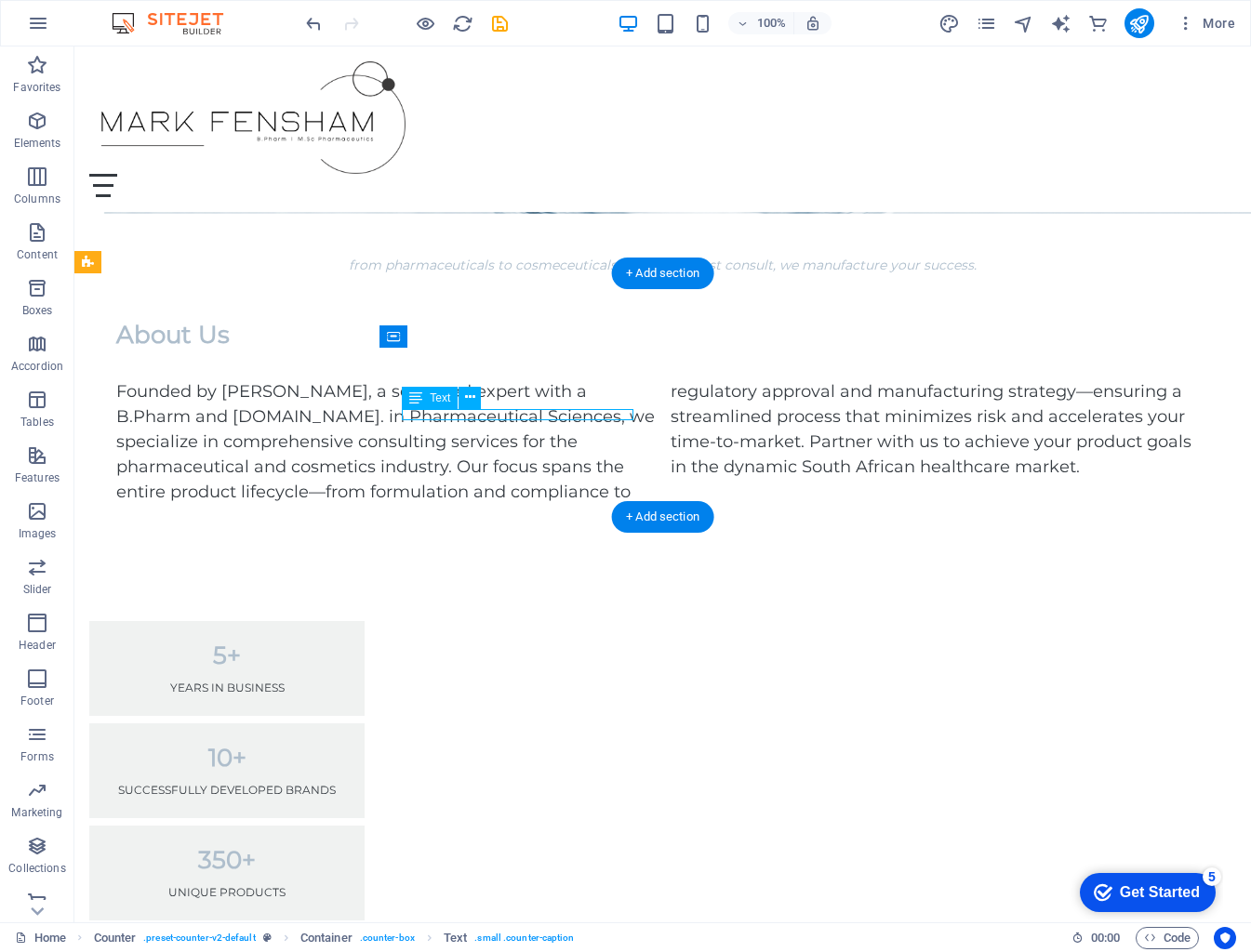
click at [343, 784] on div "successfully developed brands" at bounding box center [226, 789] width 230 height 11
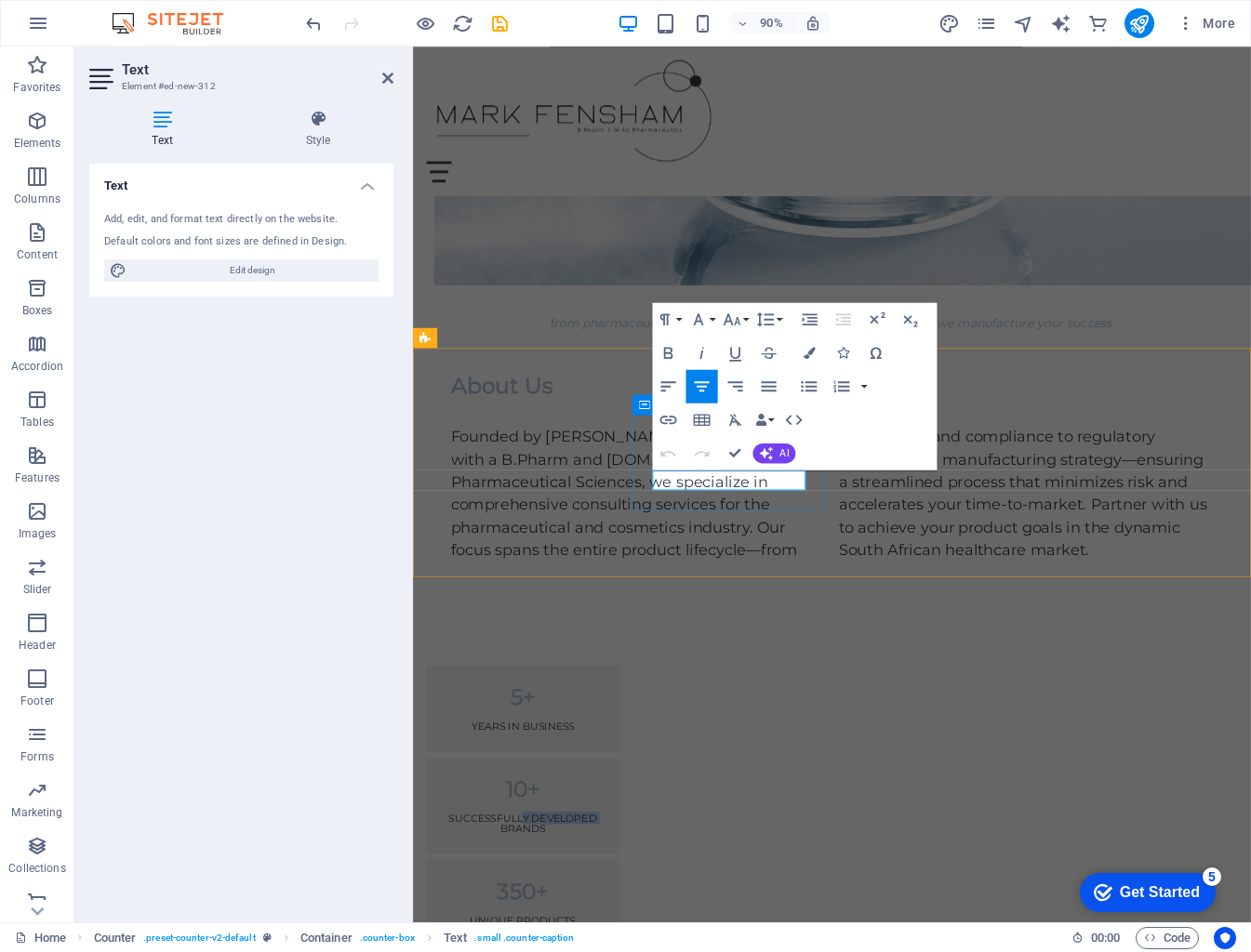
drag, startPoint x: 740, startPoint y: 526, endPoint x: 763, endPoint y: 523, distance: 23.2
click at [620, 898] on p "successfully developed brands" at bounding box center [534, 909] width 169 height 22
click at [620, 898] on p "successful brands" at bounding box center [534, 903] width 169 height 11
click at [852, 660] on div "5+ years in business 10+ successful brands 350+ unique products 9 clients" at bounding box center [878, 935] width 930 height 550
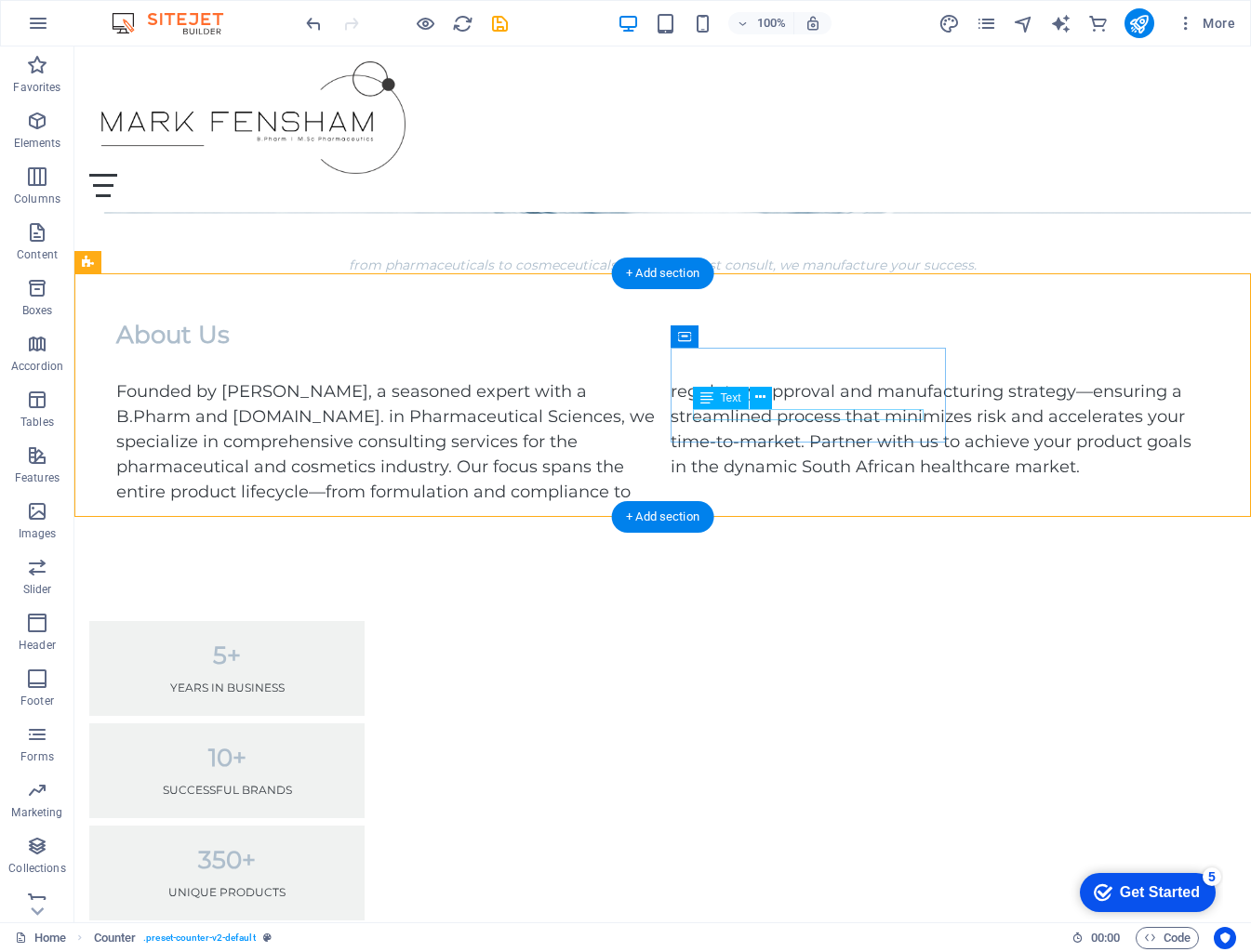
click at [343, 886] on div "unique products" at bounding box center [226, 891] width 230 height 11
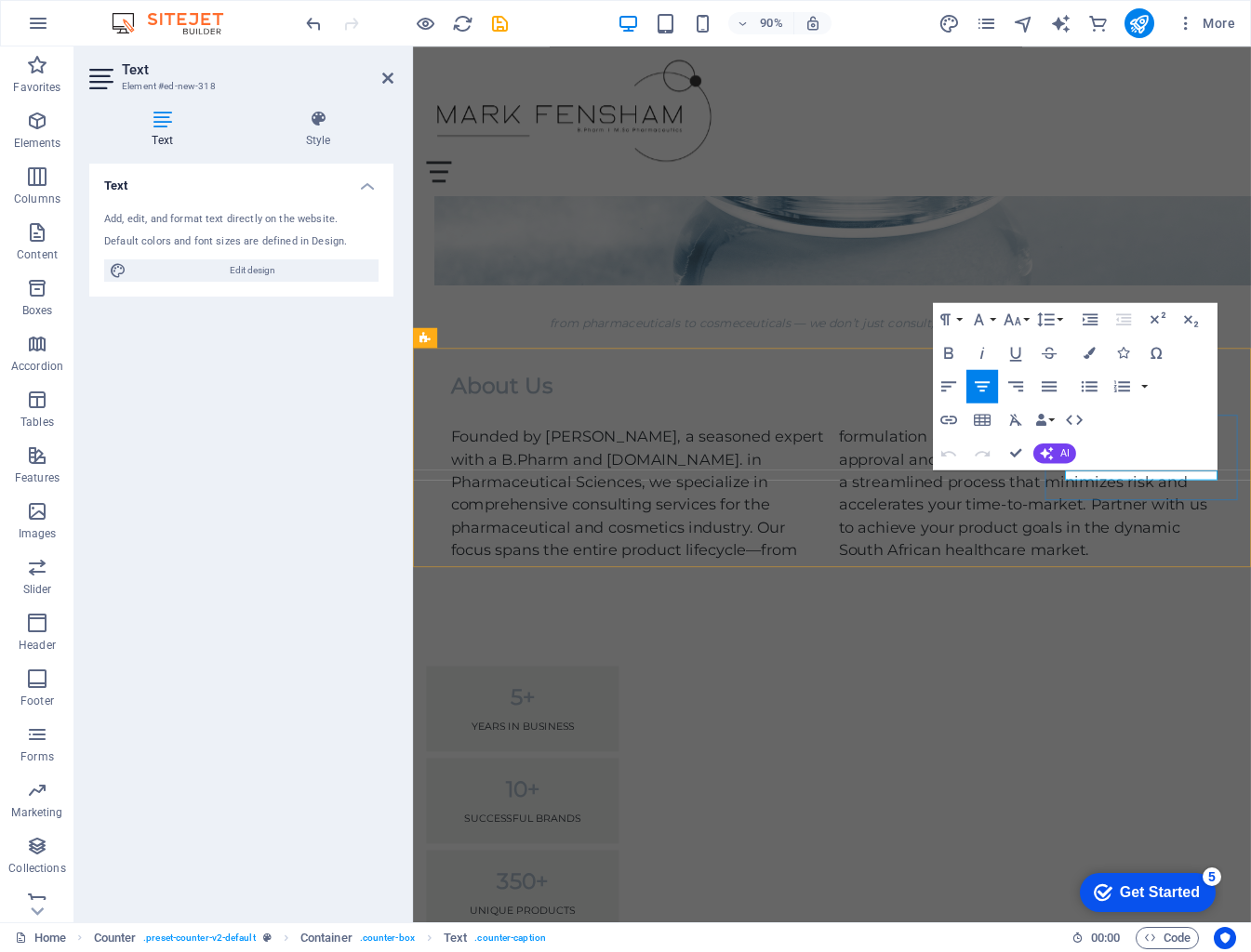
drag, startPoint x: 1261, startPoint y: 522, endPoint x: 1193, endPoint y: 519, distance: 68.1
drag, startPoint x: 1251, startPoint y: 522, endPoint x: 1135, endPoint y: 519, distance: 116.0
click at [983, 388] on icon "button" at bounding box center [982, 386] width 21 height 21
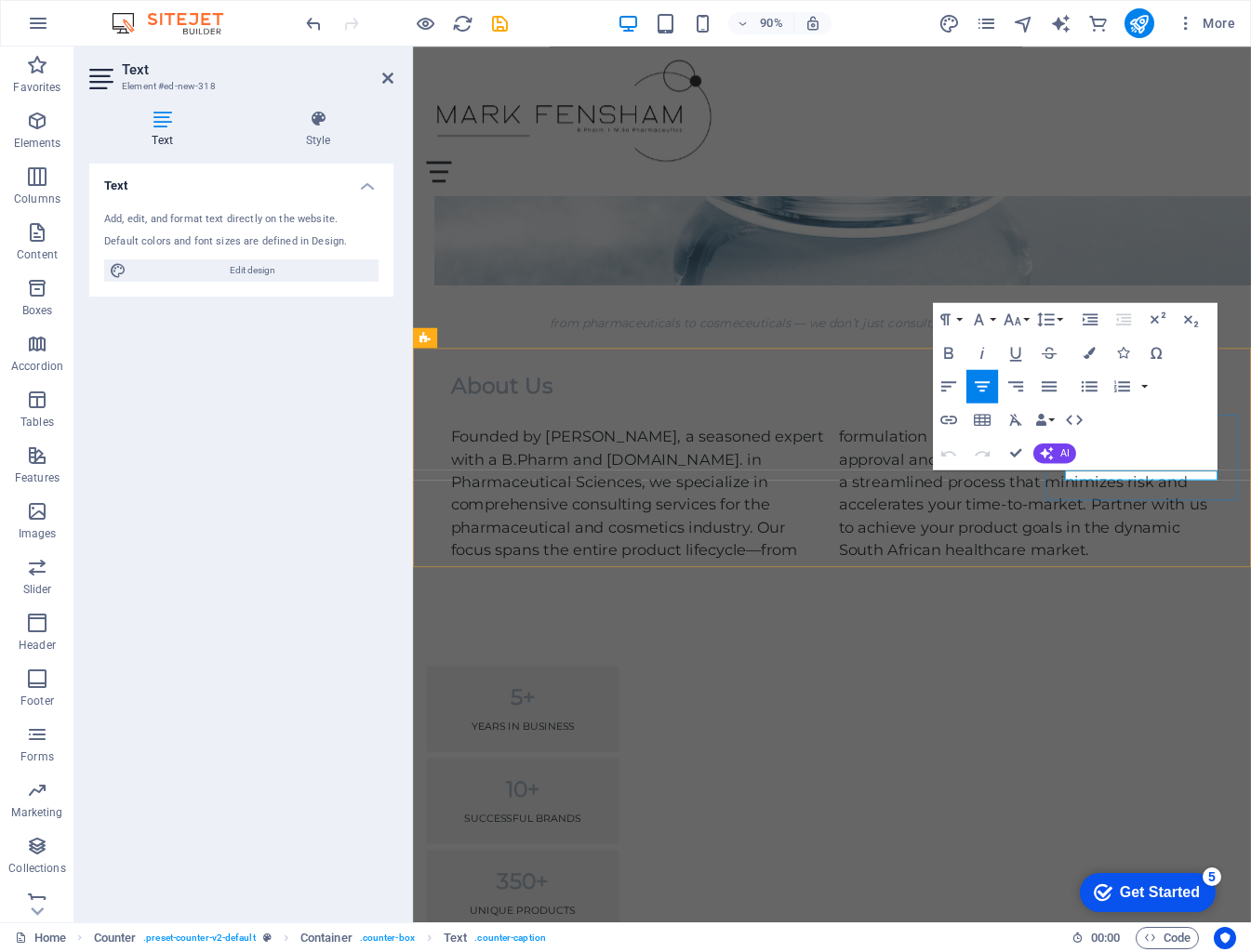
click at [1048, 660] on div "5+ years in business 10+ successful brands 350+ unique products 9 industry lead…" at bounding box center [878, 935] width 930 height 550
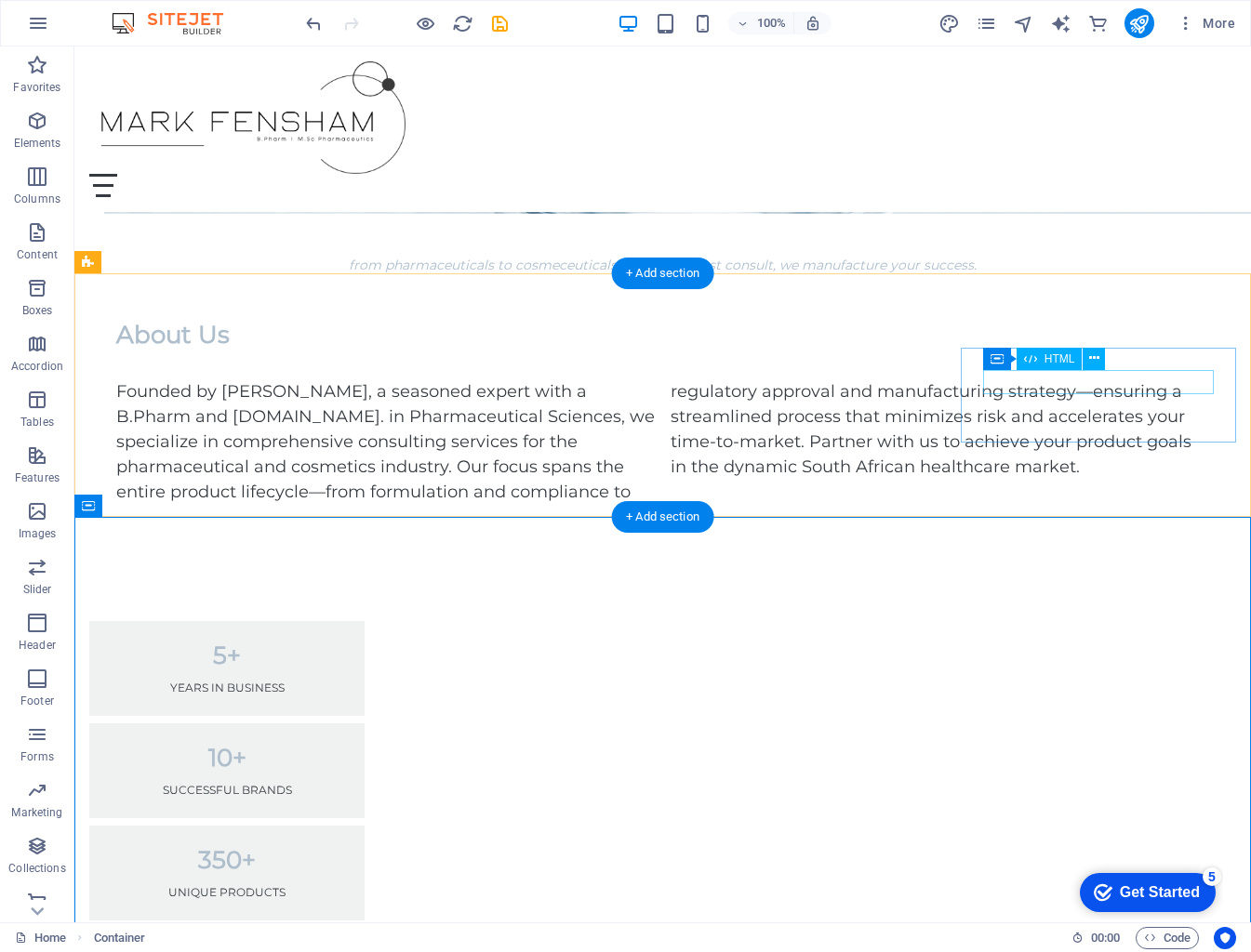
click at [343, 950] on div "9" at bounding box center [226, 962] width 230 height 24
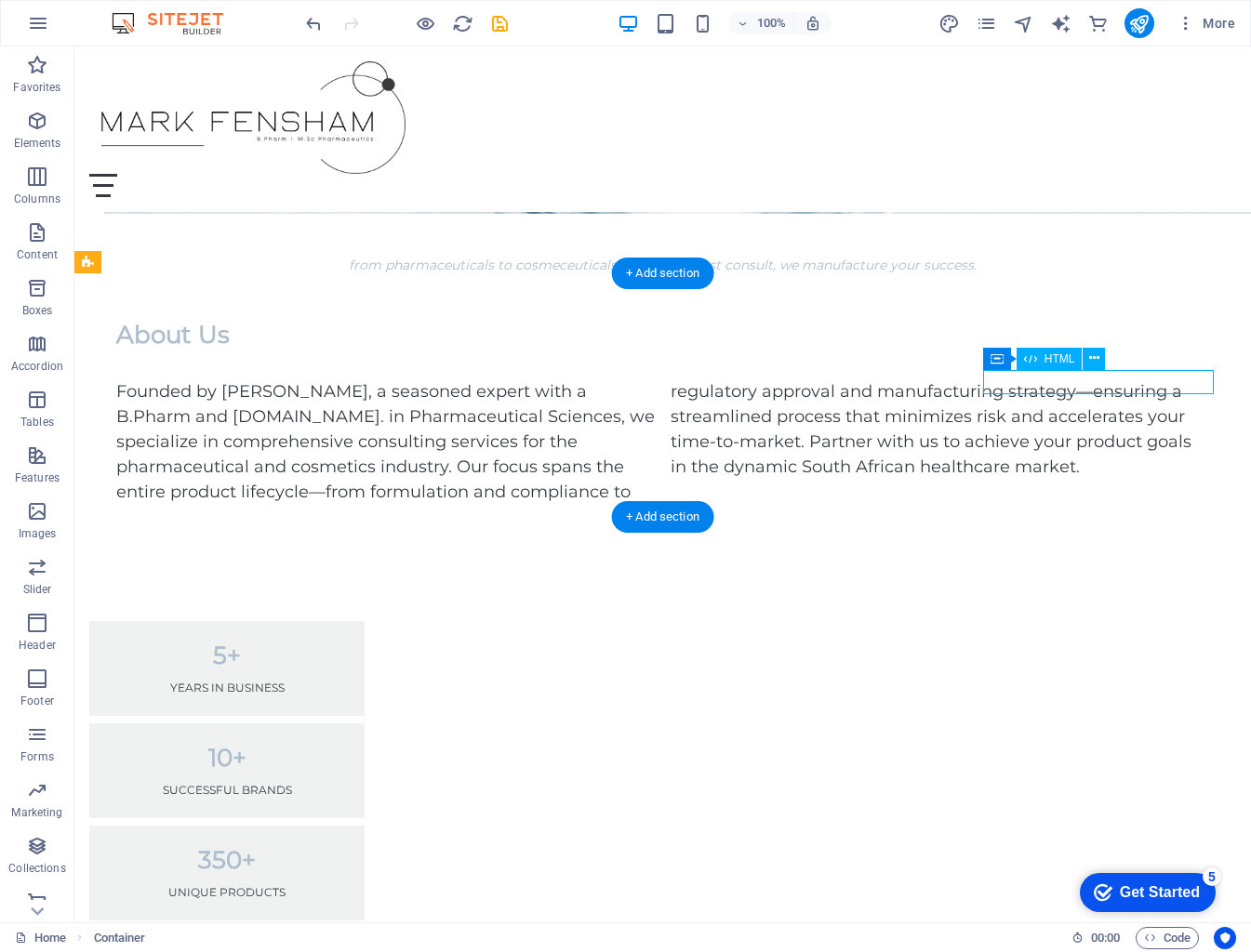
click at [343, 950] on div "9" at bounding box center [226, 962] width 230 height 24
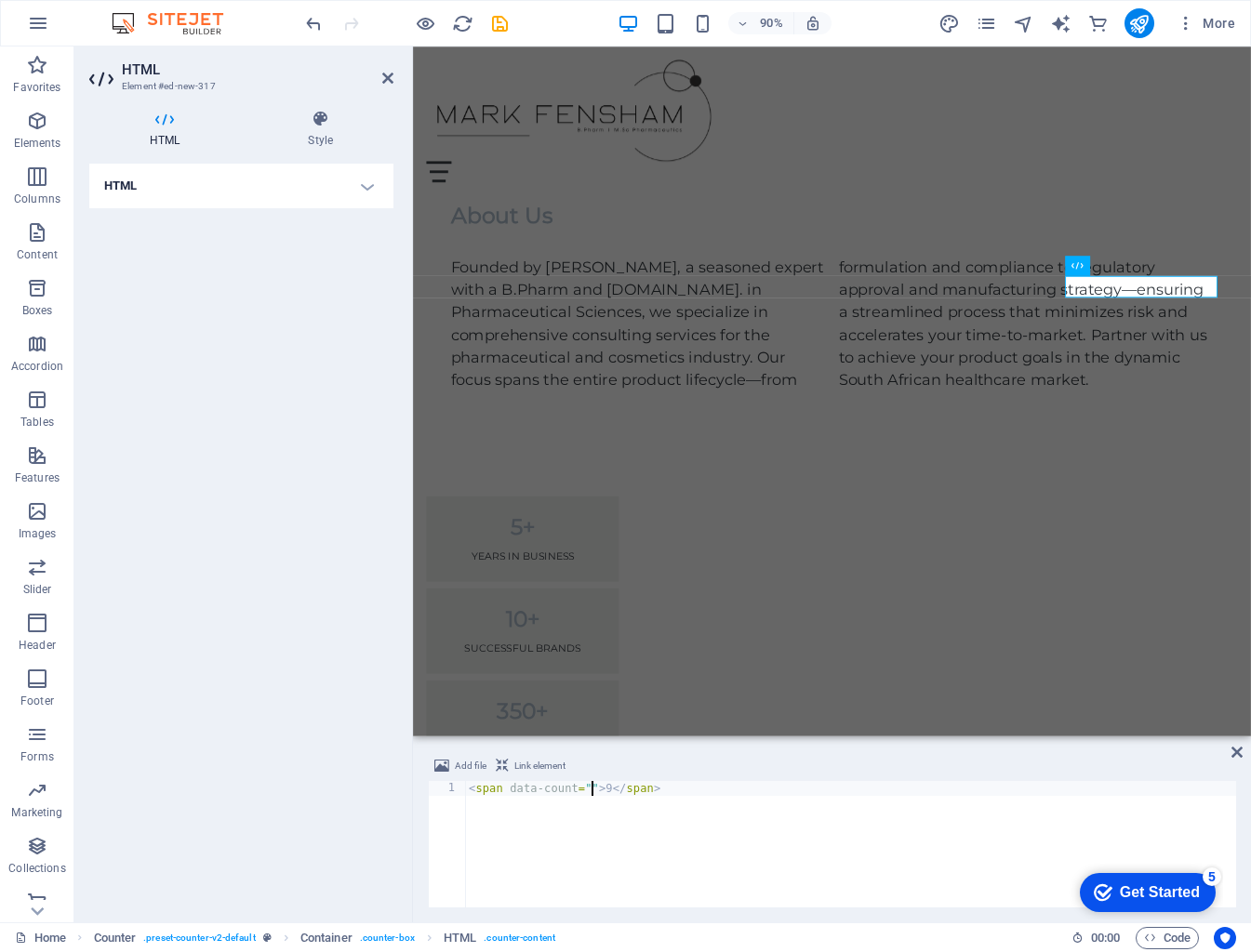
scroll to position [0, 11]
drag, startPoint x: 623, startPoint y: 788, endPoint x: 638, endPoint y: 791, distance: 15.3
click at [623, 788] on div "< span data-count = "12" > 9 </ span >" at bounding box center [850, 859] width 770 height 156
click at [625, 790] on div "< span data-count = "12" > 9 </ span >" at bounding box center [850, 859] width 770 height 156
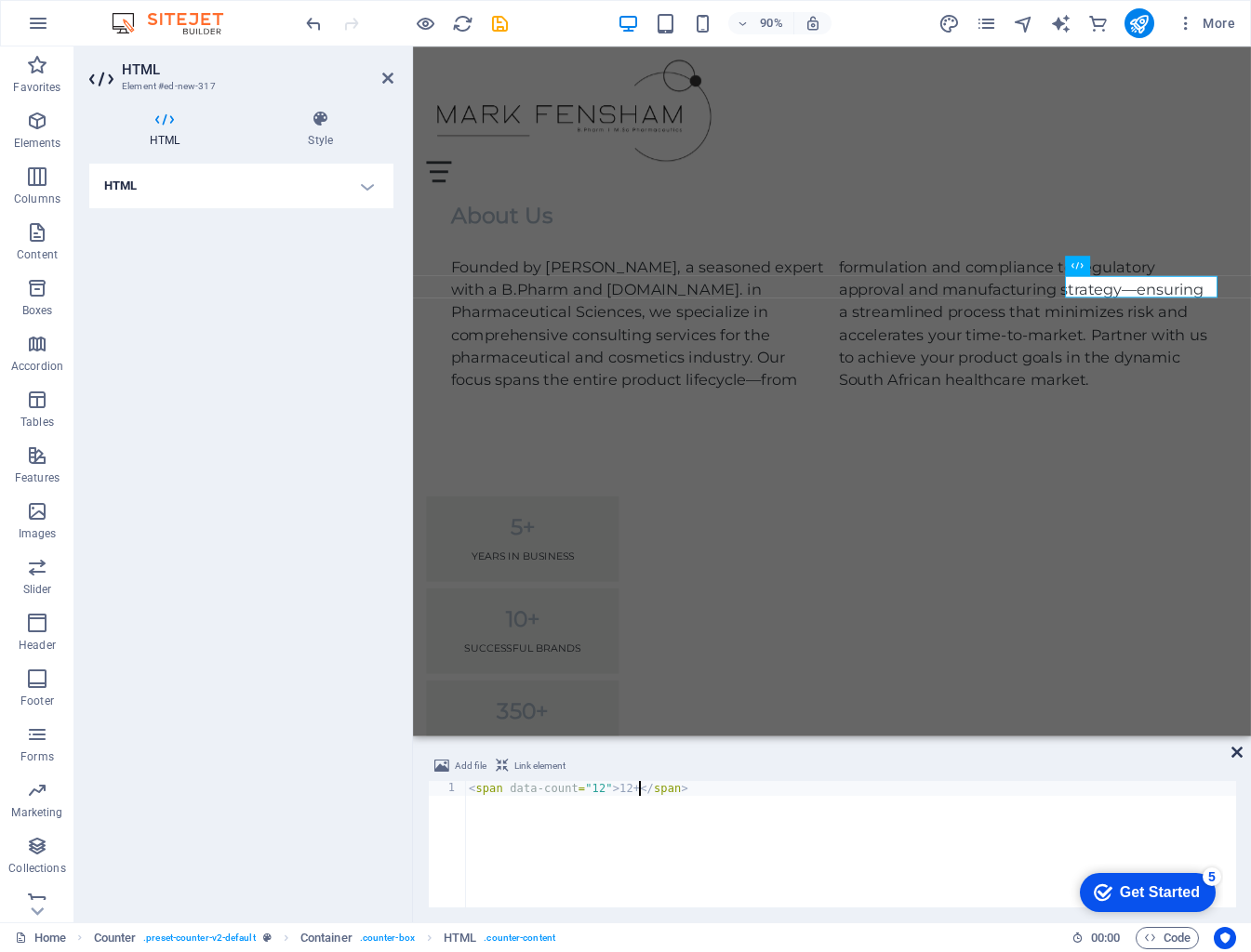
type textarea "<span data-count="12">12+</span>"
click at [1048, 749] on icon at bounding box center [1236, 751] width 11 height 15
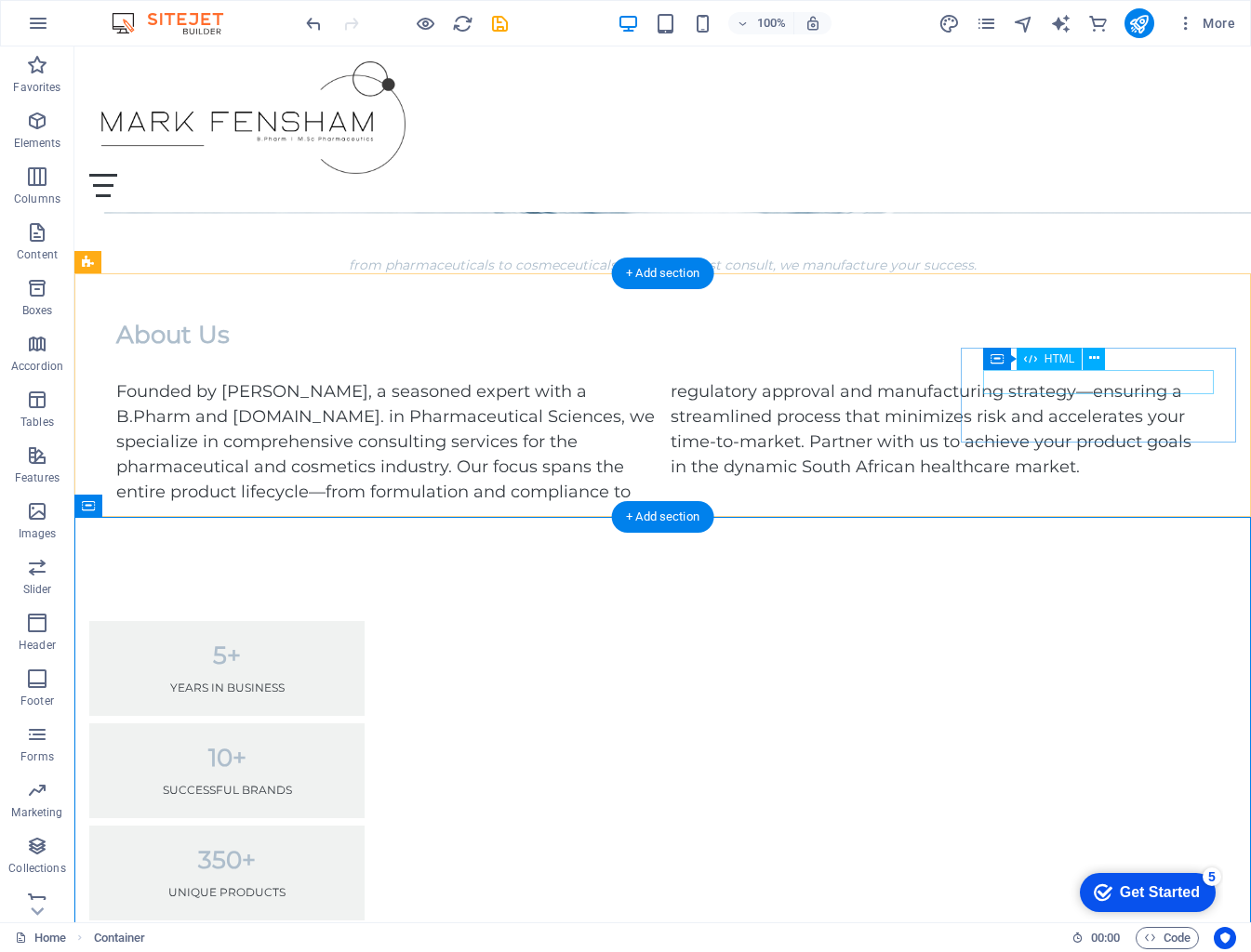
click at [343, 950] on div "12+" at bounding box center [226, 962] width 230 height 24
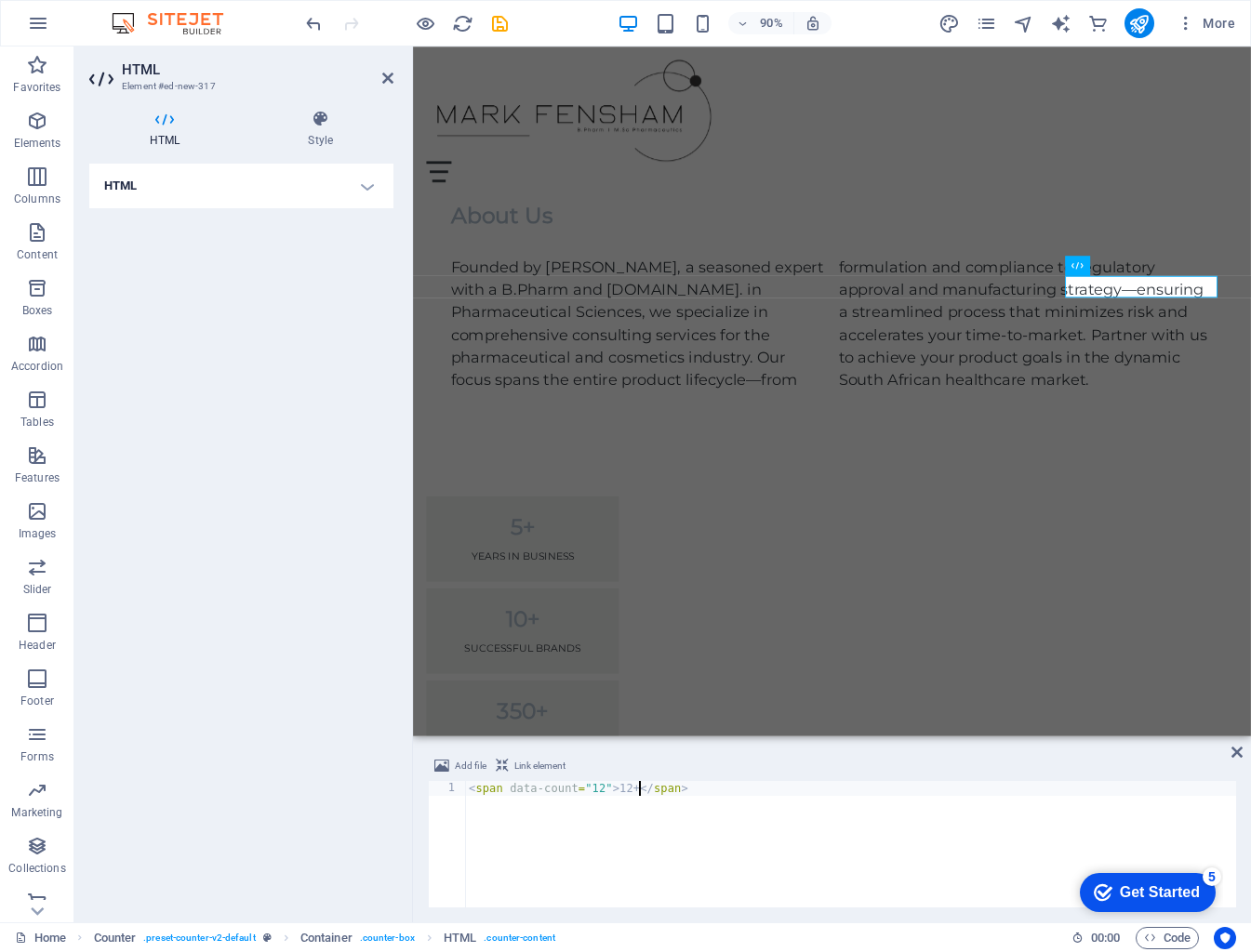
type textarea "<span data-count="12">12</span>"
click at [1048, 752] on icon at bounding box center [1236, 751] width 11 height 15
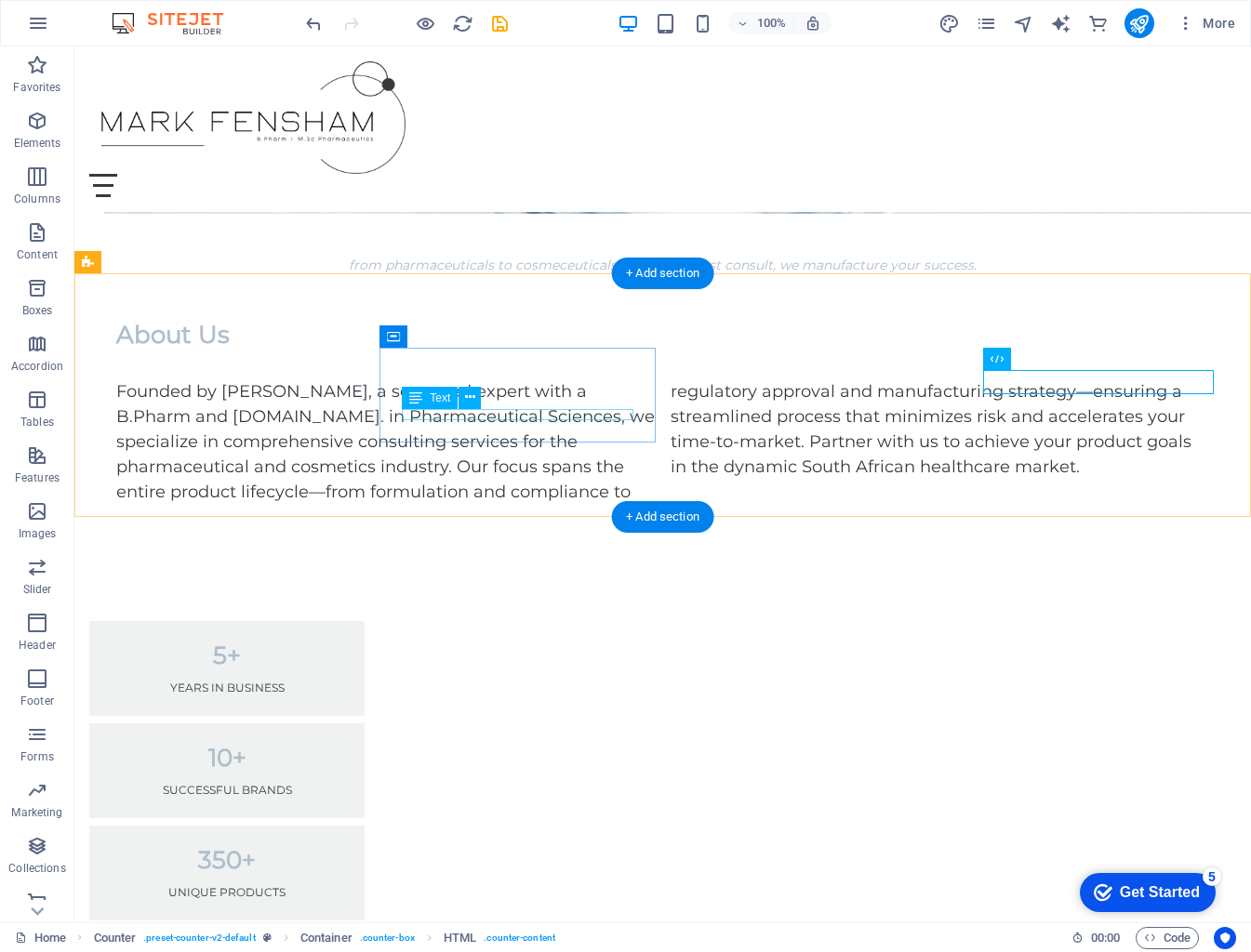
click at [343, 784] on div "successful brands" at bounding box center [226, 789] width 230 height 11
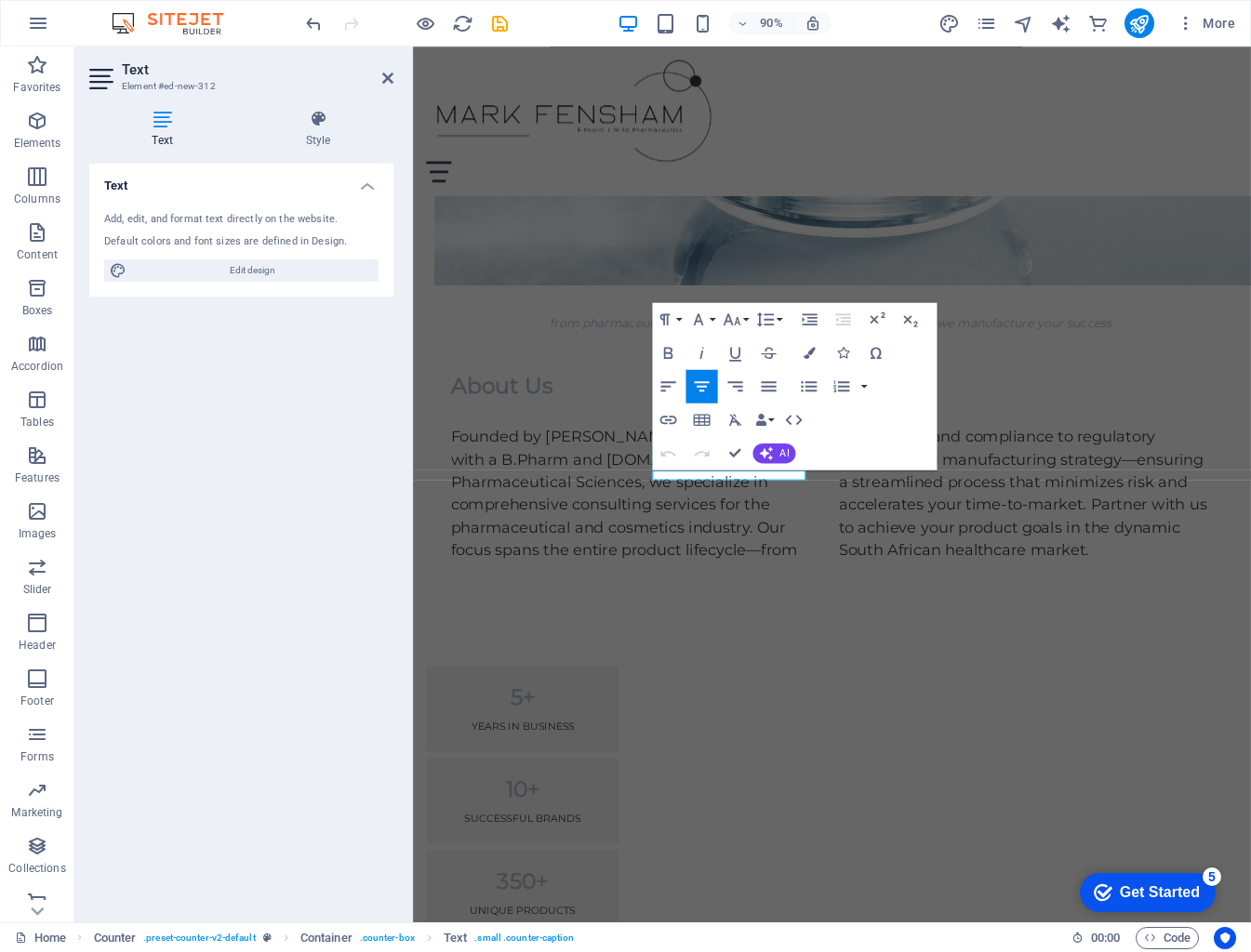
click at [620, 898] on p "successful brands" at bounding box center [534, 903] width 169 height 11
click at [837, 660] on div "5+ years in business 10+ successfulLY DEVELOPED brands 350+ unique products 12 …" at bounding box center [878, 941] width 930 height 562
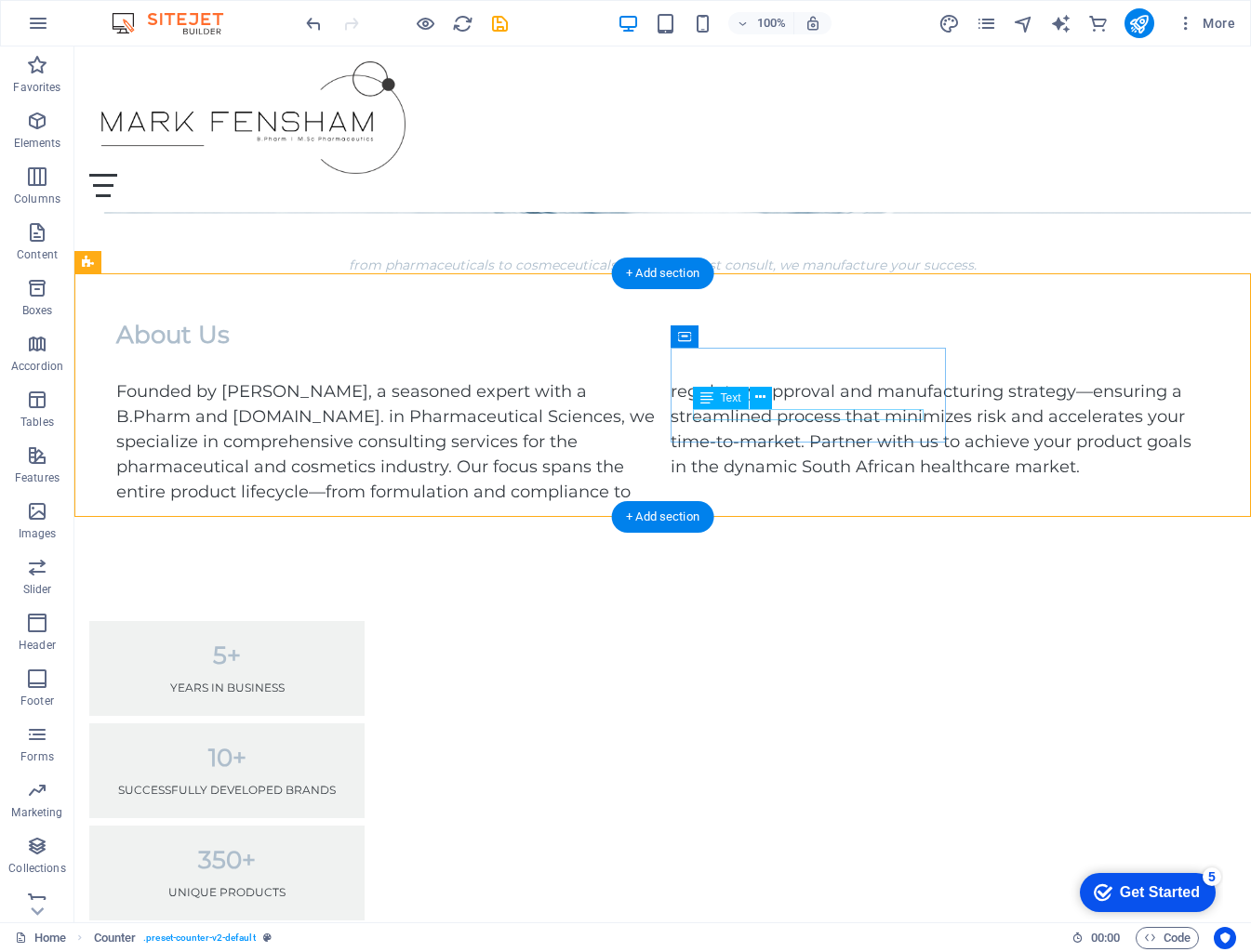
click at [343, 886] on div "unique products" at bounding box center [226, 891] width 230 height 11
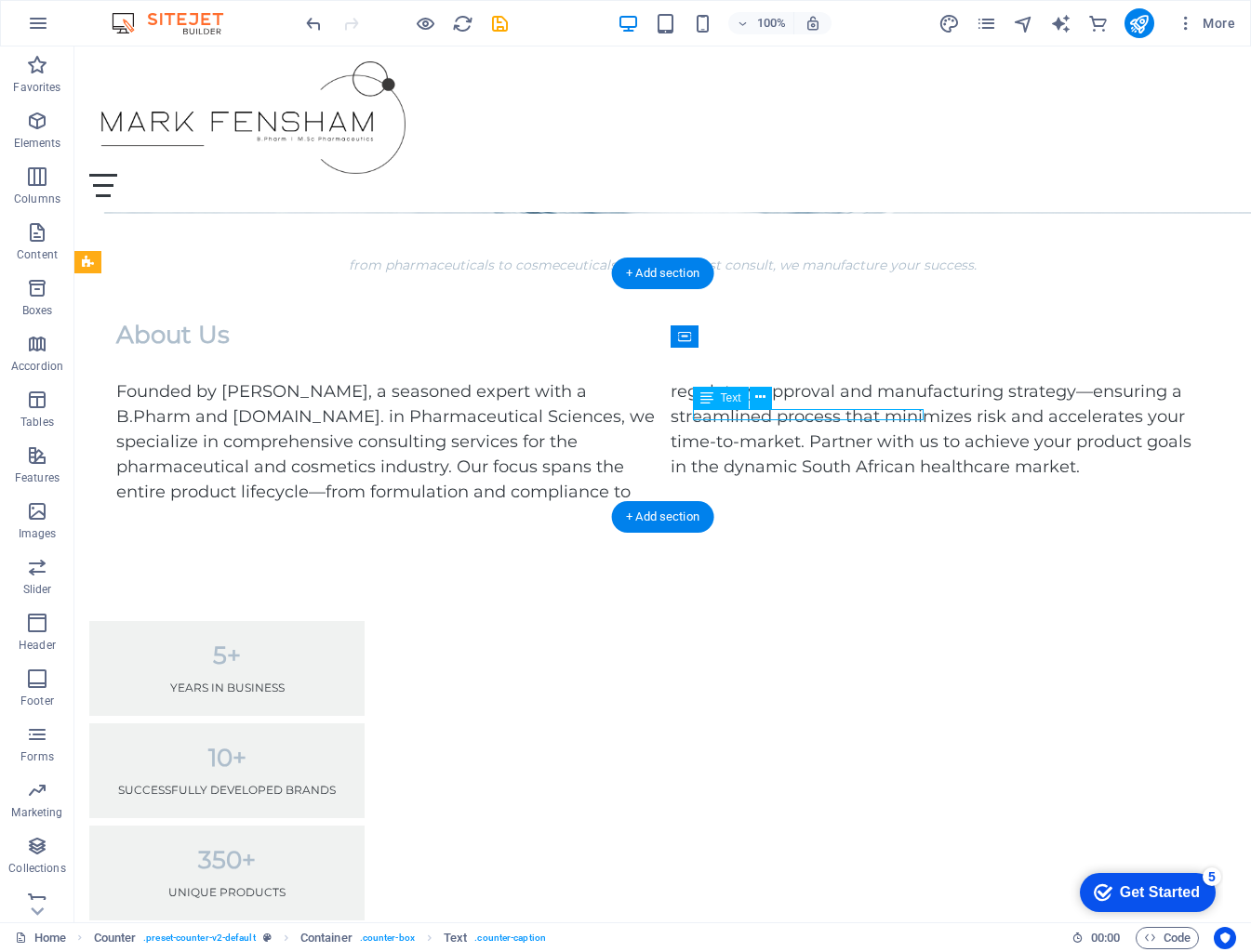
drag, startPoint x: 857, startPoint y: 415, endPoint x: 932, endPoint y: 462, distance: 88.5
click at [343, 886] on div "unique products" at bounding box center [226, 891] width 230 height 11
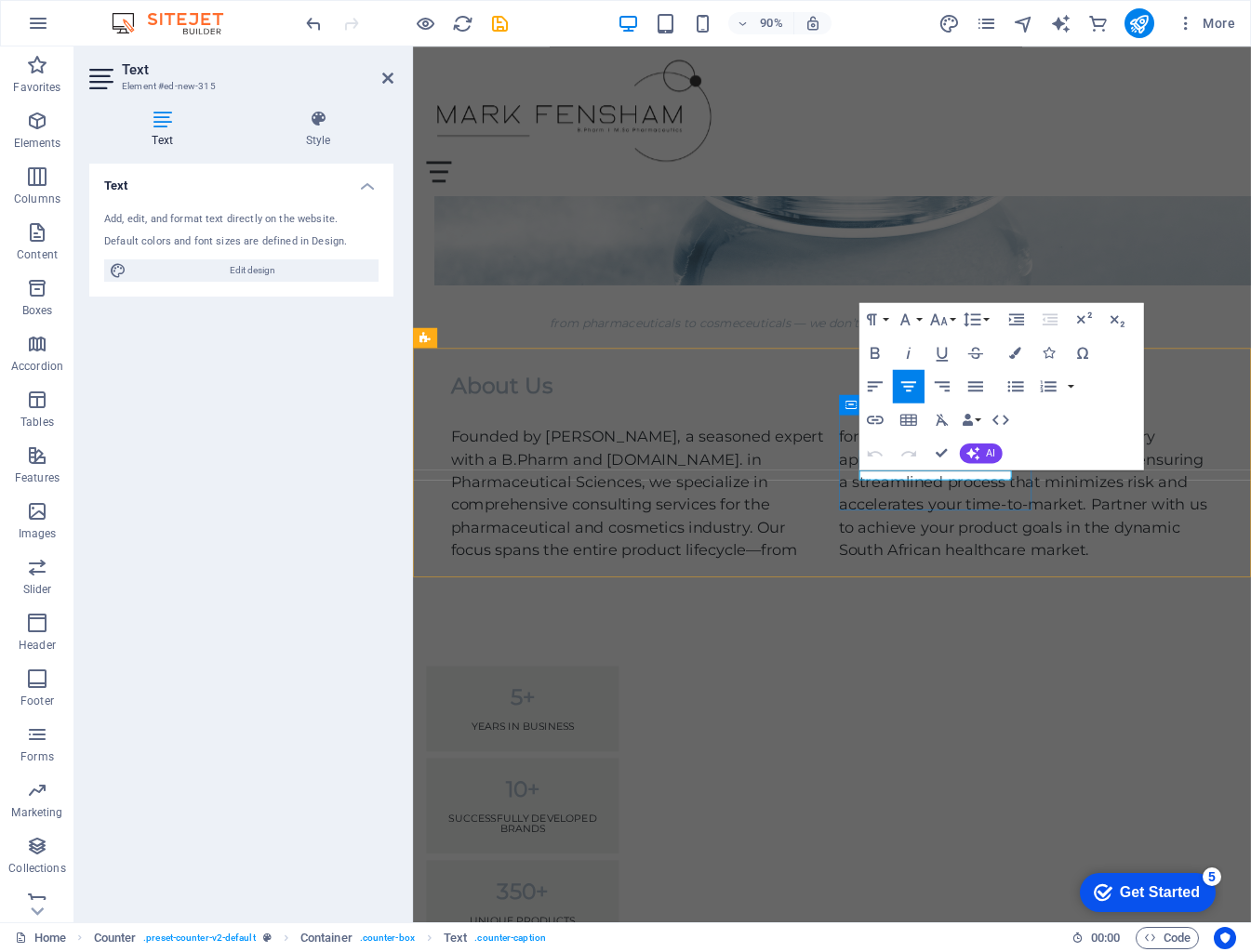
click at [1048, 660] on div "5+ years in business 10+ successfulLY DEVELOPED brands 350+ unique products LAU…" at bounding box center [878, 946] width 930 height 573
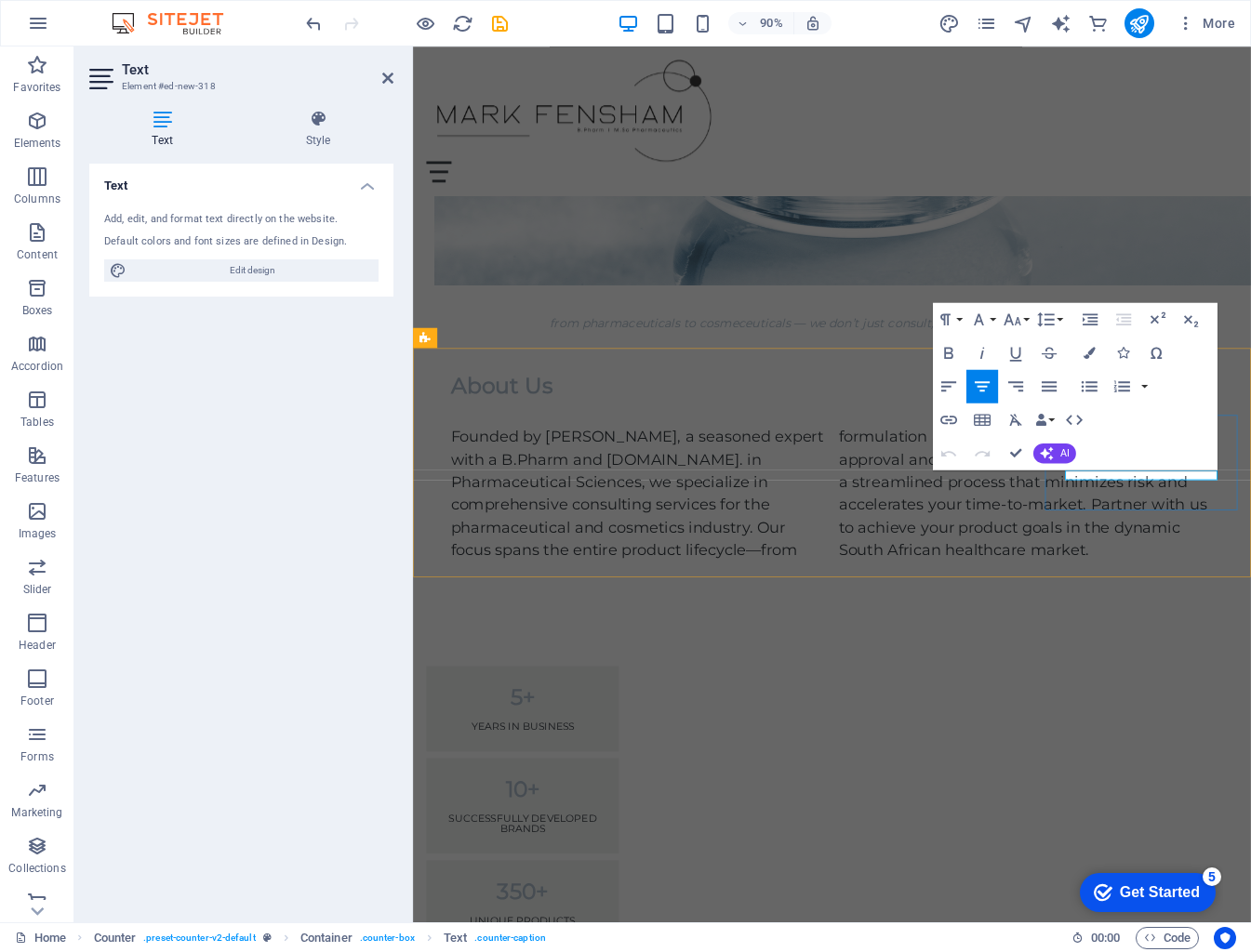
click at [1048, 660] on div "5+ years in business 10+ successfulLY DEVELOPED brands 350+ unique products LAU…" at bounding box center [878, 952] width 930 height 584
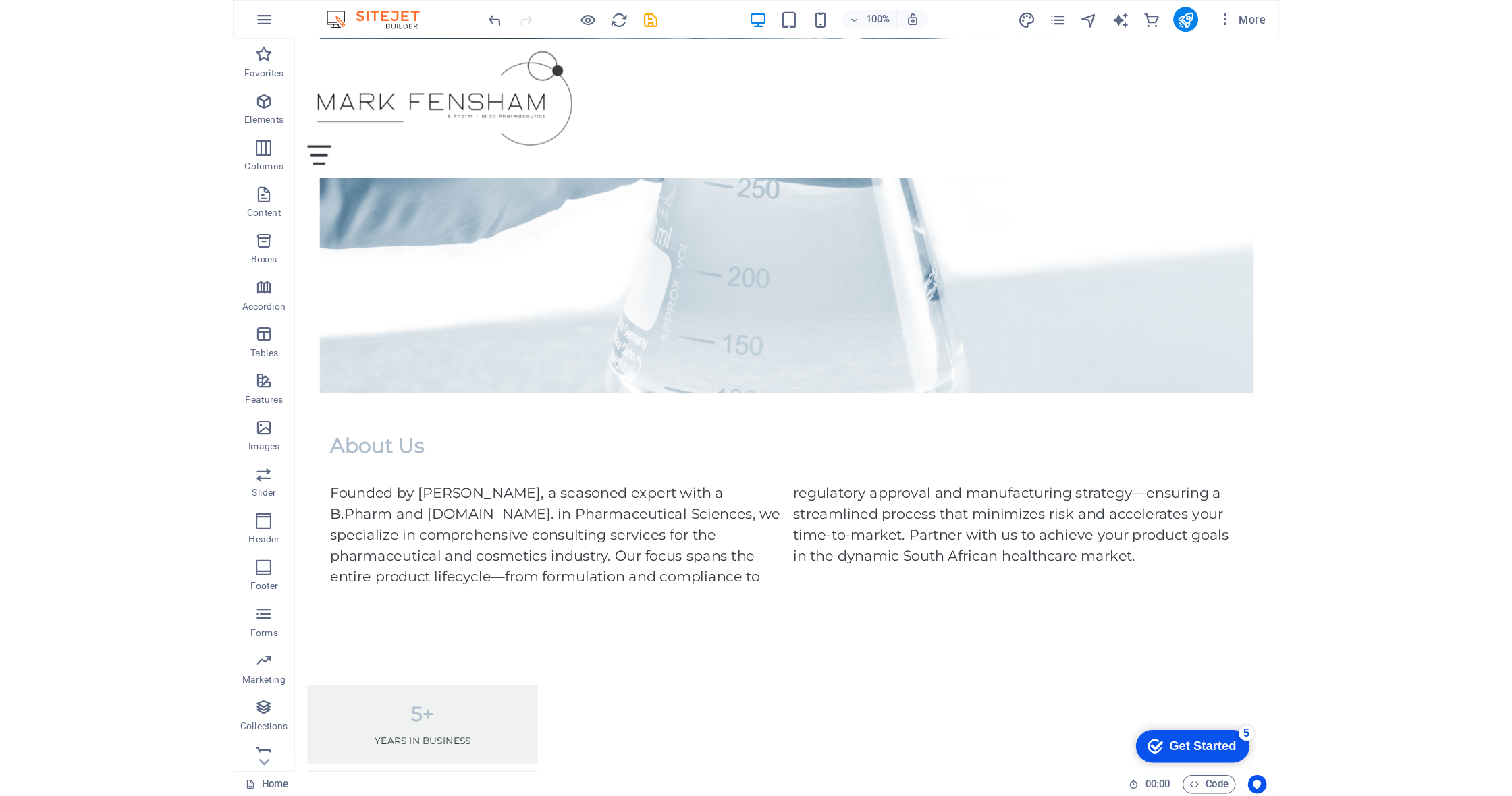
scroll to position [521, 0]
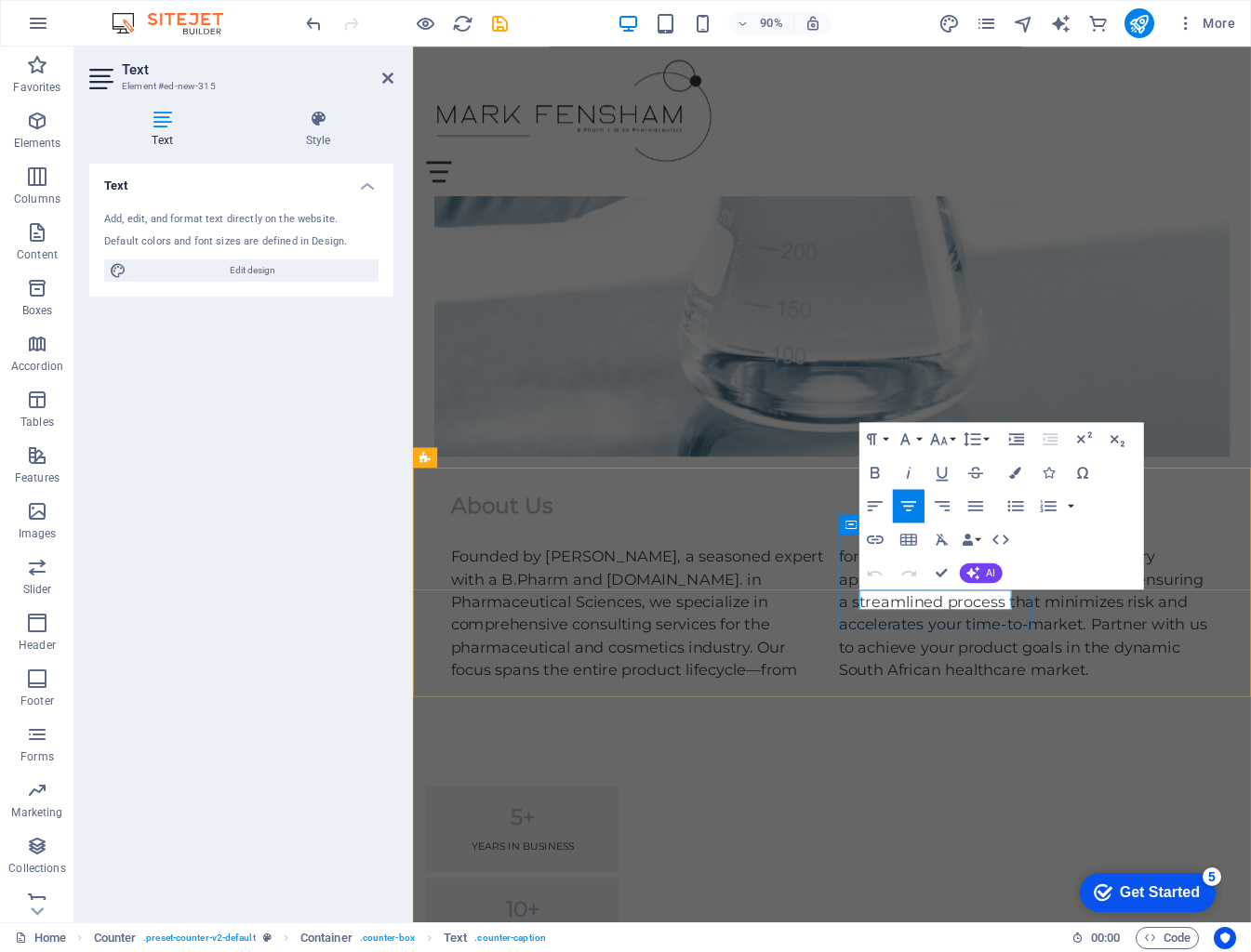
drag, startPoint x: 1014, startPoint y: 664, endPoint x: 958, endPoint y: 663, distance: 56.0
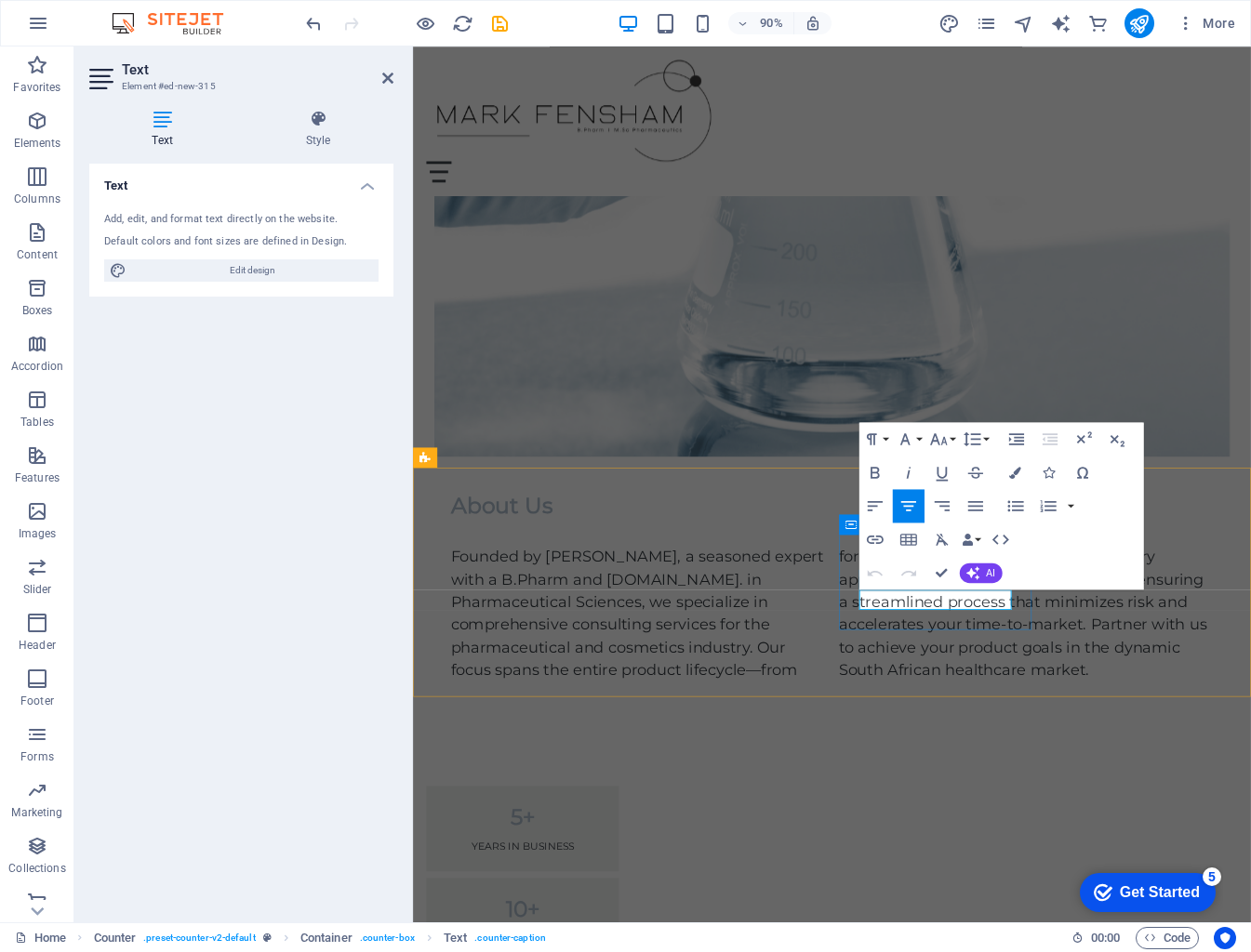
drag, startPoint x: 1033, startPoint y: 667, endPoint x: 952, endPoint y: 666, distance: 81.0
drag, startPoint x: 991, startPoint y: 666, endPoint x: 1009, endPoint y: 675, distance: 20.1
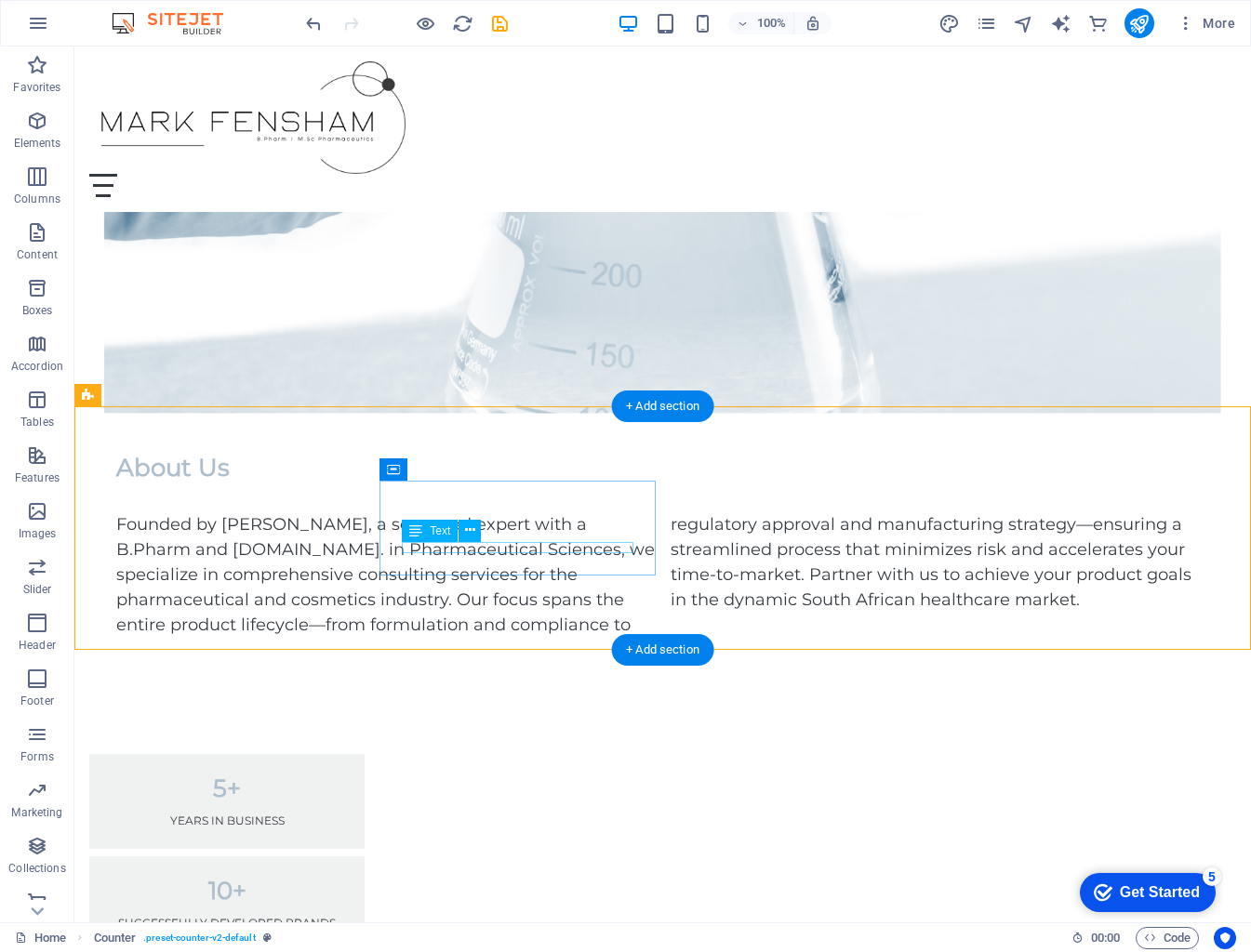
click at [343, 917] on div "successfulLY DEVELOPED brands" at bounding box center [226, 922] width 230 height 11
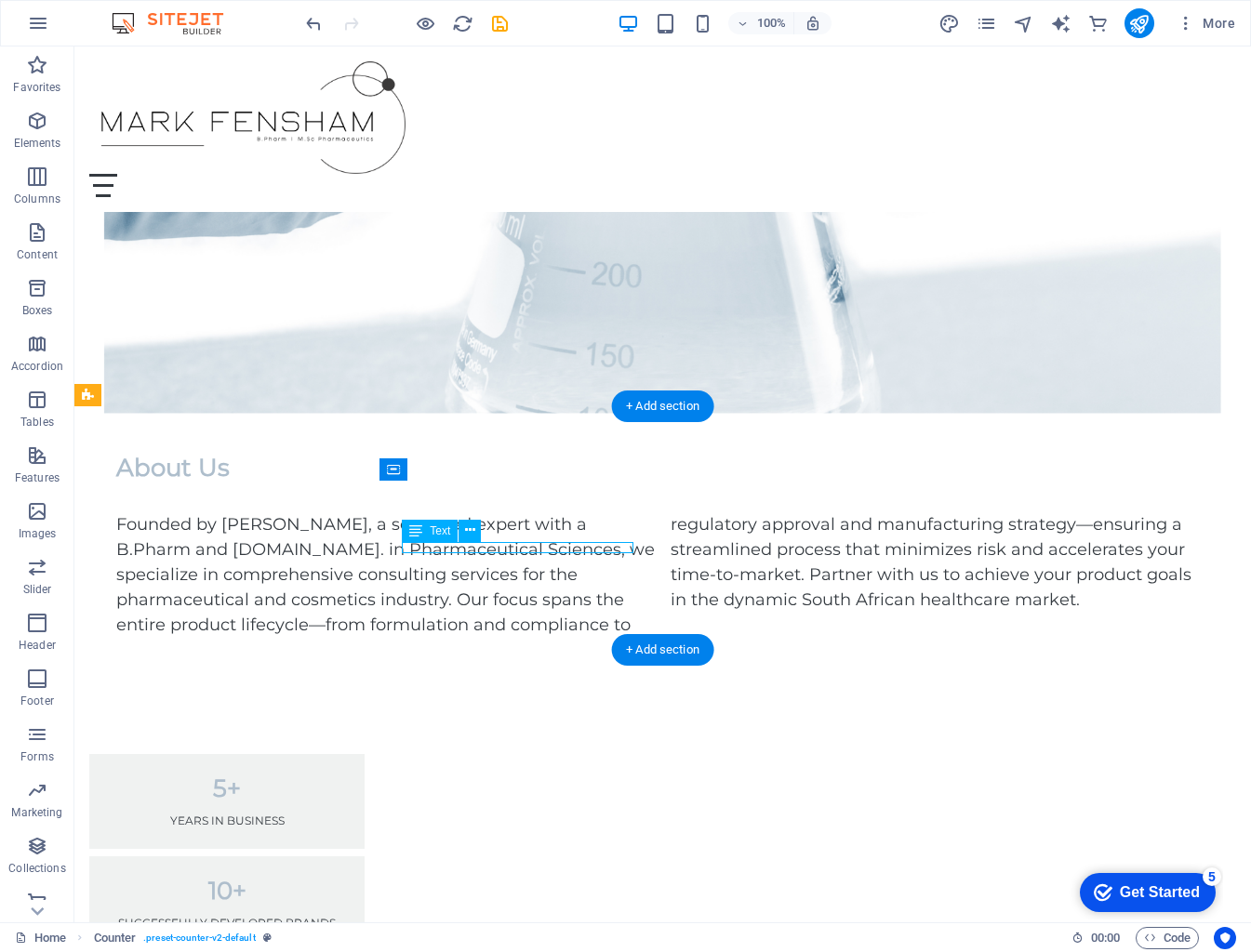
click at [343, 917] on div "successfulLY DEVELOPED brands" at bounding box center [226, 922] width 230 height 11
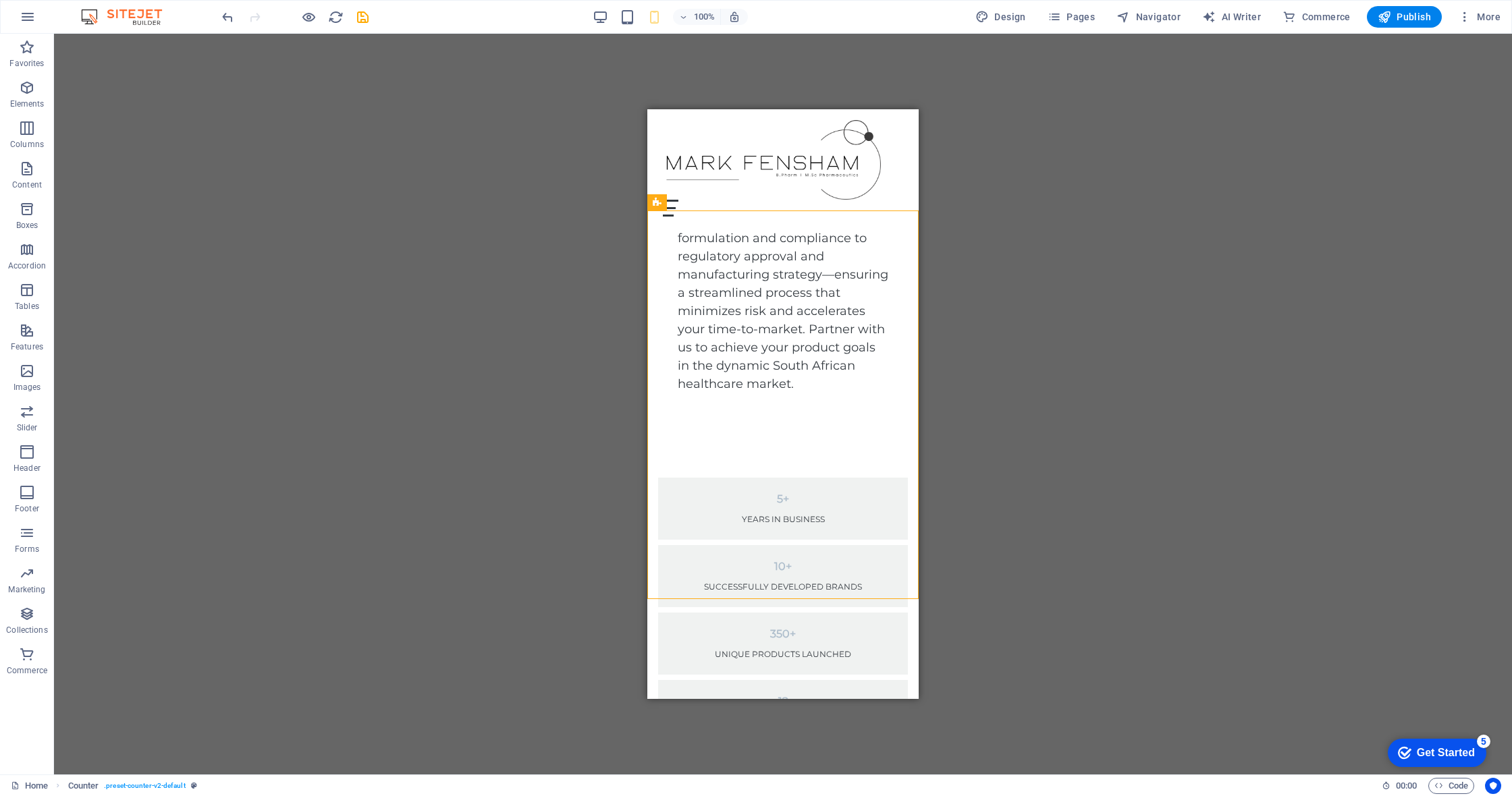
click at [761, 263] on div "H6 Container Container Accordion Text Text Spacer Text H2 Image tabs Image Cont…" at bounding box center [783, 404] width 1458 height 741
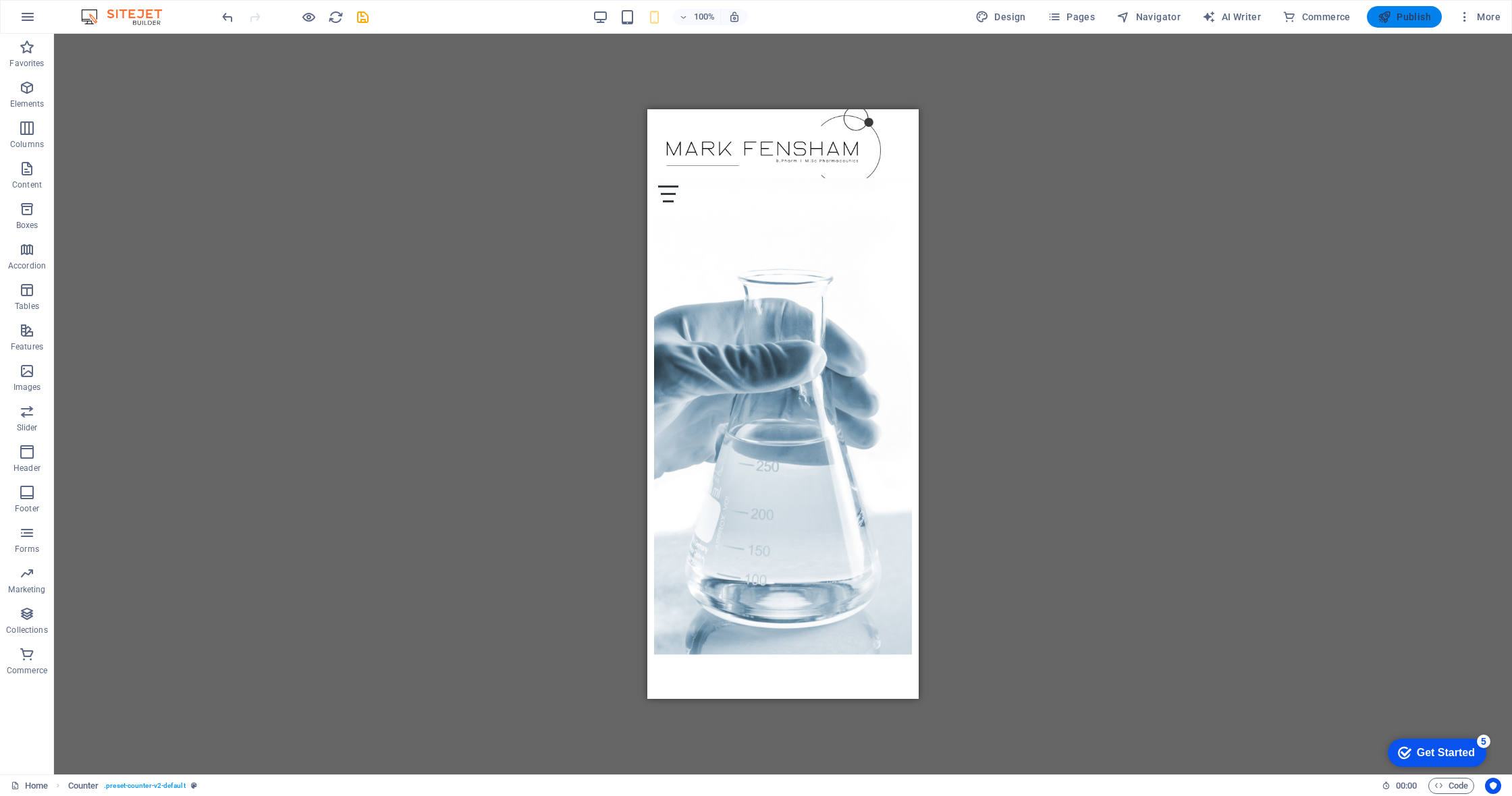
scroll to position [14, 0]
click at [761, 17] on span "Publish" at bounding box center [1404, 17] width 53 height 14
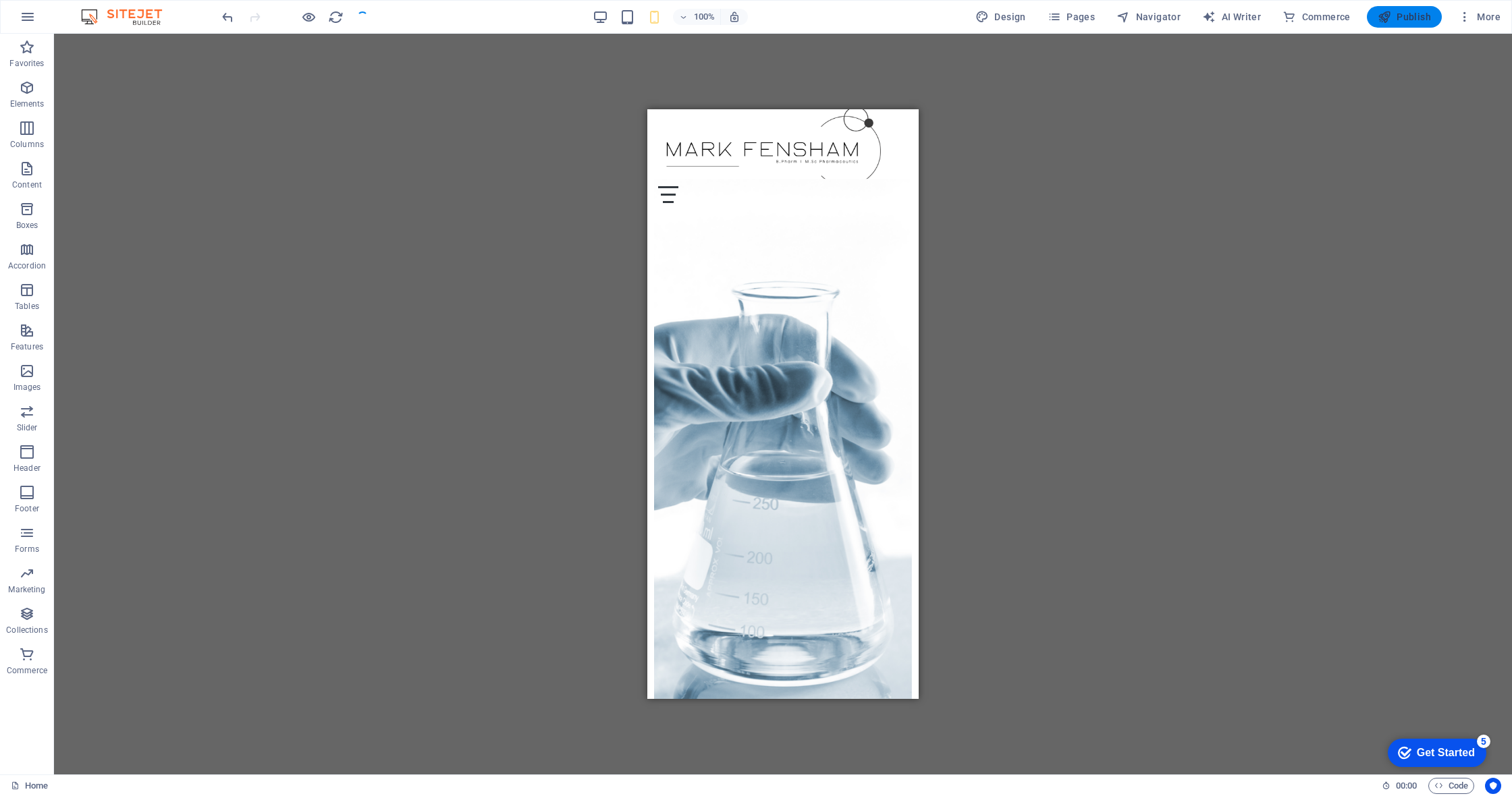
click at [761, 17] on span "Publish" at bounding box center [1404, 17] width 53 height 14
click at [761, 19] on span "Publish" at bounding box center [1404, 17] width 53 height 14
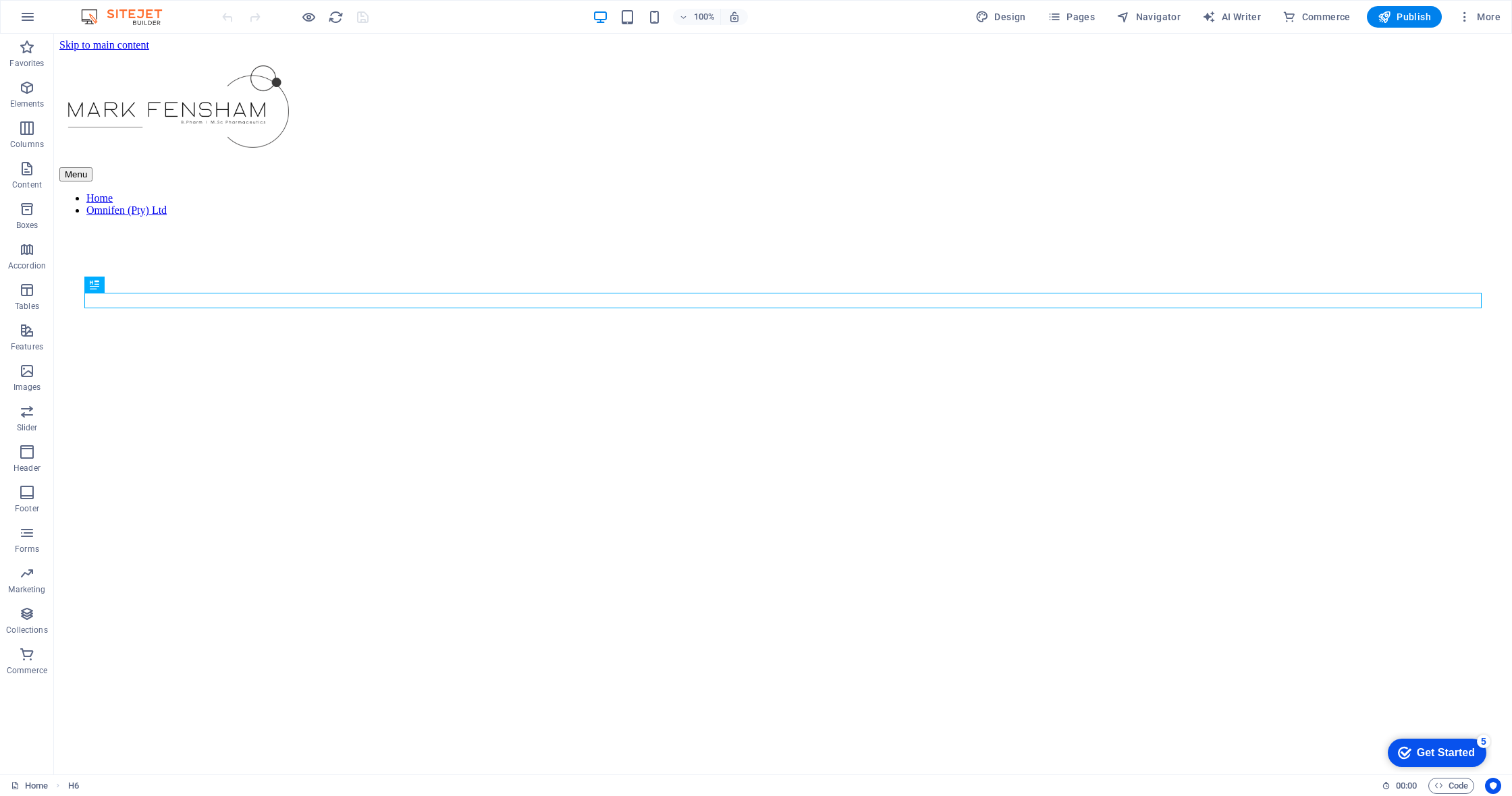
scroll to position [401, 0]
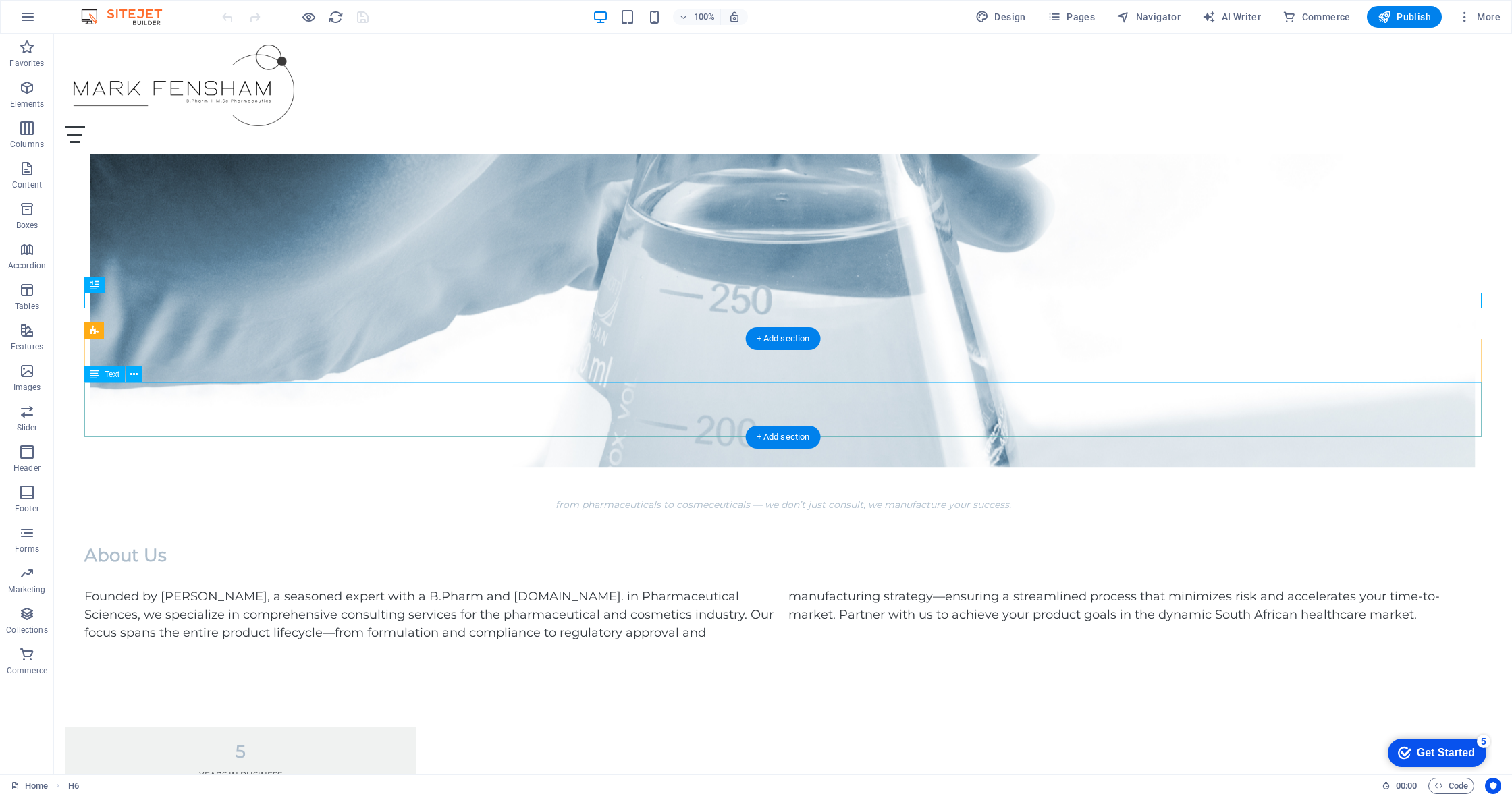
click at [497, 588] on div "Founded by [PERSON_NAME], a seasoned expert with a B.Pharm and [DOMAIN_NAME]. i…" at bounding box center [783, 615] width 1397 height 55
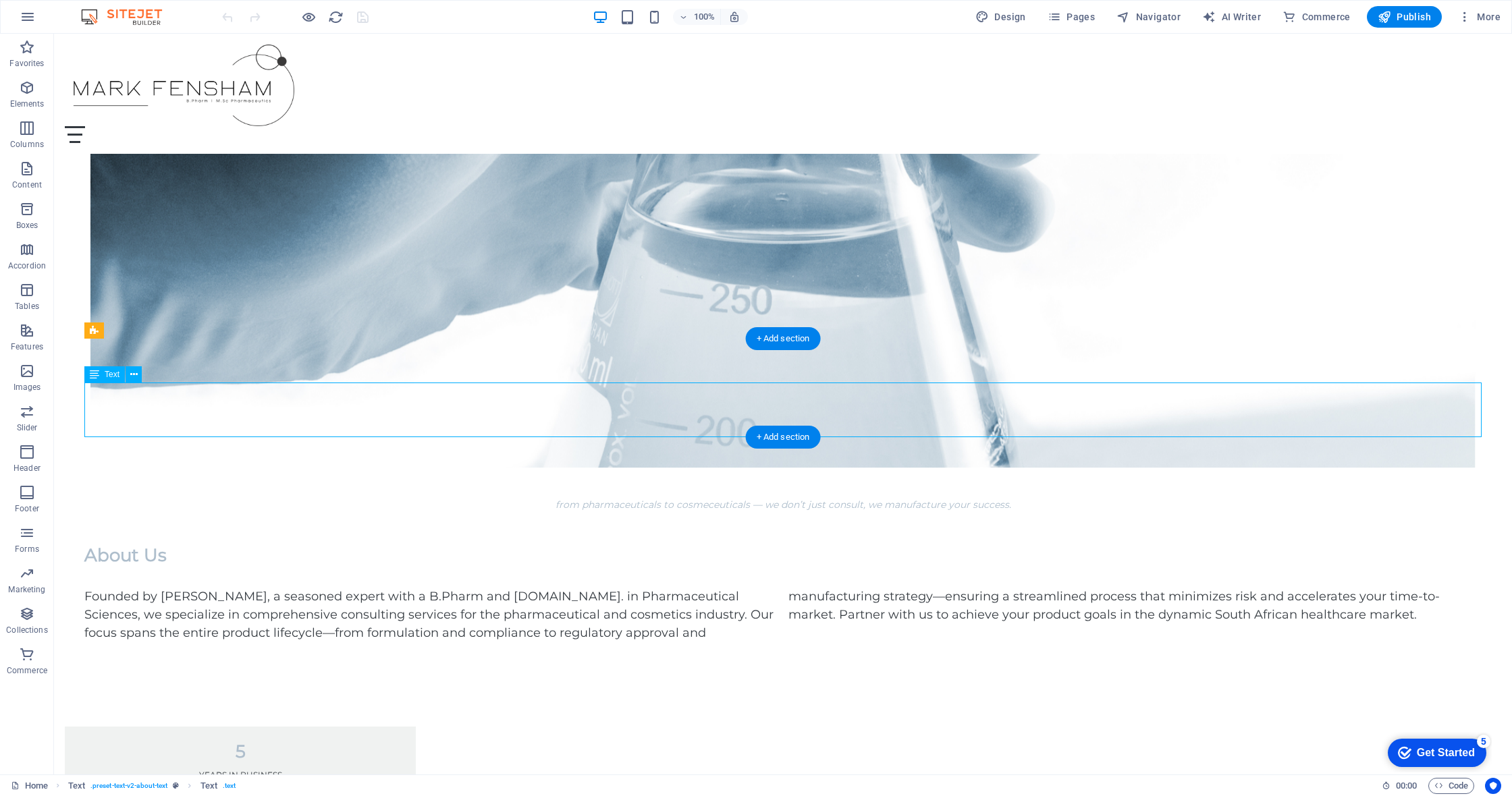
click at [497, 588] on div "Founded by [PERSON_NAME], a seasoned expert with a B.Pharm and [DOMAIN_NAME]. i…" at bounding box center [783, 615] width 1397 height 55
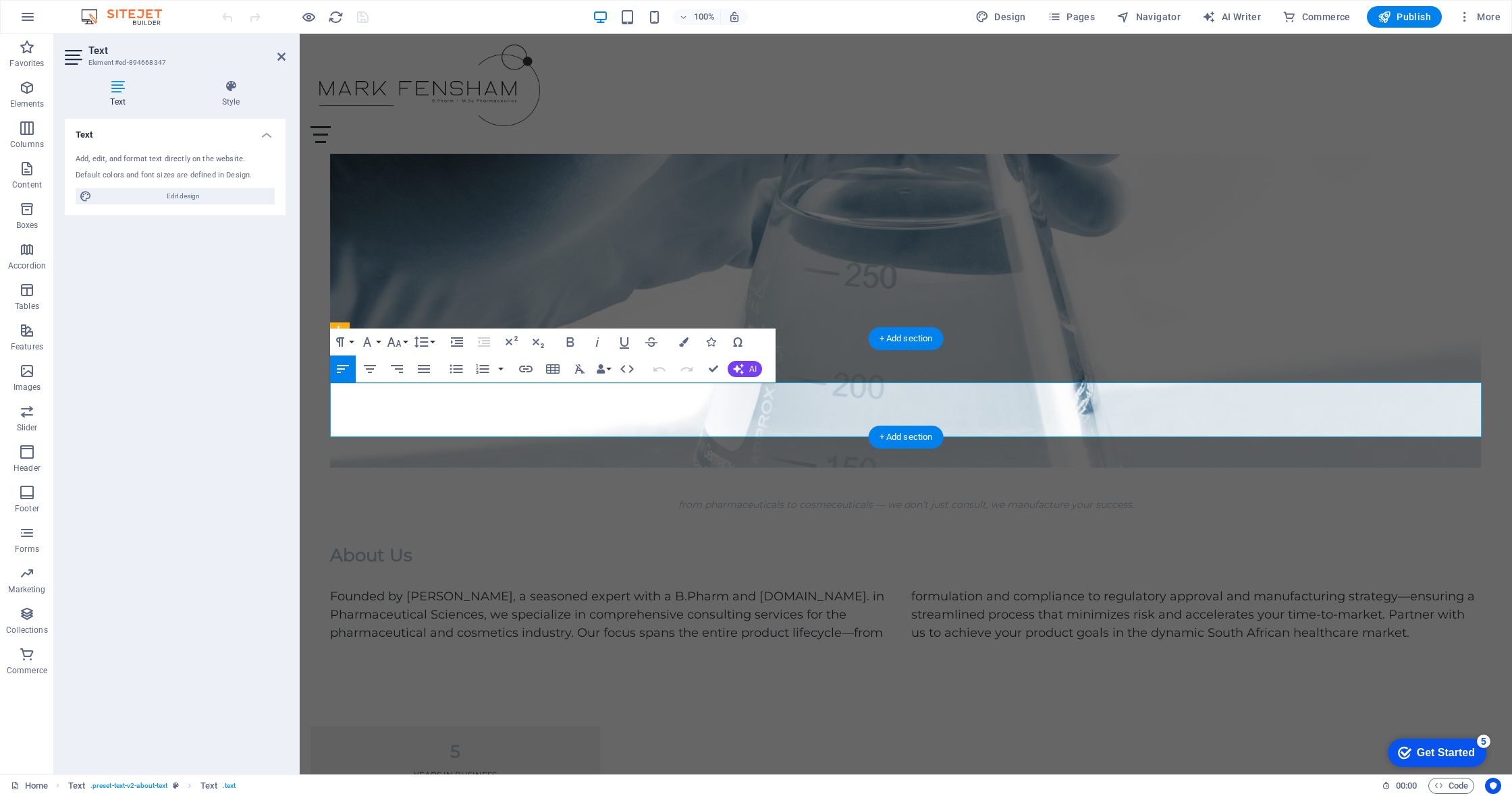
click at [771, 588] on p "Founded by [PERSON_NAME], a seasoned expert with a B.Pharm and [DOMAIN_NAME]. i…" at bounding box center [906, 615] width 1152 height 55
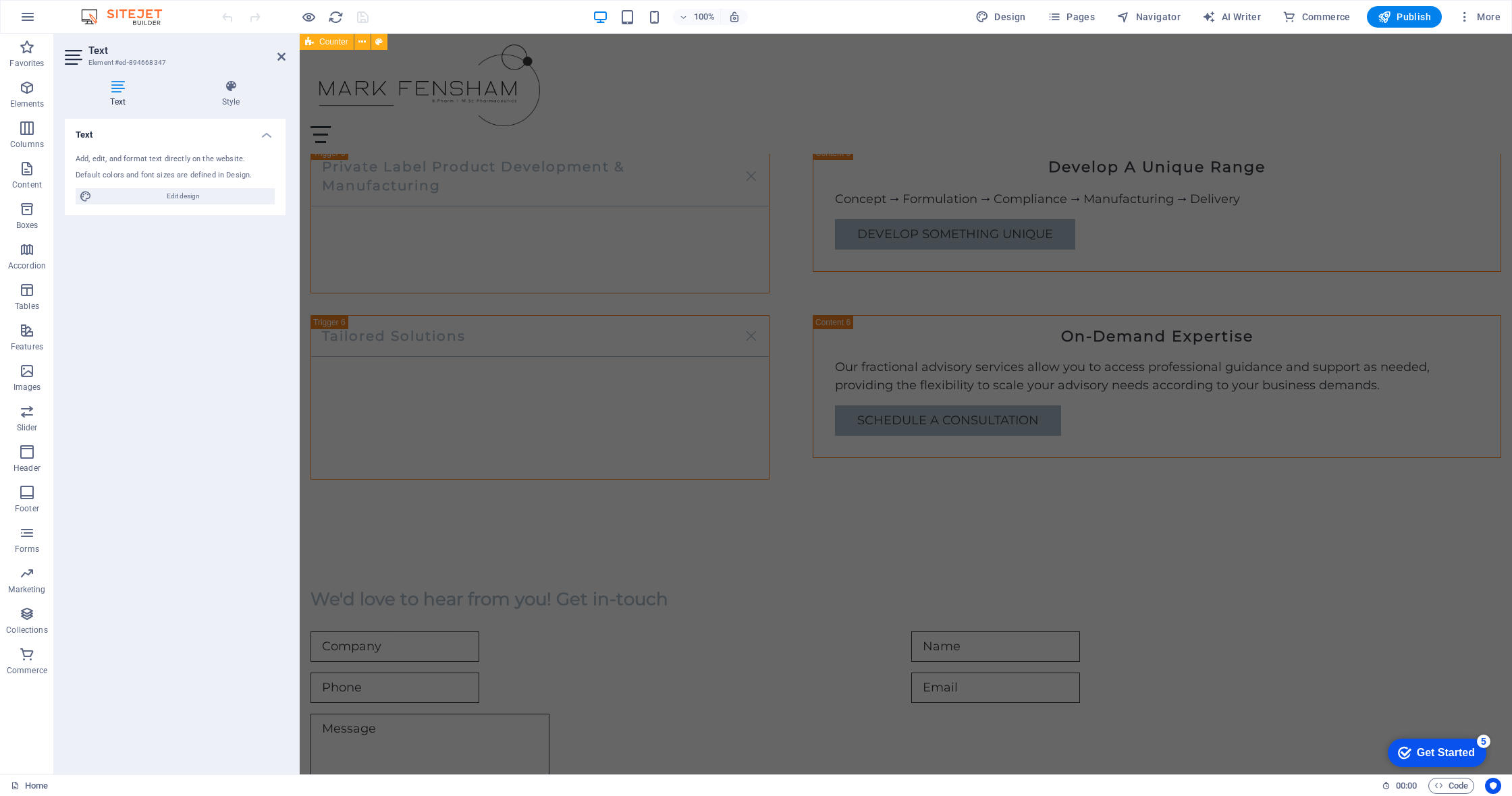
scroll to position [2184, 0]
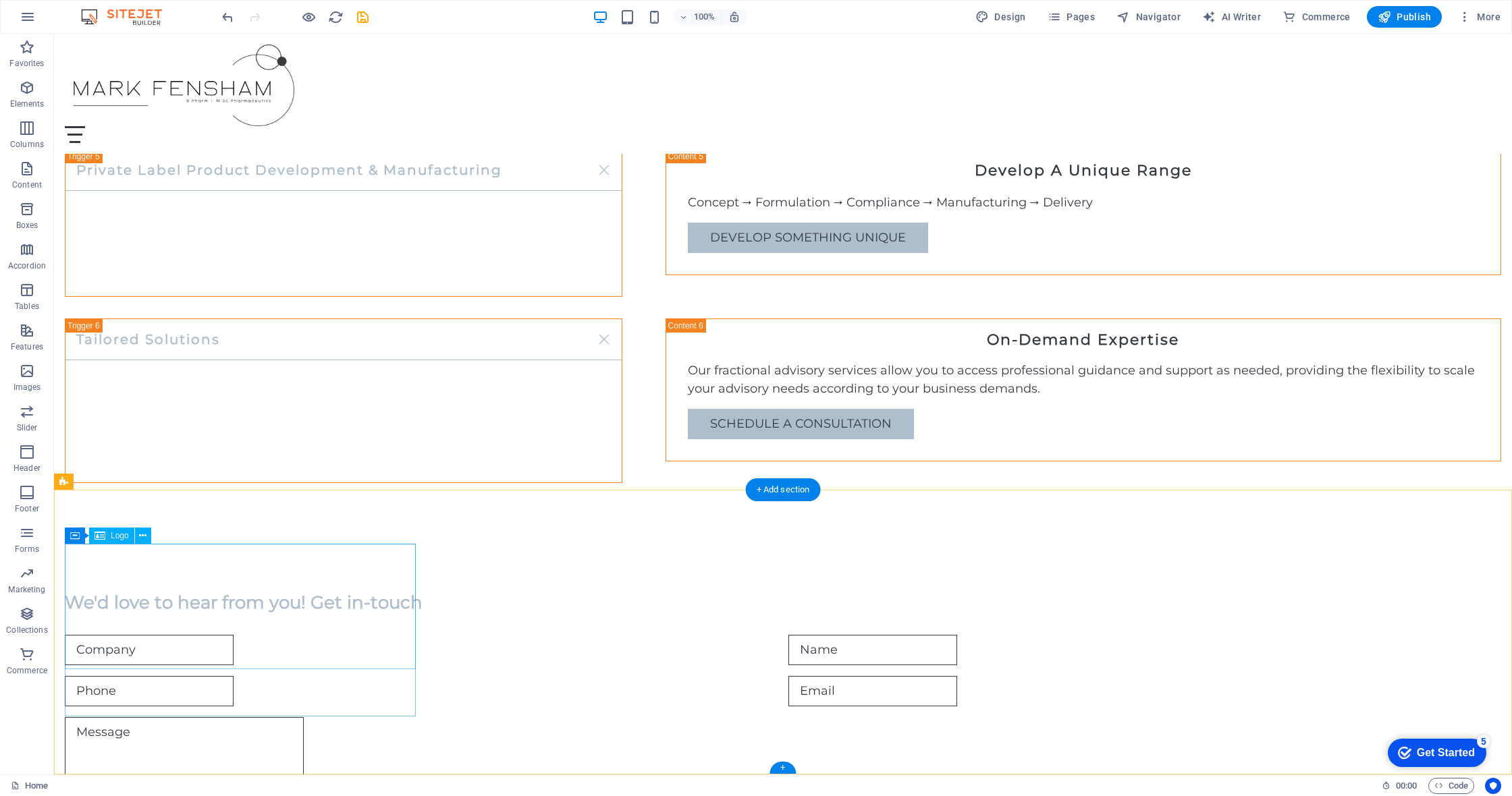
scroll to position [2147, 0]
click at [112, 674] on icon at bounding box center [115, 672] width 7 height 14
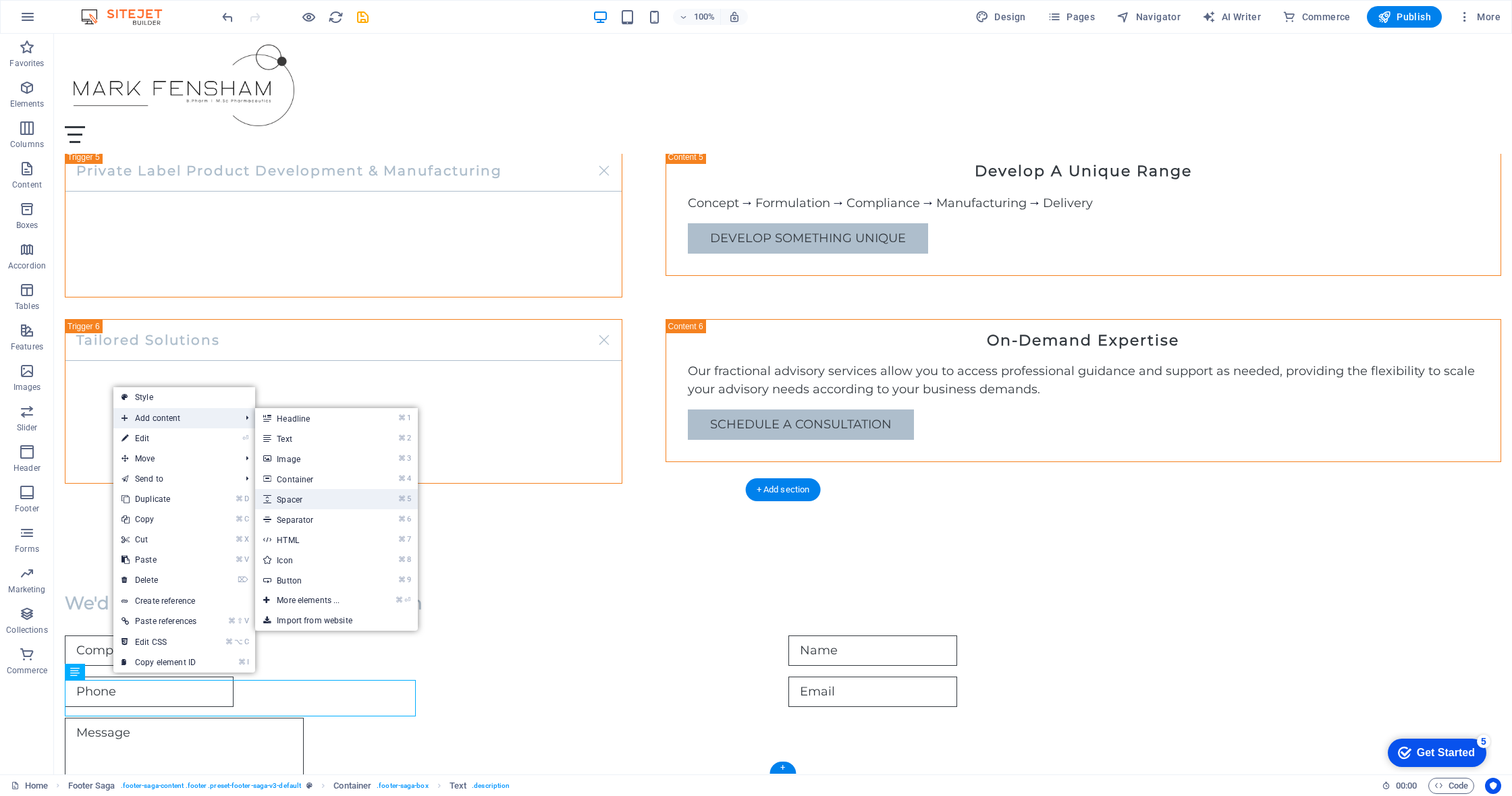
click at [297, 502] on link "⌘ 5 Spacer" at bounding box center [311, 499] width 112 height 20
select select "px"
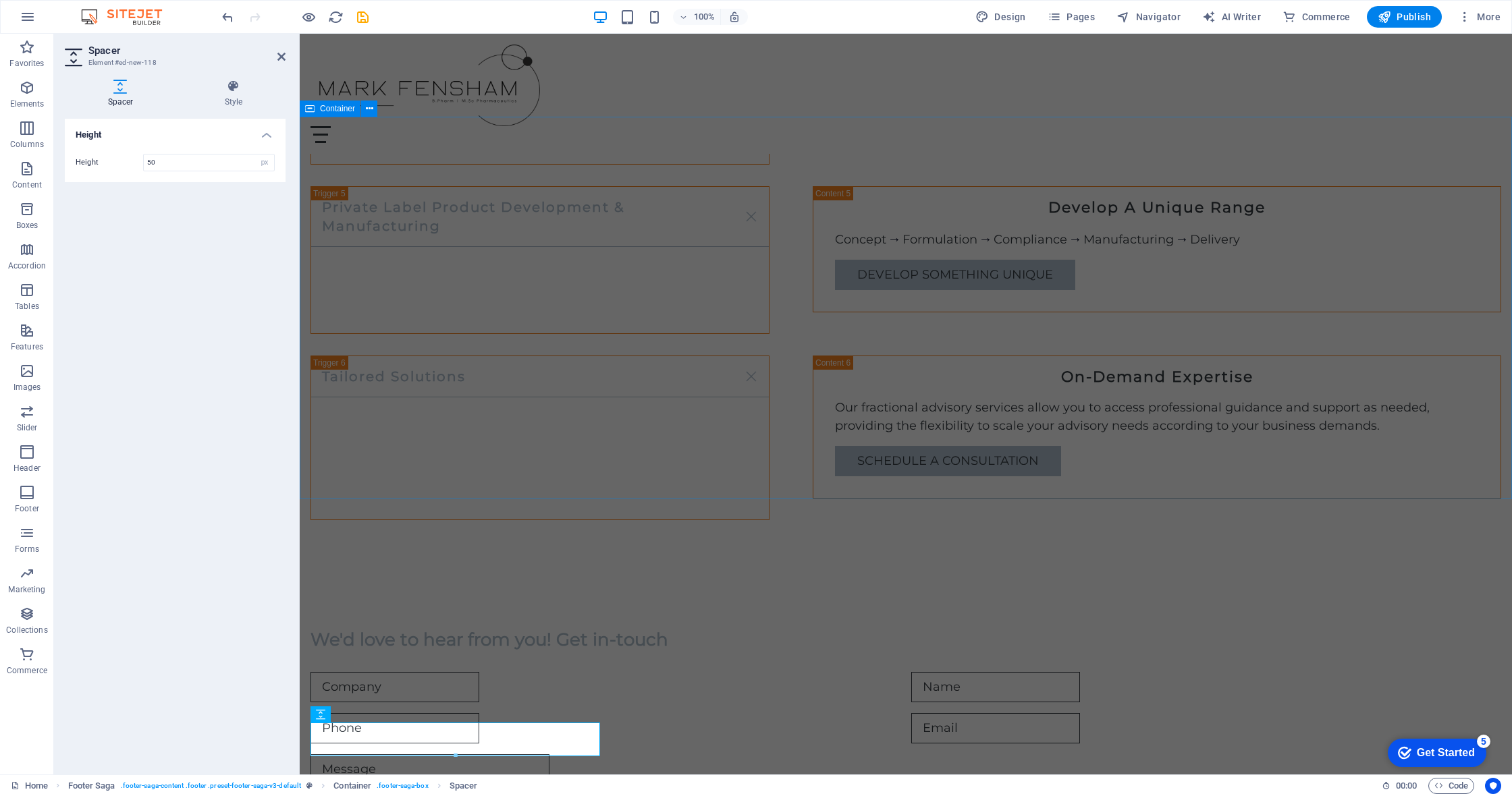
scroll to position [2210, 0]
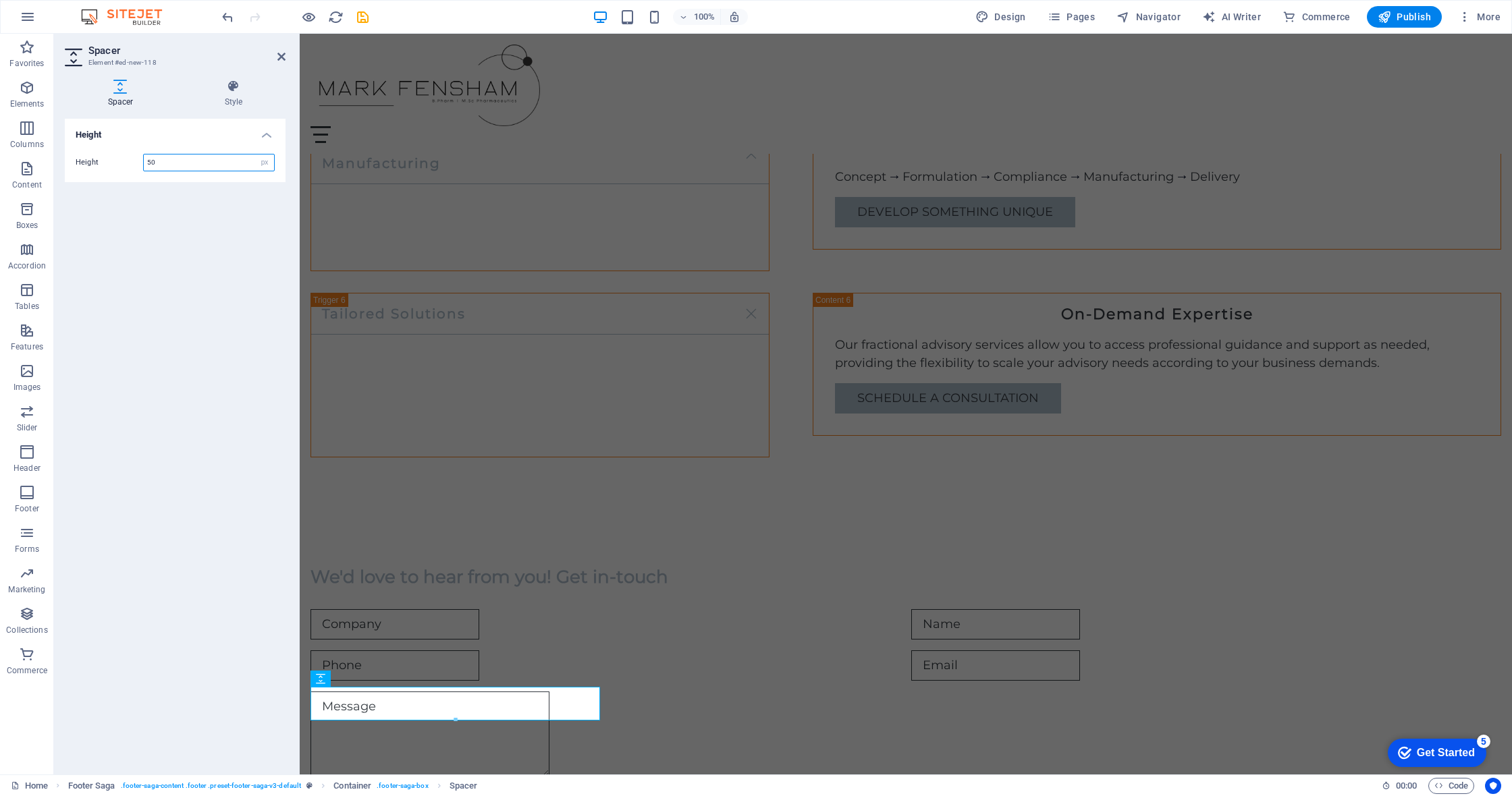
drag, startPoint x: 162, startPoint y: 160, endPoint x: 141, endPoint y: 160, distance: 21.0
click at [141, 160] on div "Height 50 px rem vh vw" at bounding box center [175, 163] width 199 height 17
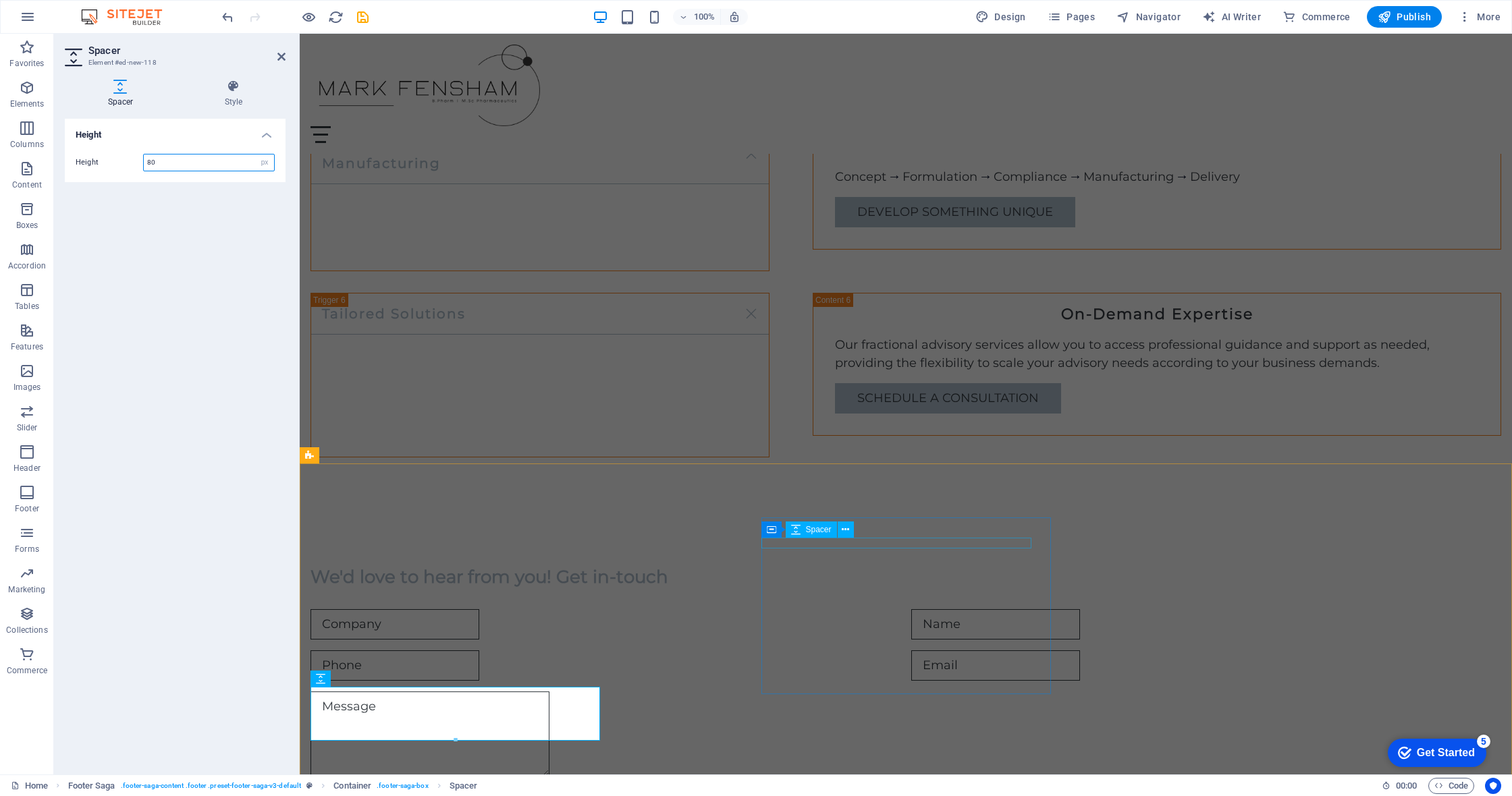
type input "80"
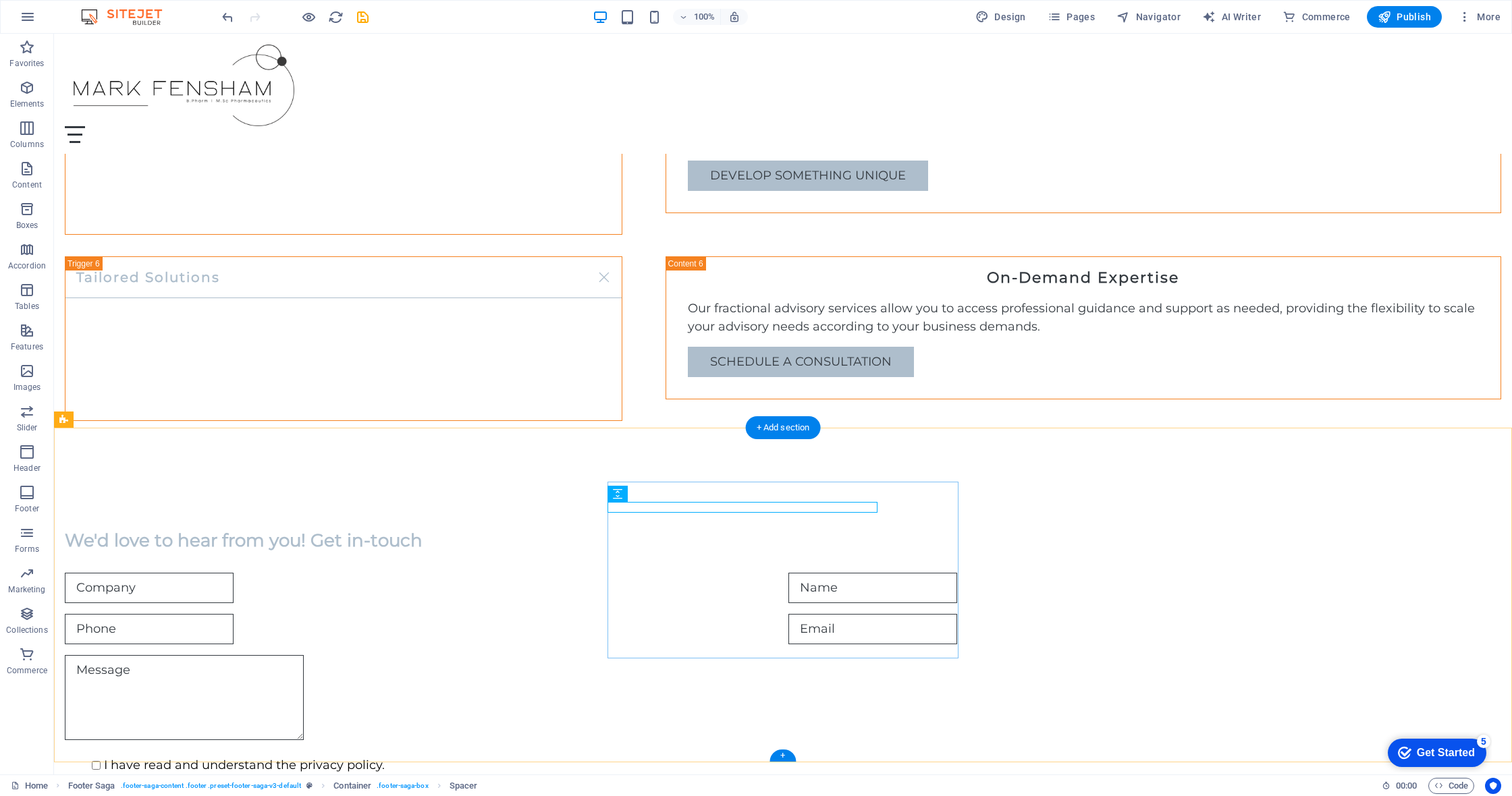
scroll to position [2209, 0]
select select "px"
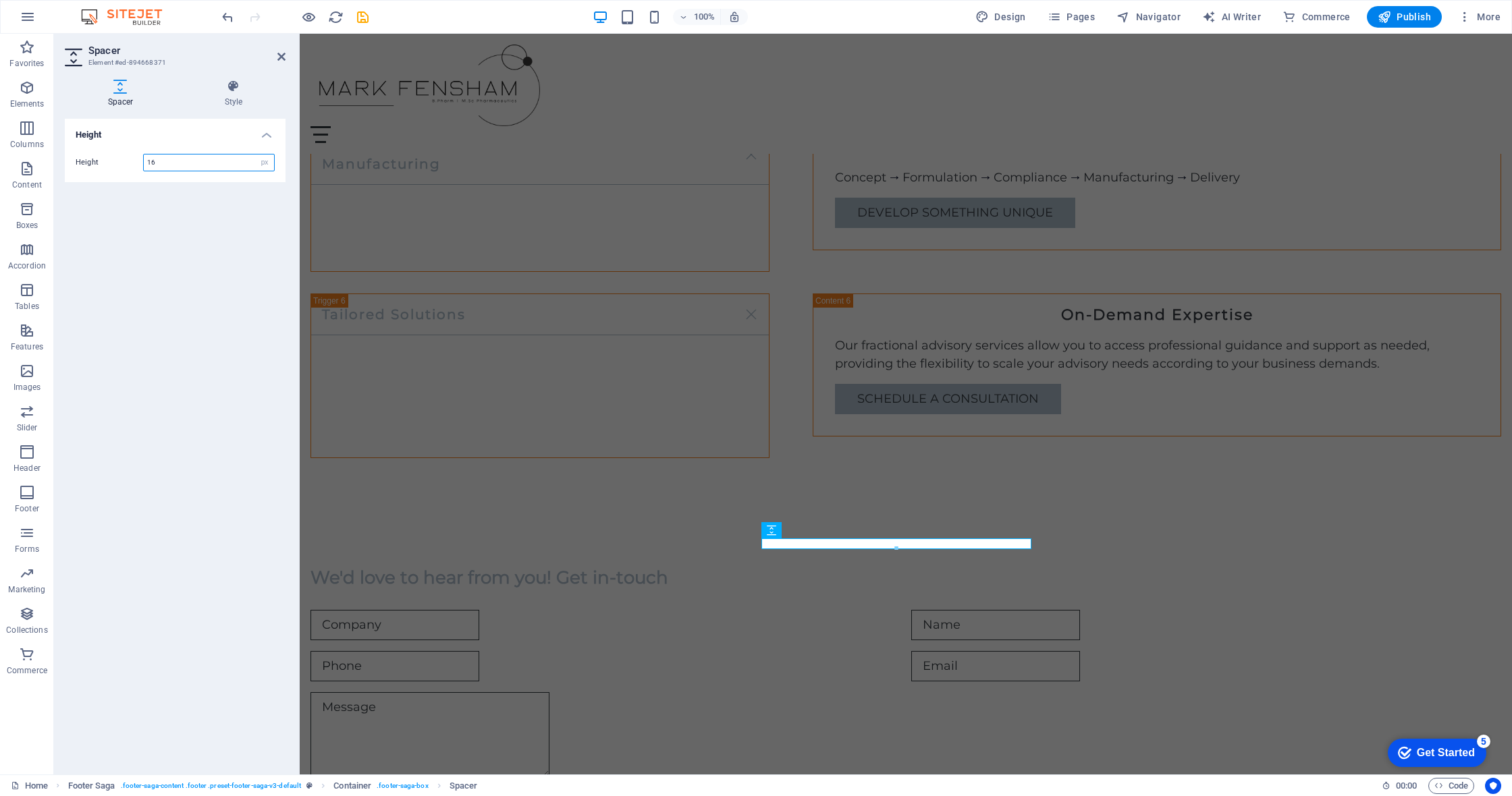
drag, startPoint x: 174, startPoint y: 165, endPoint x: 133, endPoint y: 158, distance: 41.6
click at [133, 158] on div "Height 16 px rem vh vw" at bounding box center [175, 163] width 199 height 17
type input "2"
drag, startPoint x: 156, startPoint y: 164, endPoint x: 134, endPoint y: 161, distance: 22.2
click at [134, 161] on div "Height 30 px rem vh vw" at bounding box center [175, 163] width 199 height 17
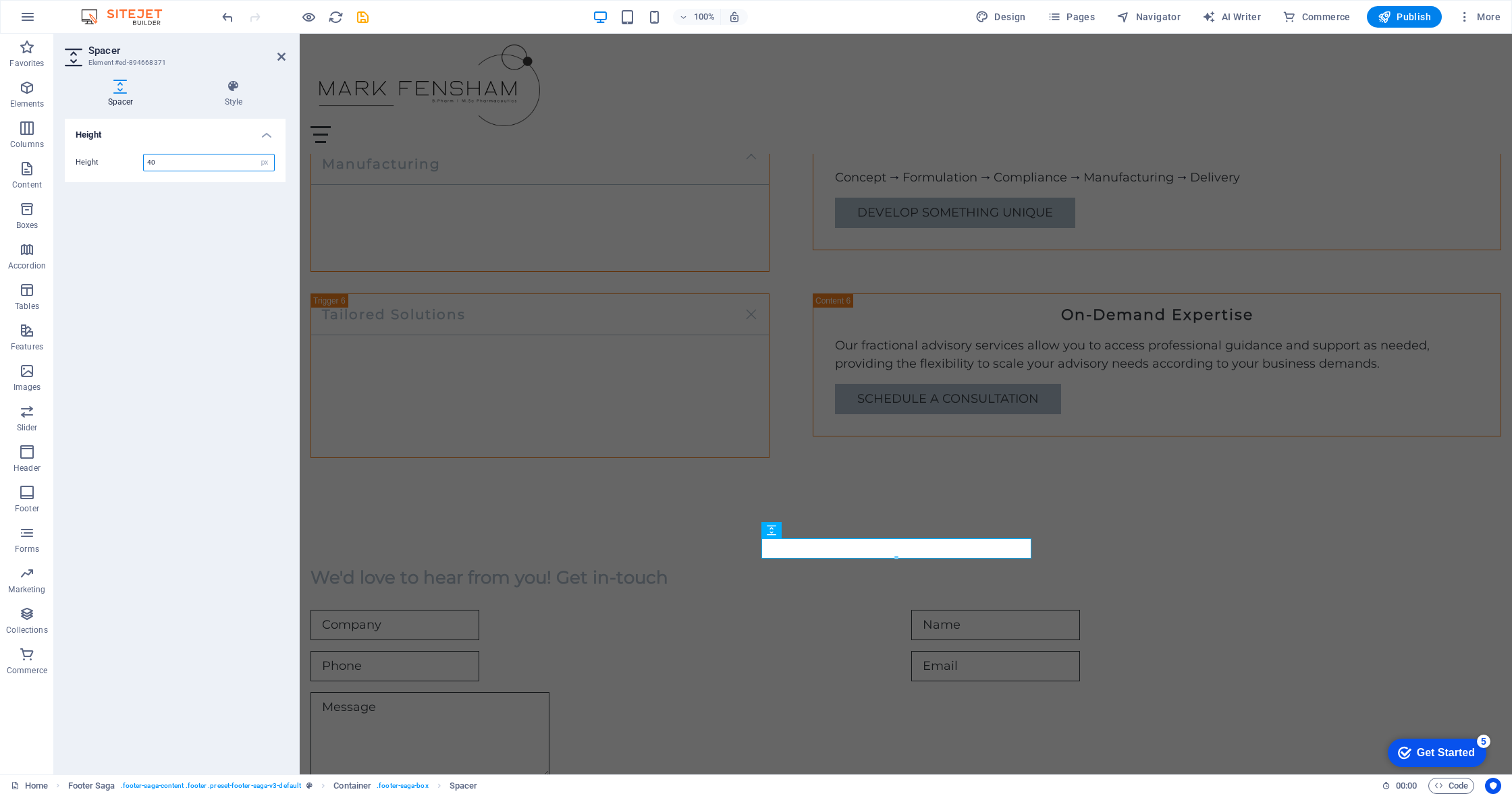
type input "40"
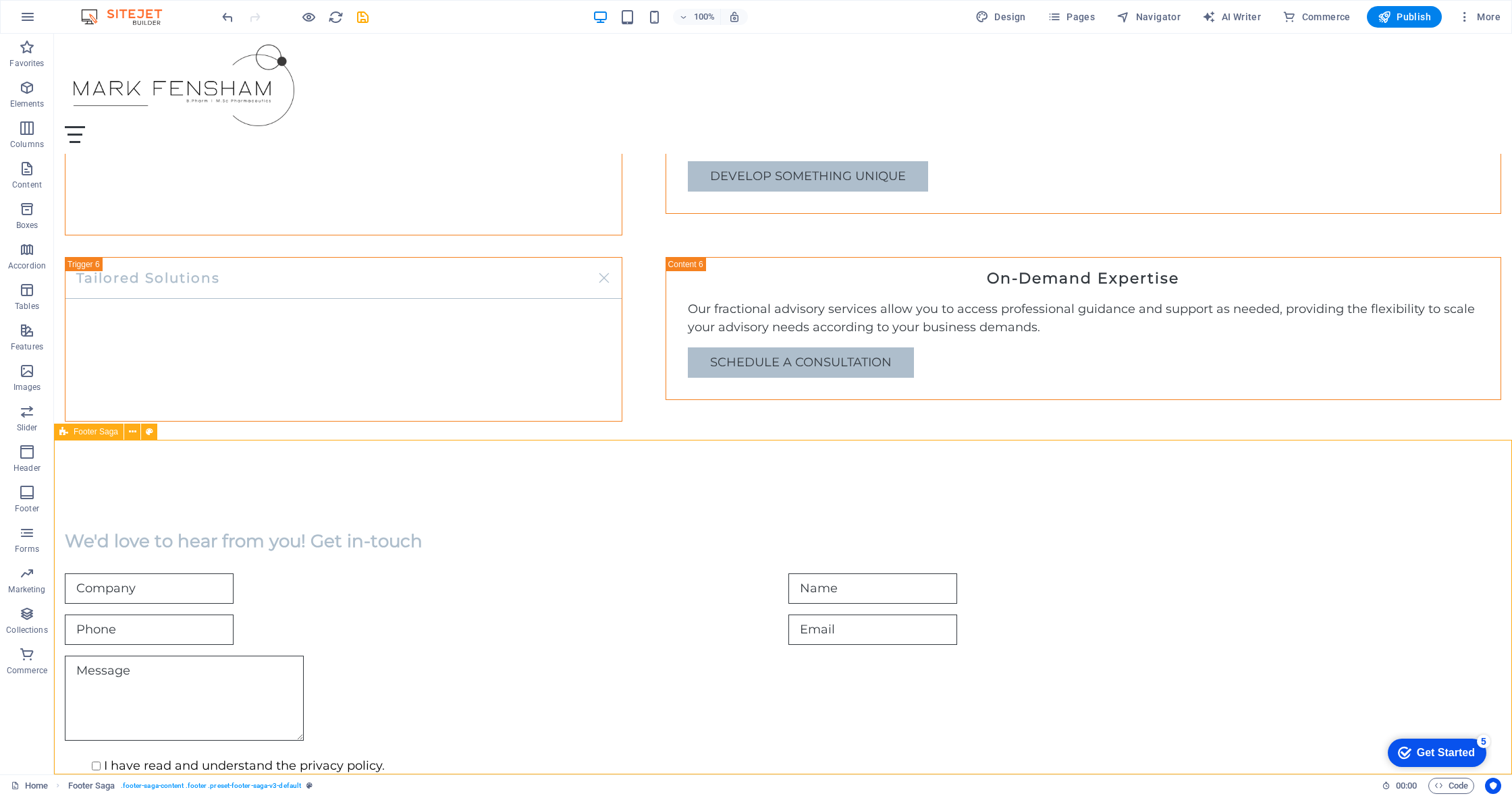
scroll to position [2197, 0]
